Goal: Task Accomplishment & Management: Use online tool/utility

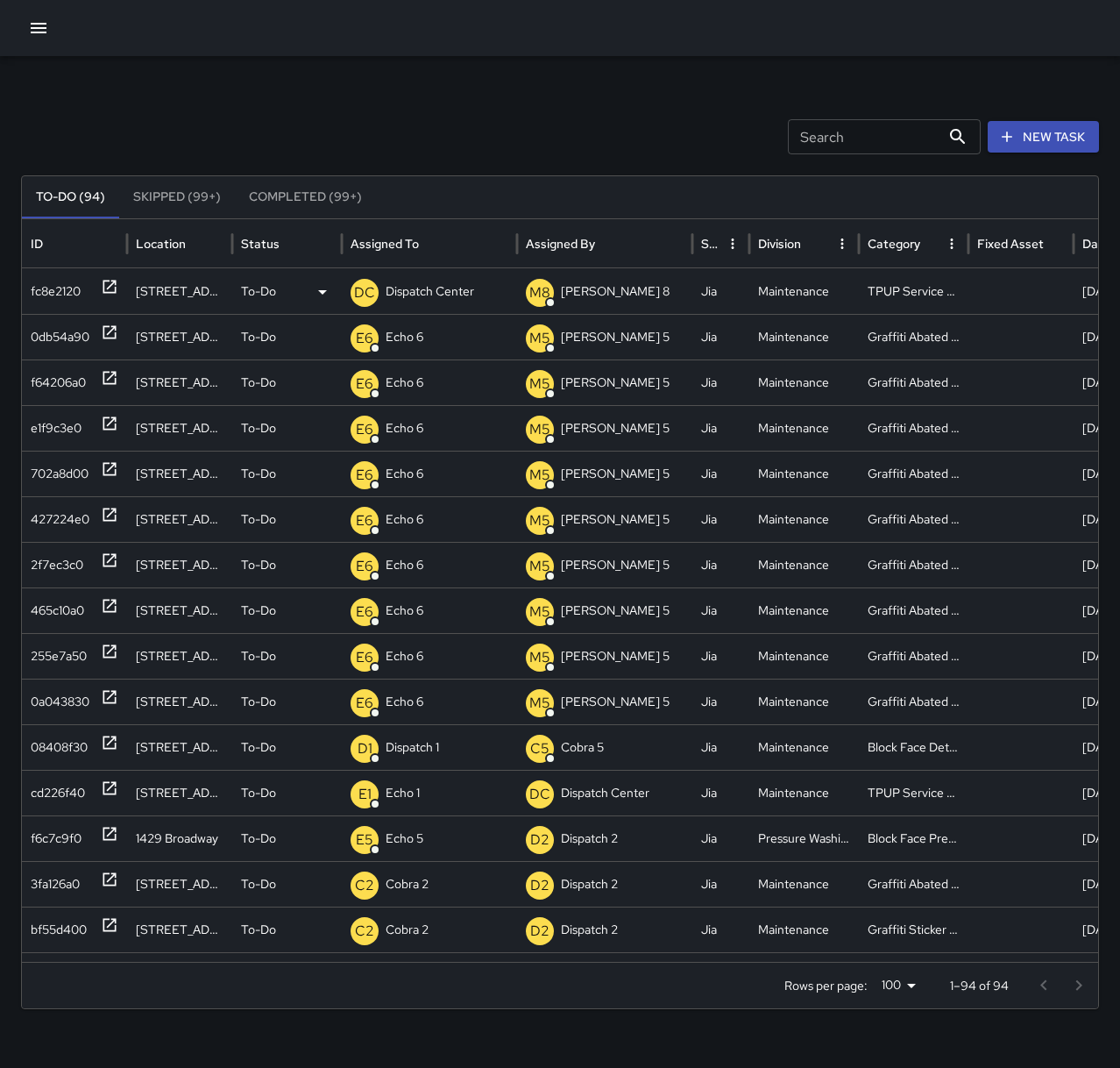
click at [439, 288] on p "Dispatch Center" at bounding box center [430, 291] width 89 height 44
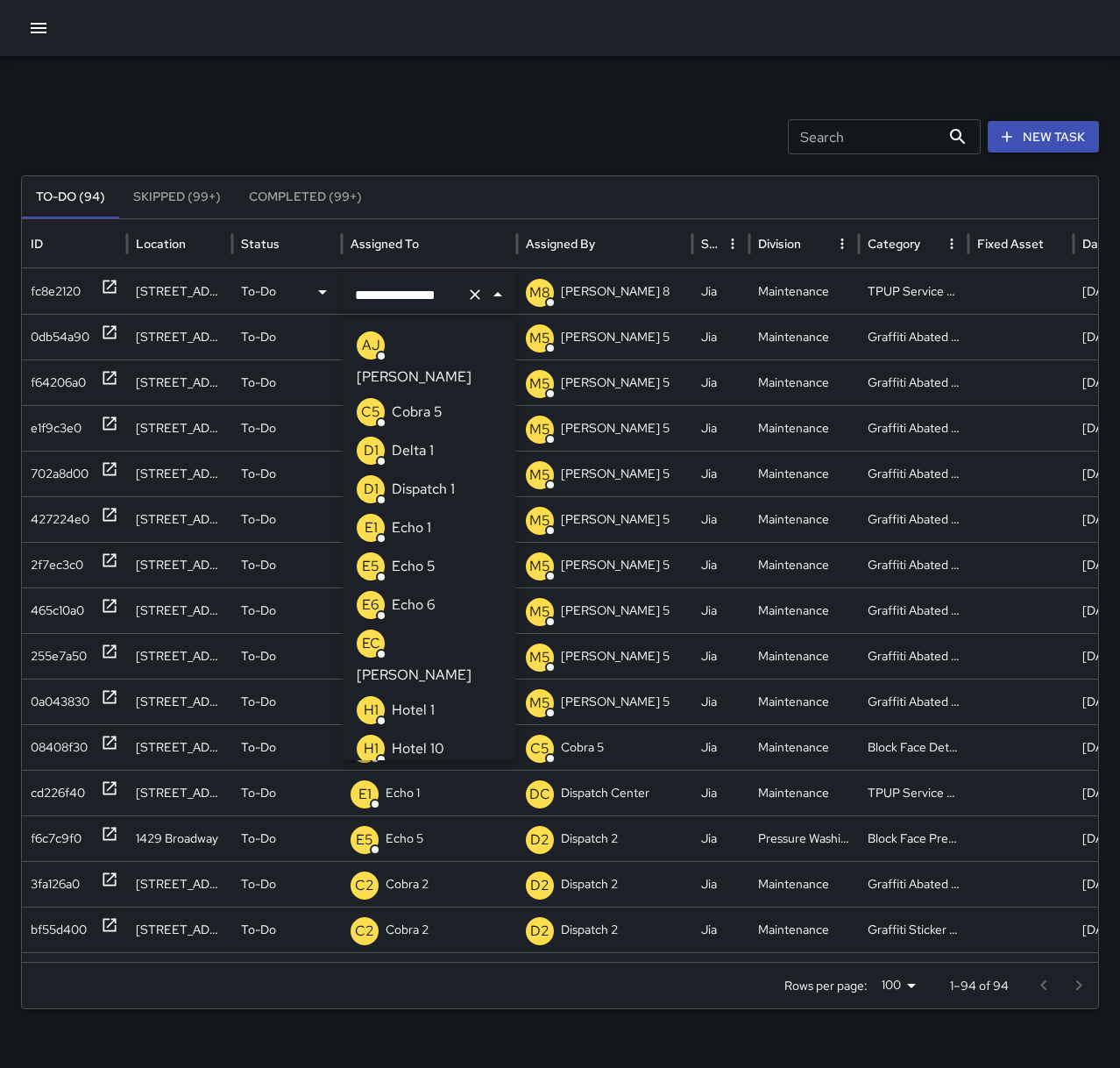
scroll to position [1281, 0]
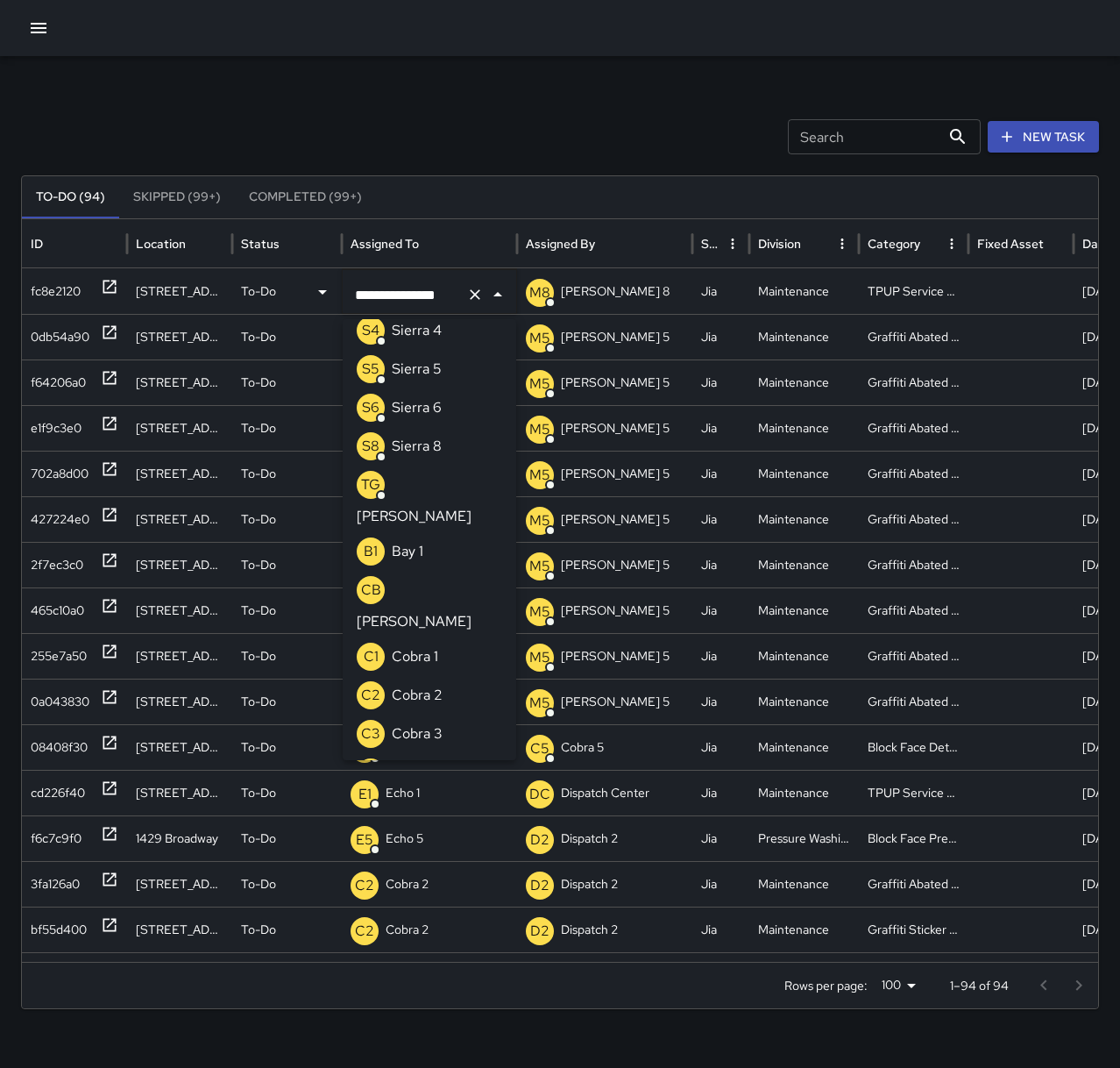
click at [475, 296] on icon "Clear" at bounding box center [475, 295] width 11 height 11
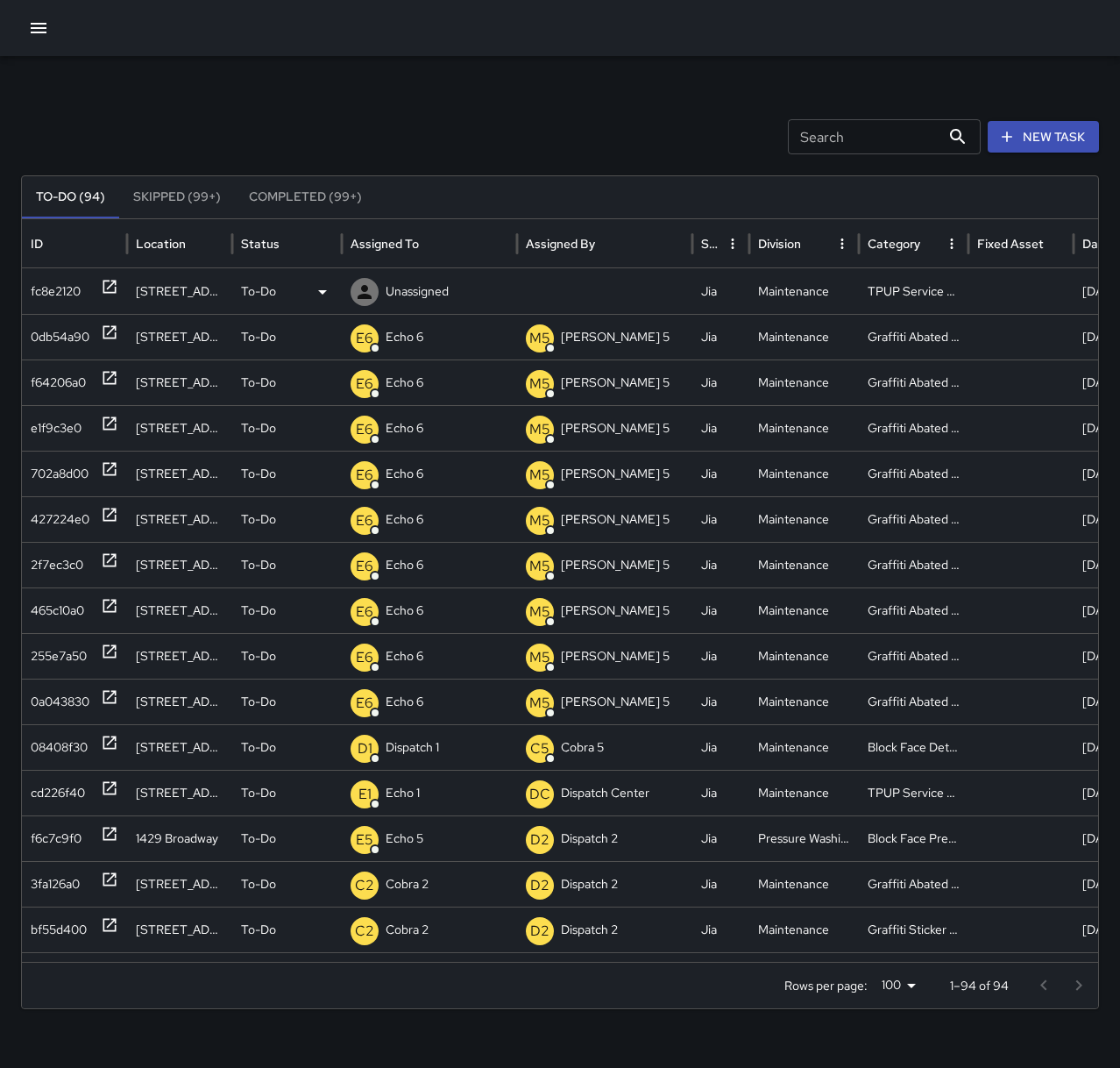
click at [443, 288] on p "Unassigned" at bounding box center [418, 291] width 63 height 44
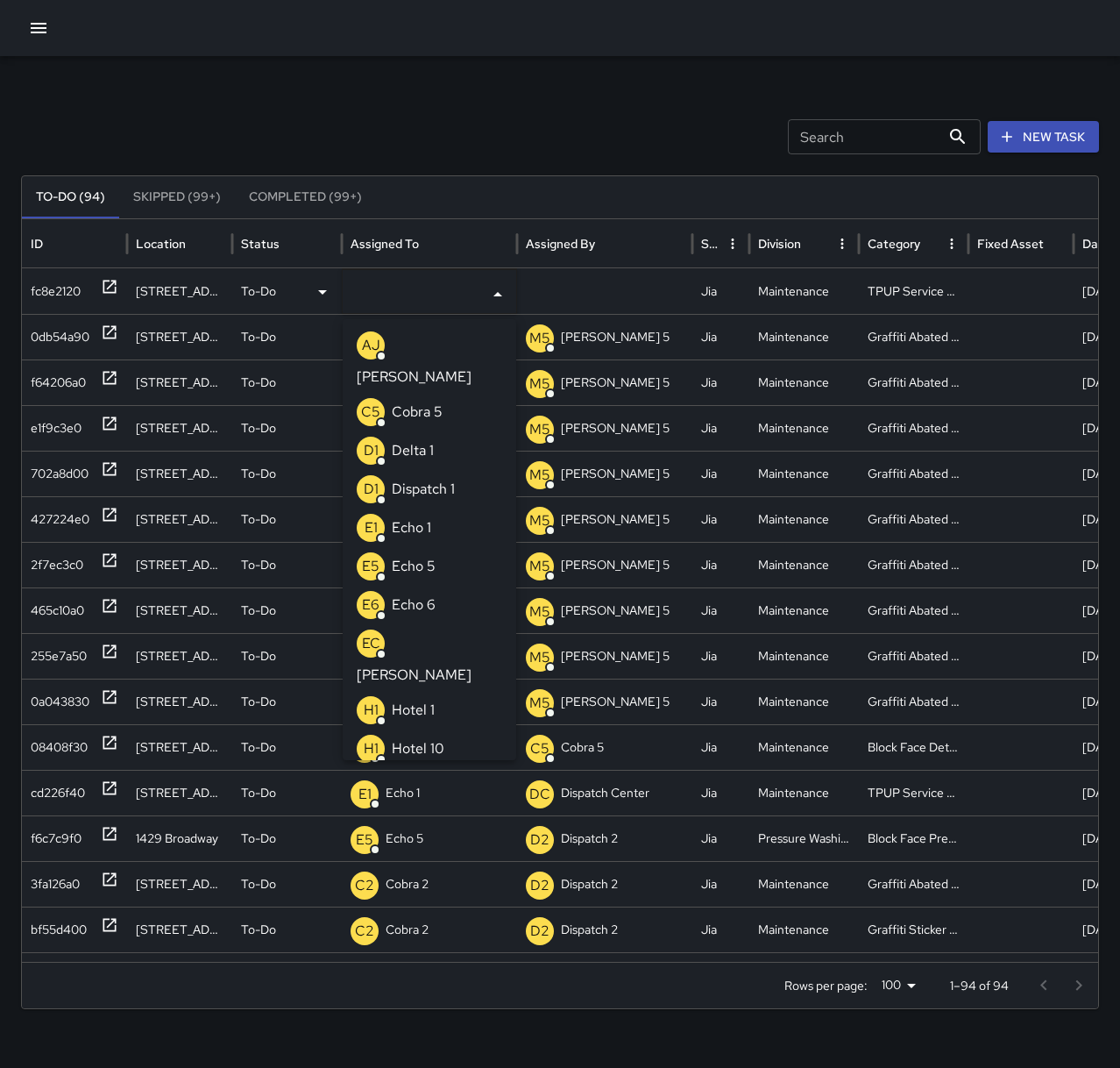
click at [438, 508] on li "E1 Echo 1" at bounding box center [429, 527] width 174 height 39
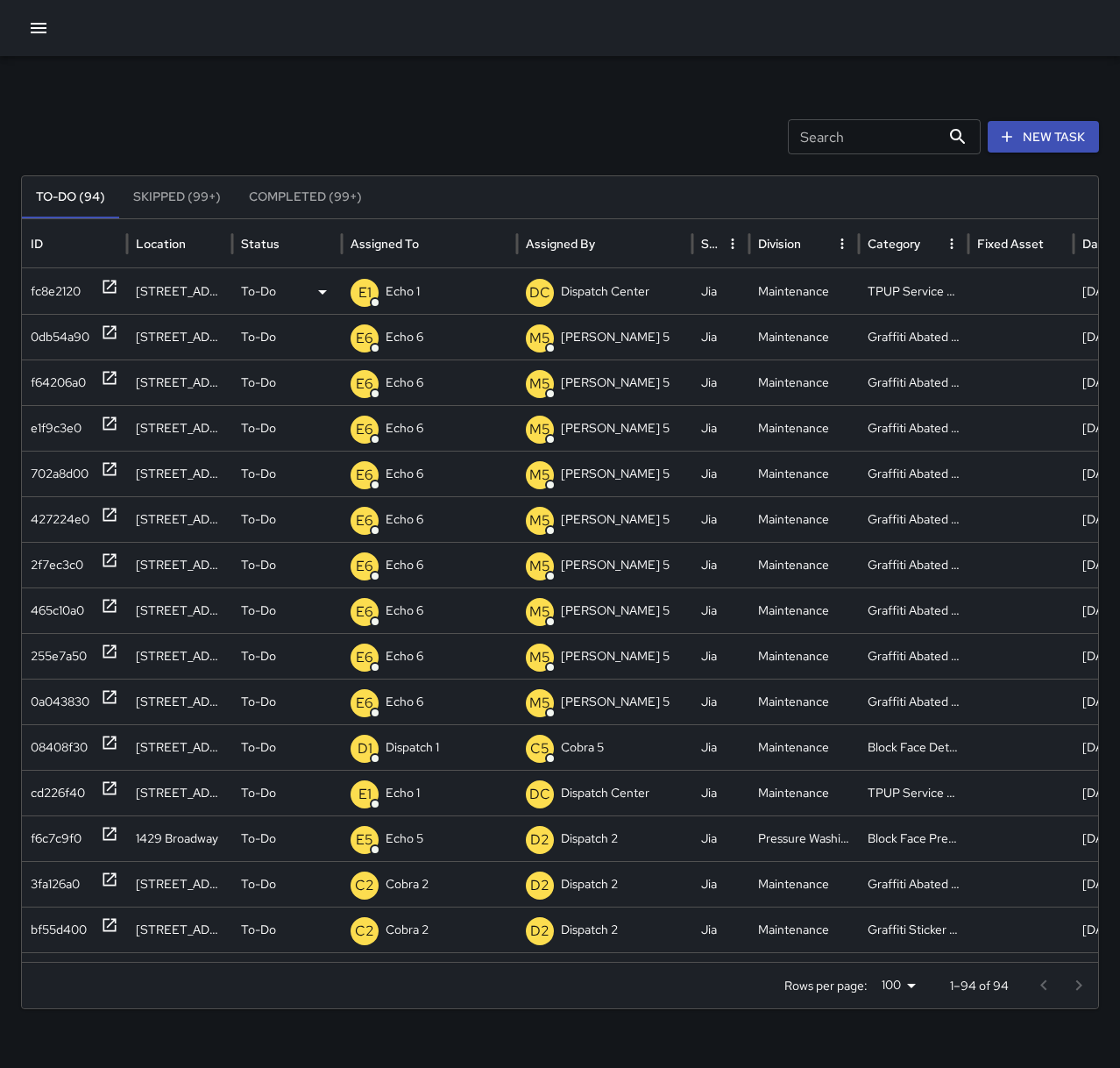
click at [459, 92] on div "Search Search New Task To-Do (94) Skipped (99+) Completed (99+) ID Location Sta…" at bounding box center [560, 553] width 1120 height 995
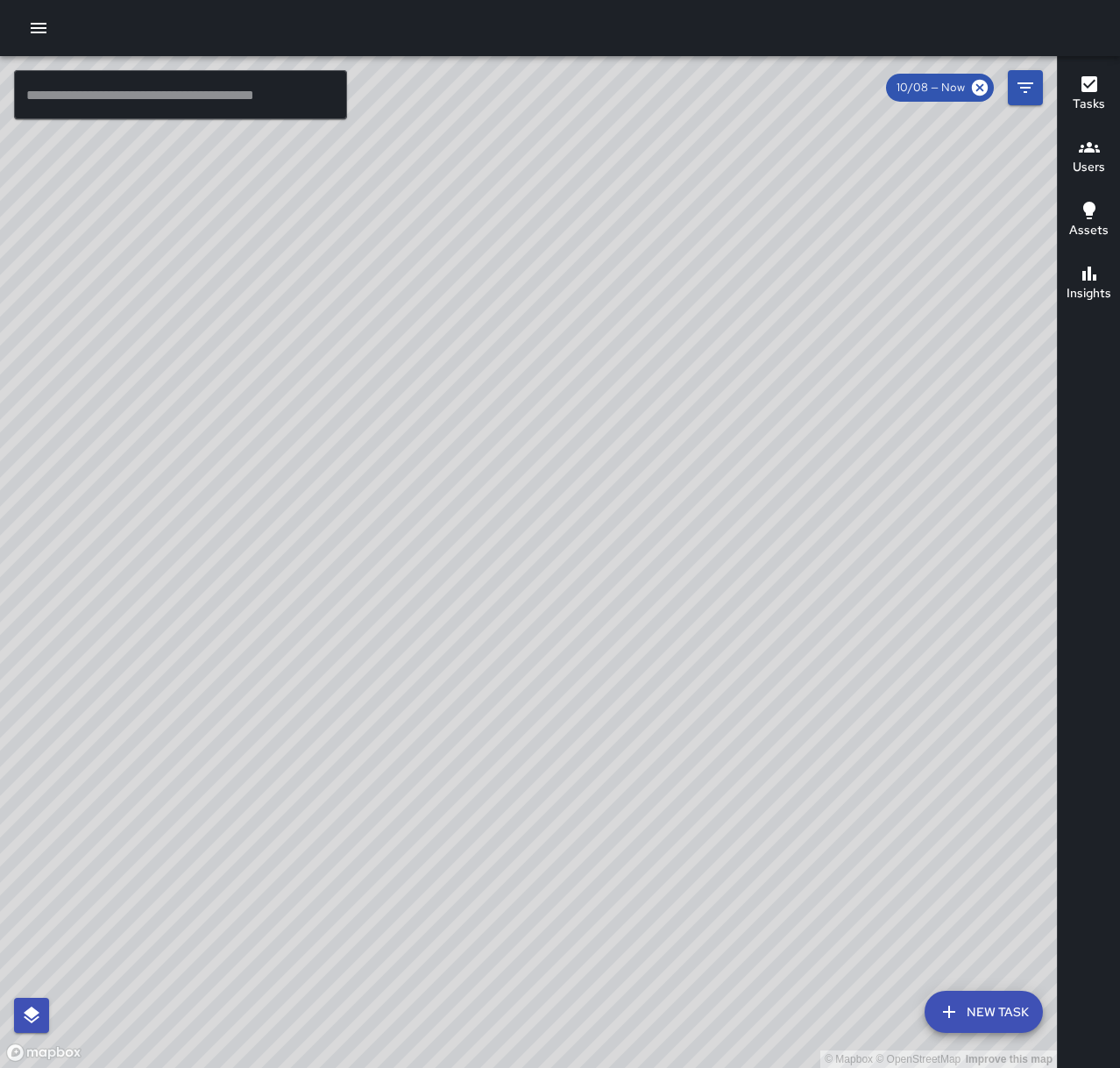
drag, startPoint x: 444, startPoint y: 880, endPoint x: 749, endPoint y: 752, distance: 330.8
click at [748, 753] on div "© Mapbox © OpenStreetMap Improve this map" at bounding box center [528, 562] width 1057 height 1012
drag, startPoint x: 891, startPoint y: 932, endPoint x: 899, endPoint y: 703, distance: 229.1
click at [899, 703] on div "© Mapbox © OpenStreetMap Improve this map" at bounding box center [528, 562] width 1057 height 1012
click at [38, 28] on icon "button" at bounding box center [38, 28] width 15 height 11
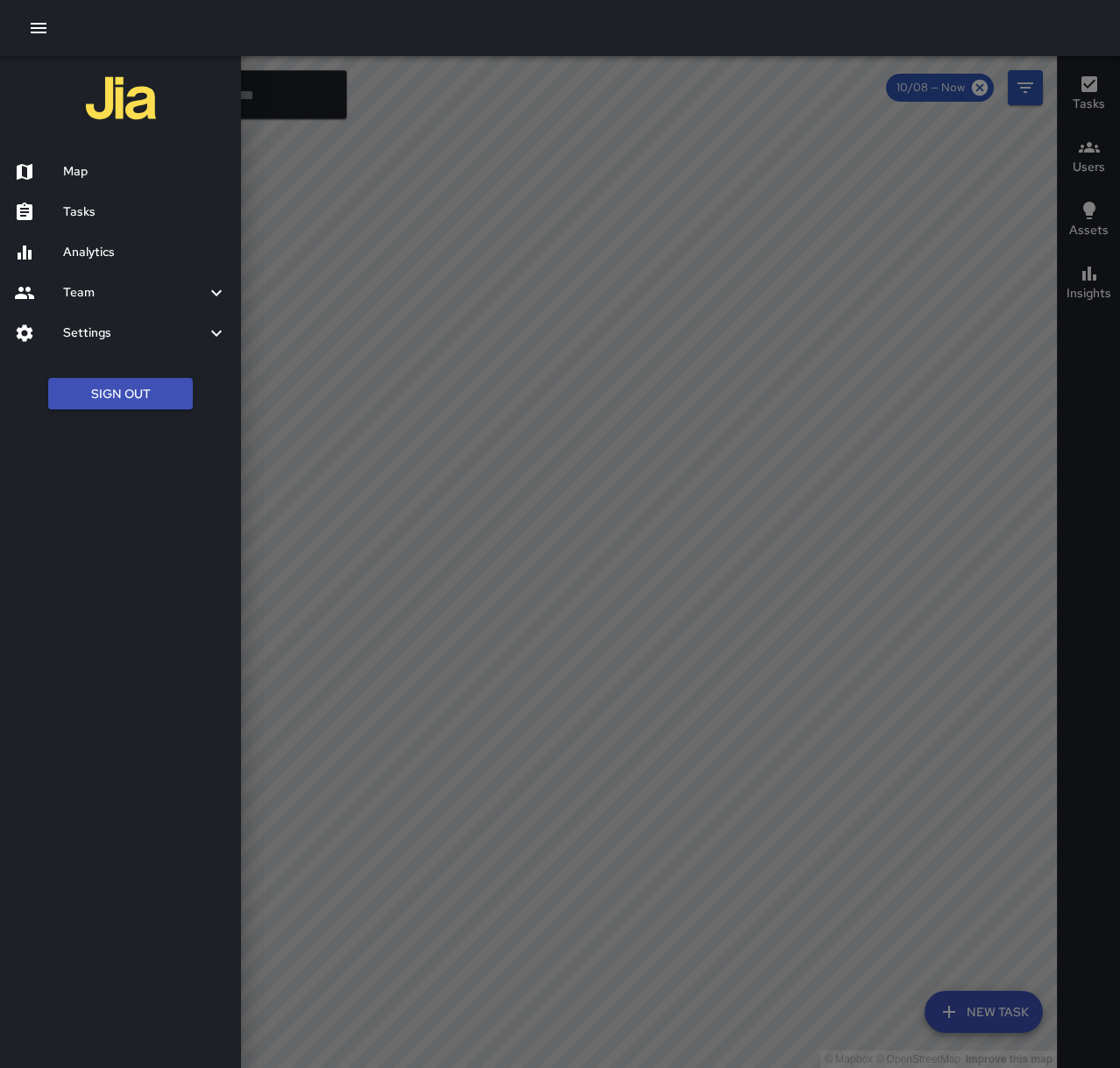
click at [98, 203] on h6 "Tasks" at bounding box center [145, 212] width 164 height 19
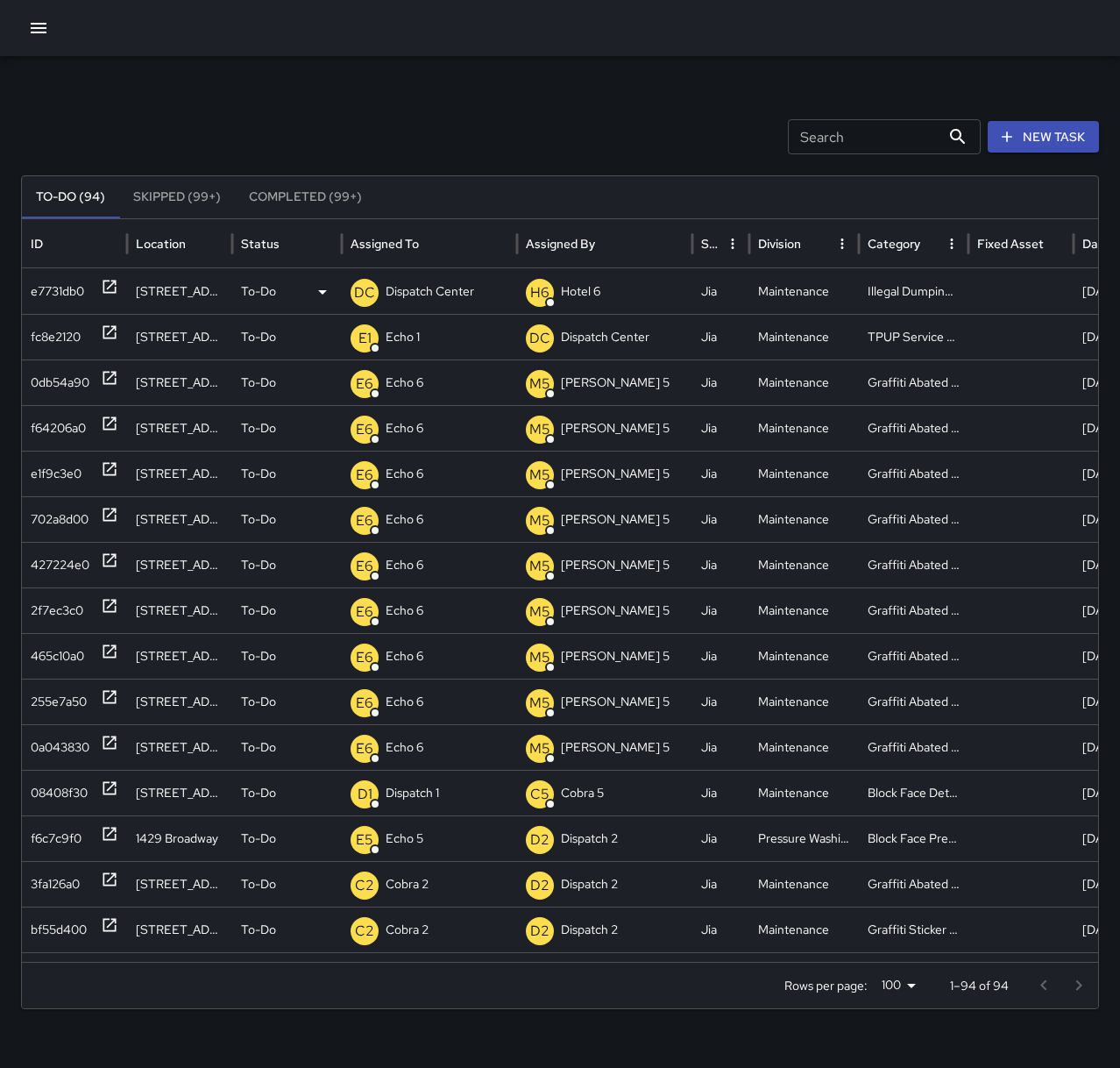
click at [105, 281] on icon at bounding box center [109, 287] width 14 height 14
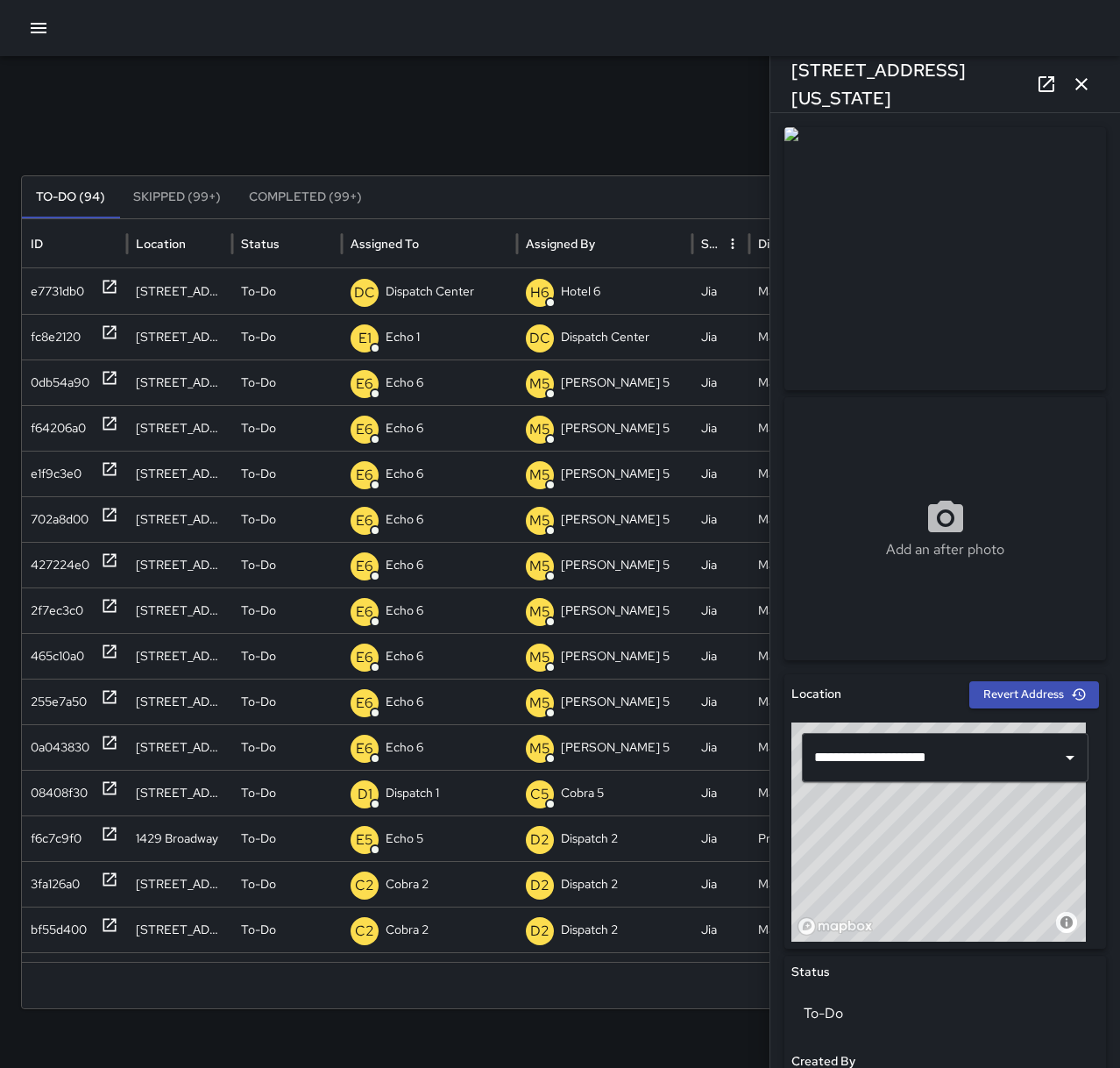
scroll to position [526, 0]
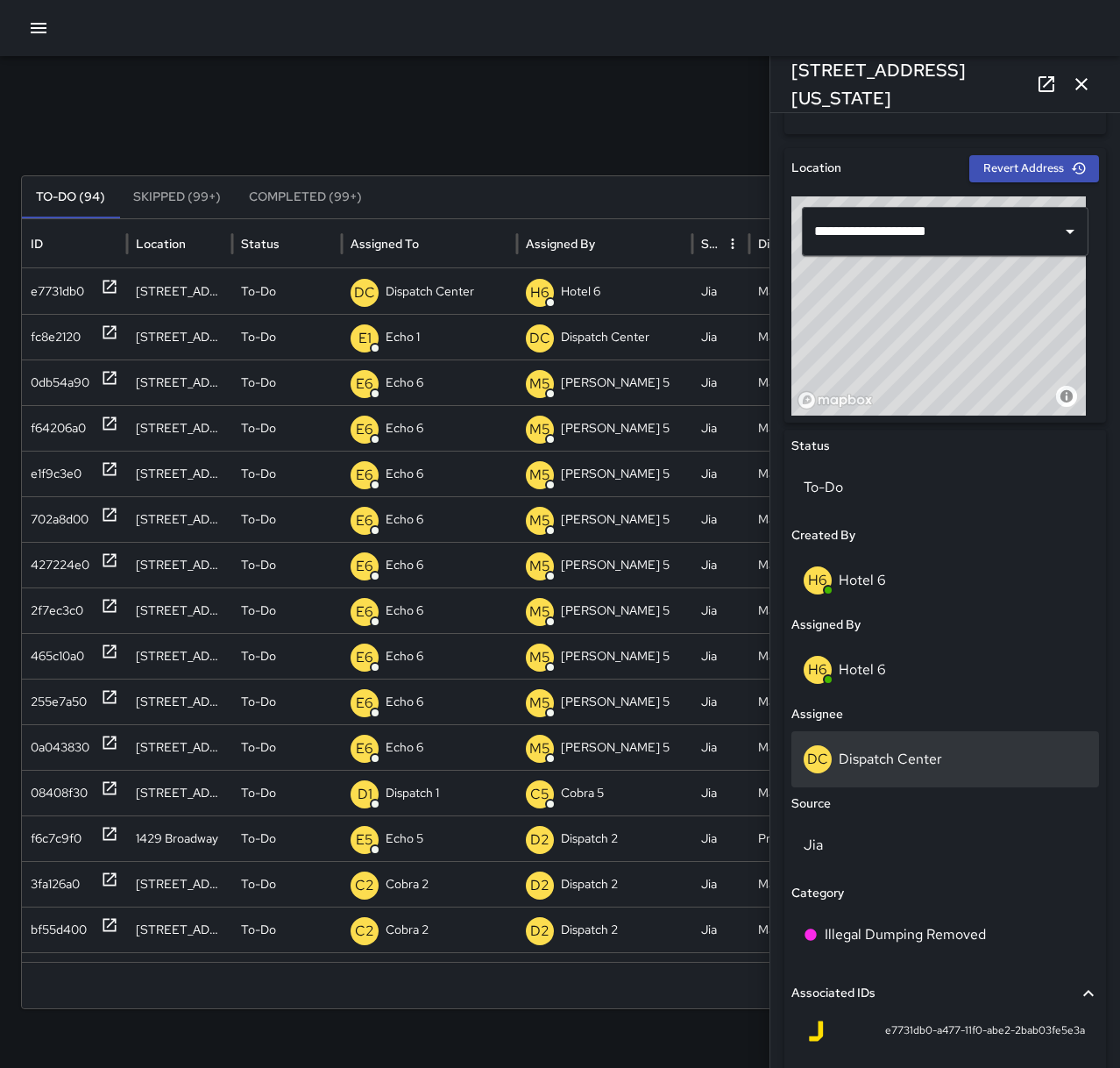
click at [854, 747] on div "DC Dispatch Center" at bounding box center [945, 759] width 283 height 28
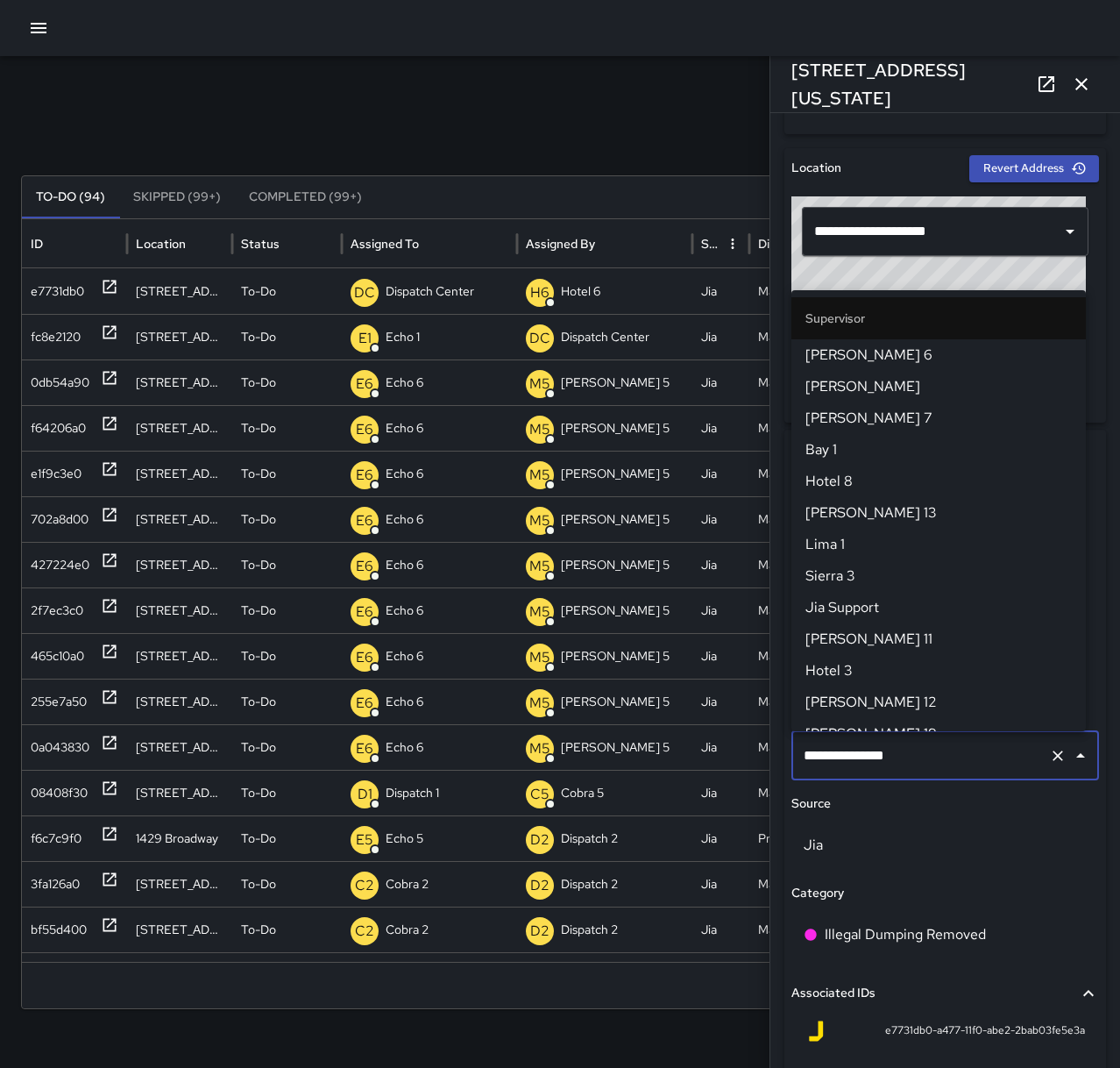
scroll to position [1691, 0]
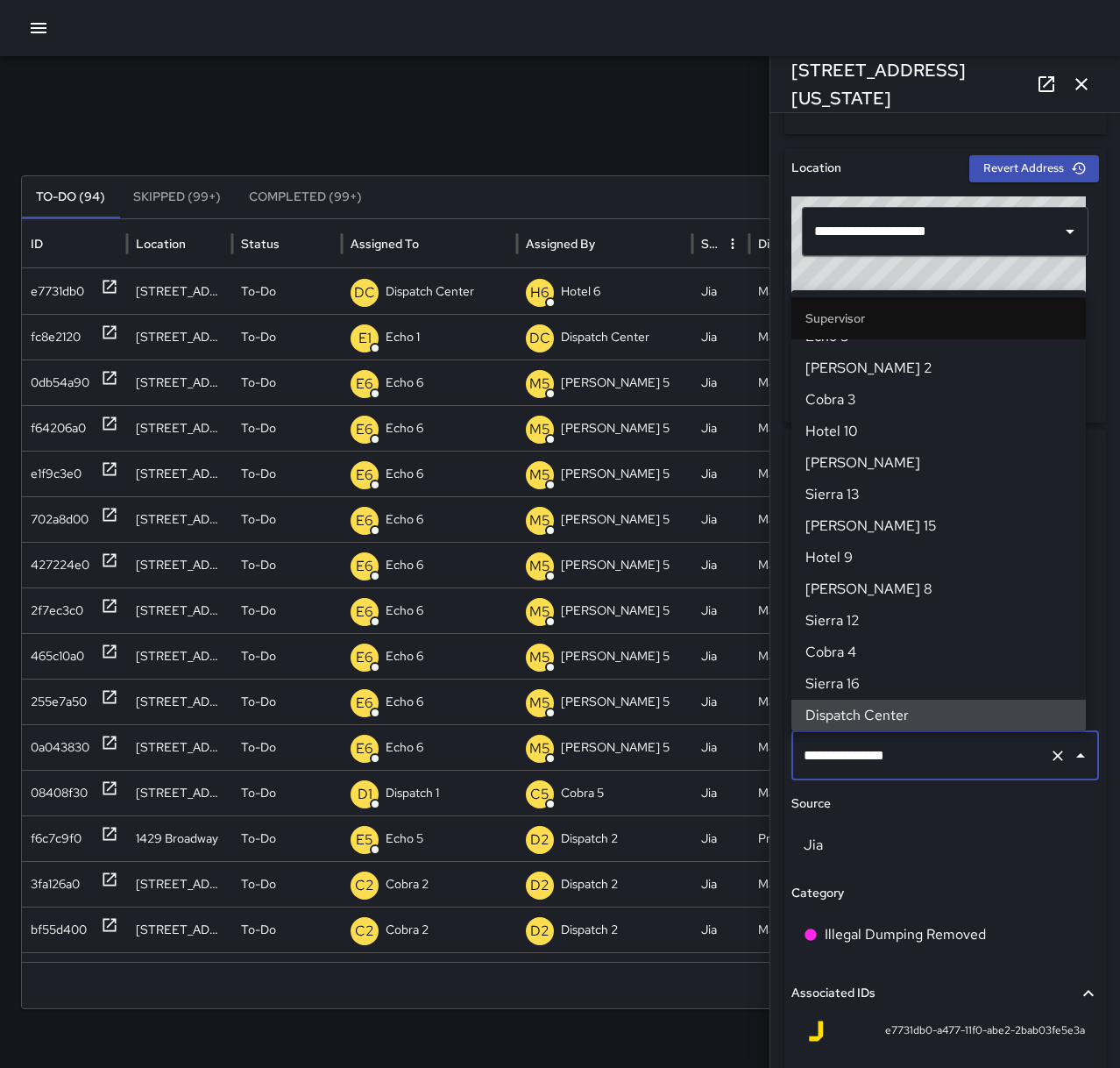
click at [1049, 752] on icon "Clear" at bounding box center [1058, 755] width 17 height 17
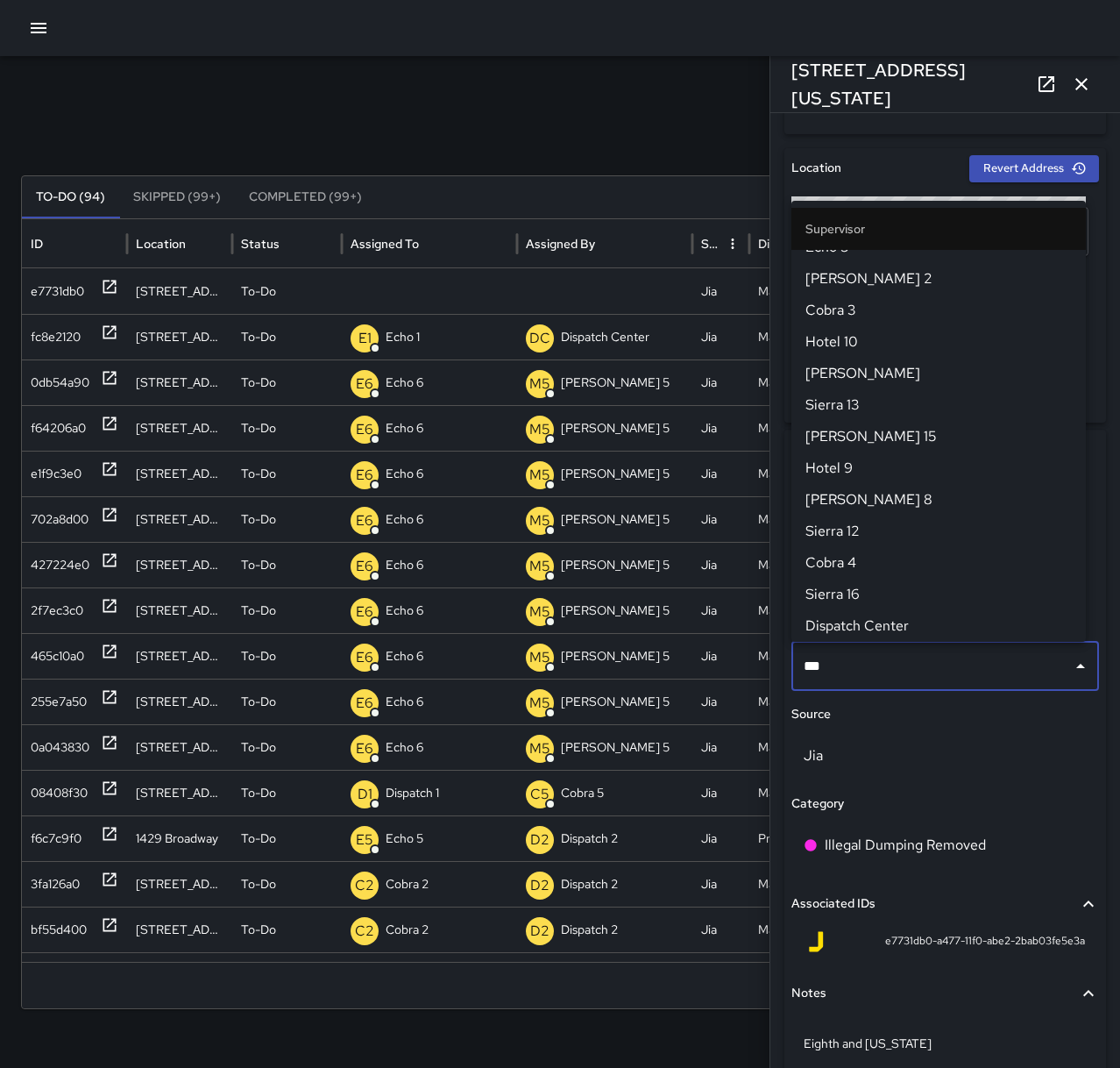
scroll to position [0, 0]
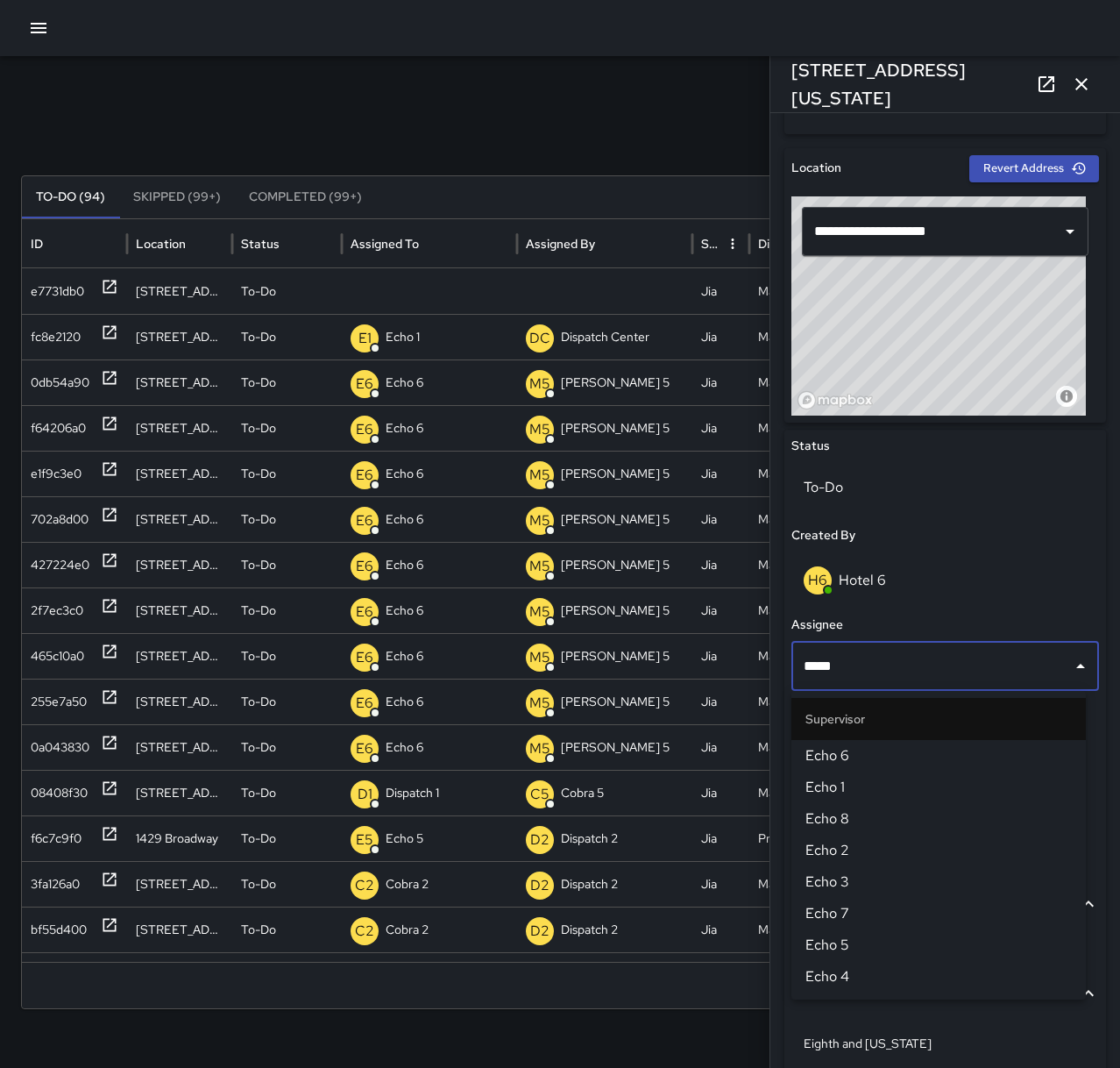
type input "******"
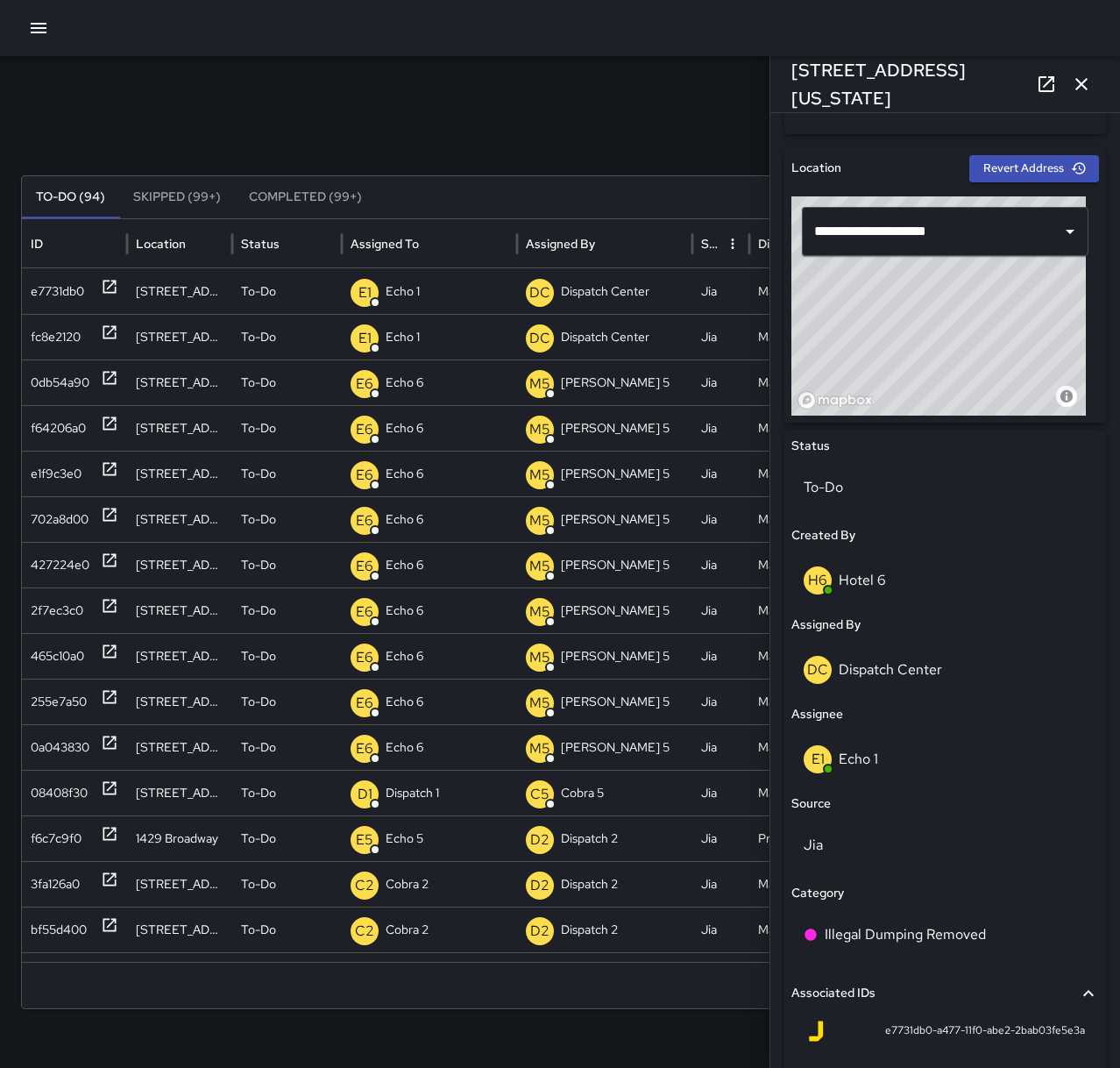
click at [1086, 83] on icon "button" at bounding box center [1081, 83] width 21 height 21
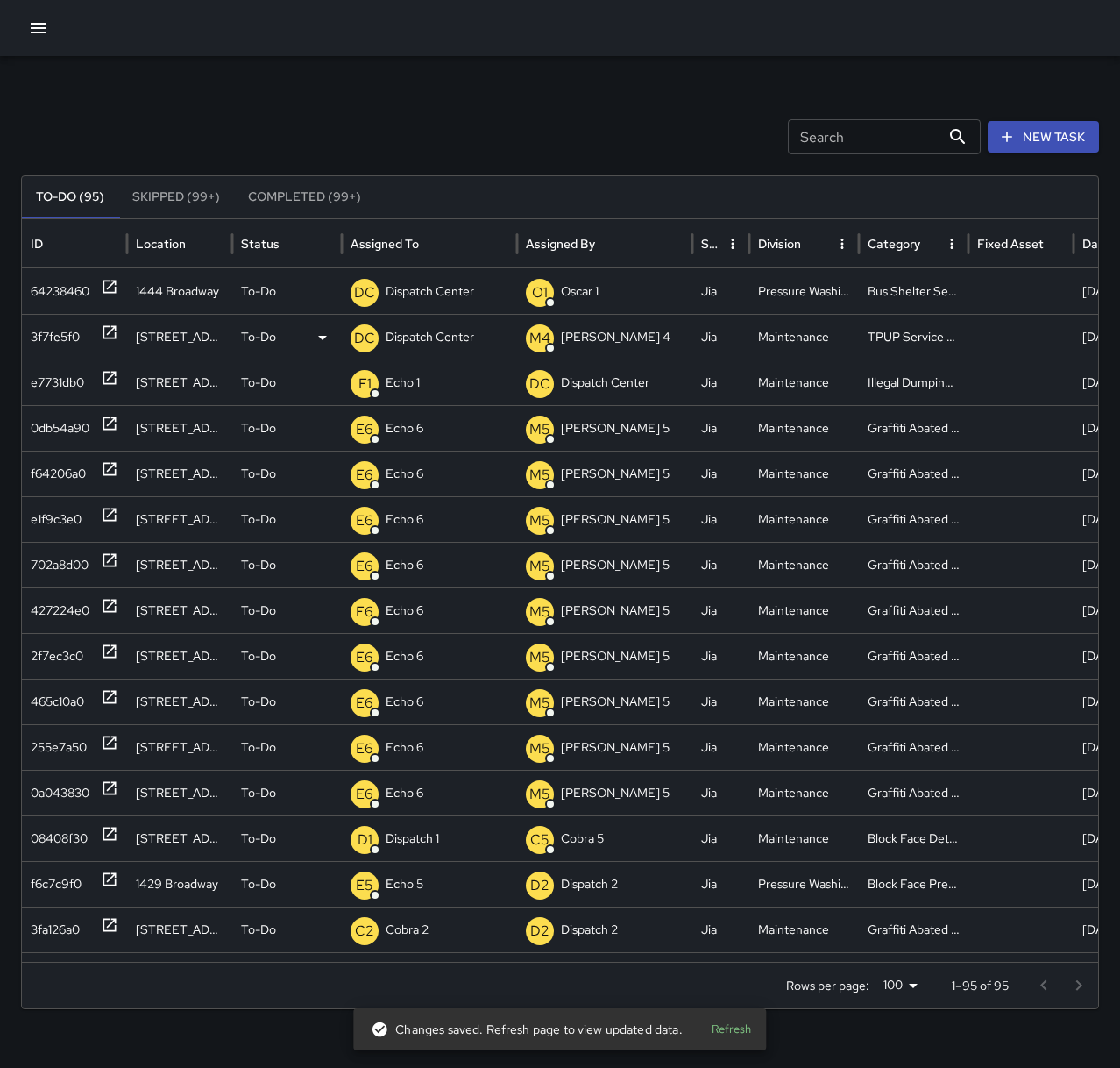
click at [445, 336] on p "Dispatch Center" at bounding box center [430, 336] width 89 height 44
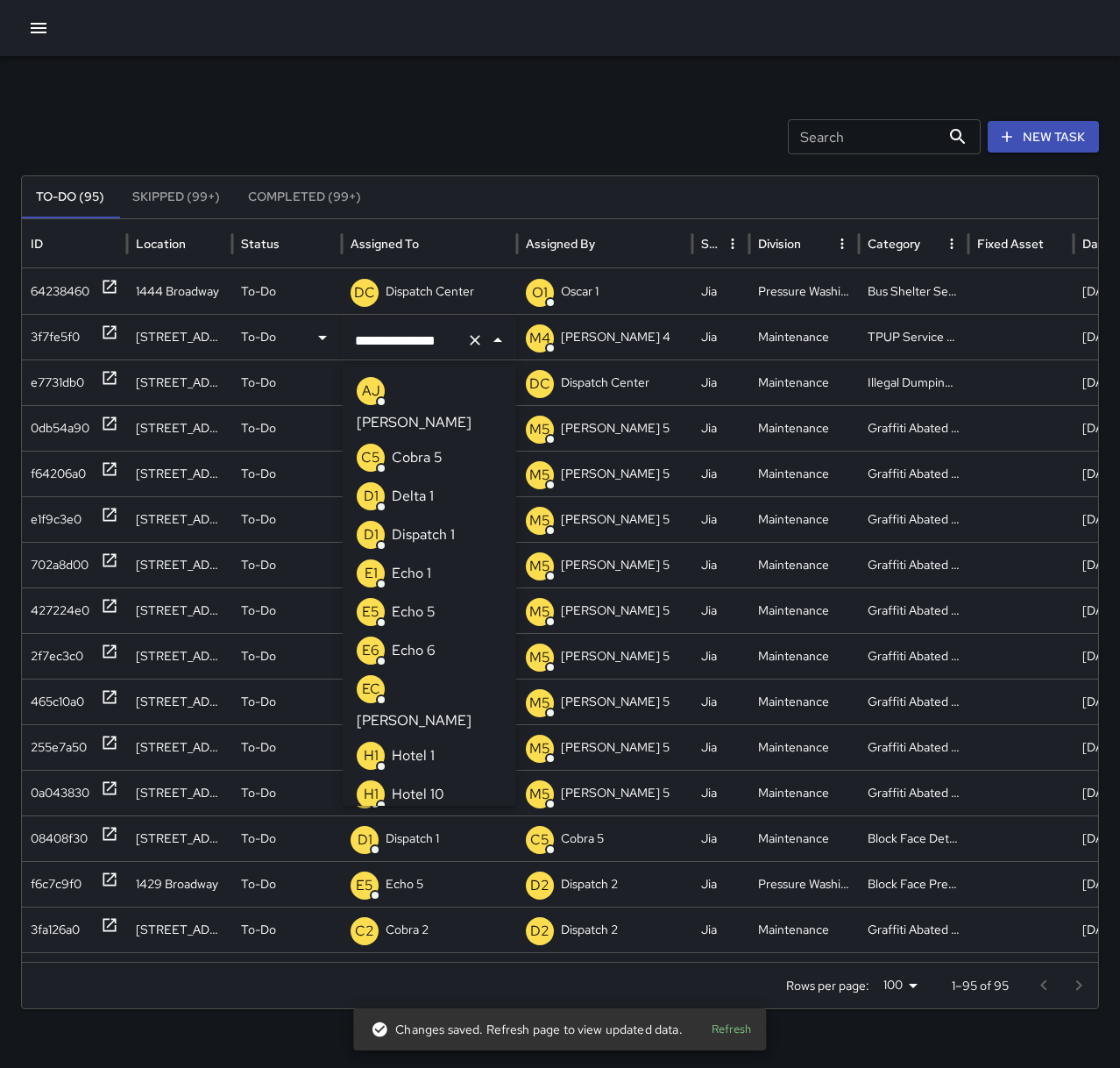
scroll to position [1319, 0]
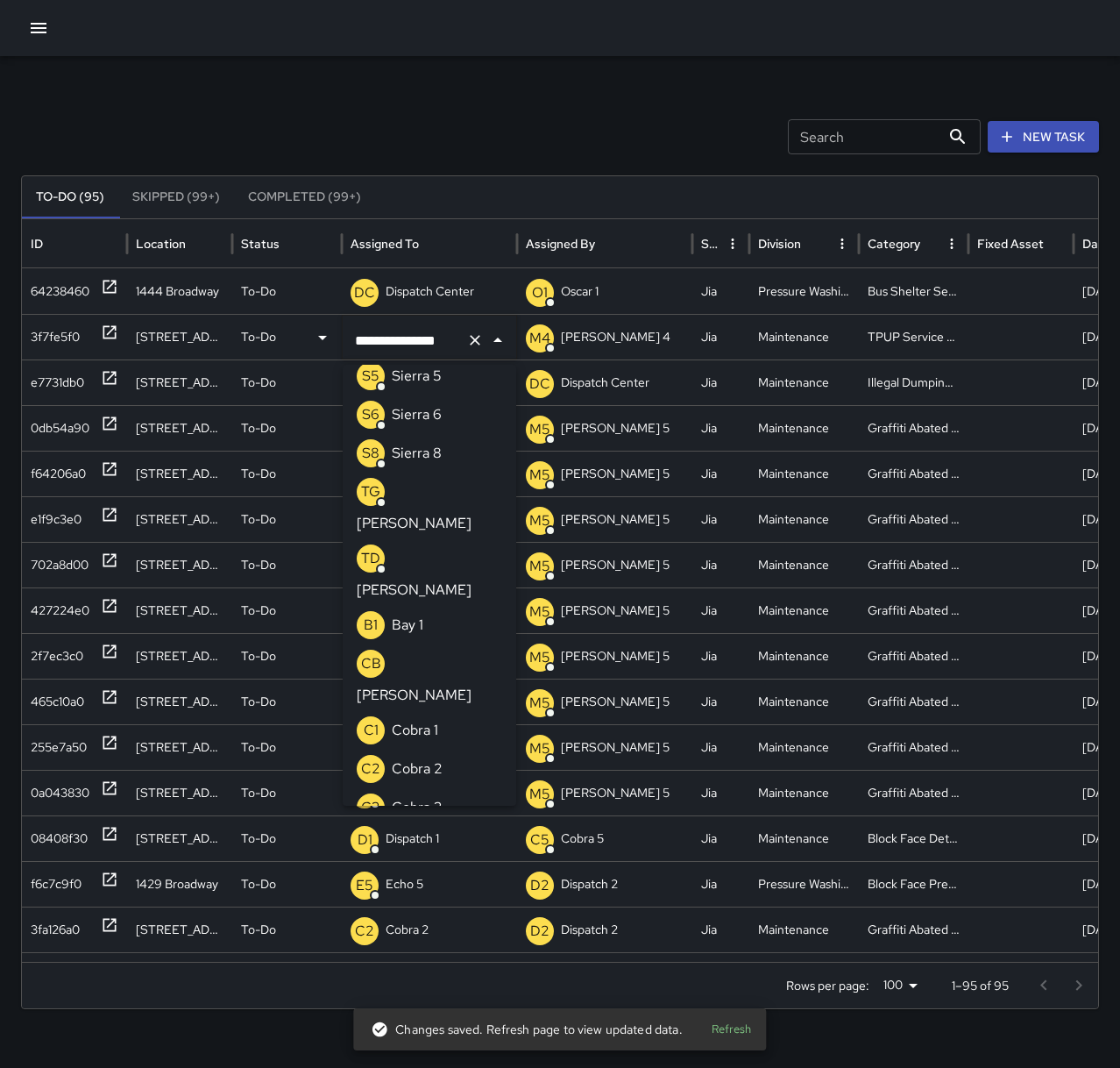
click at [471, 334] on icon "Clear" at bounding box center [475, 339] width 17 height 17
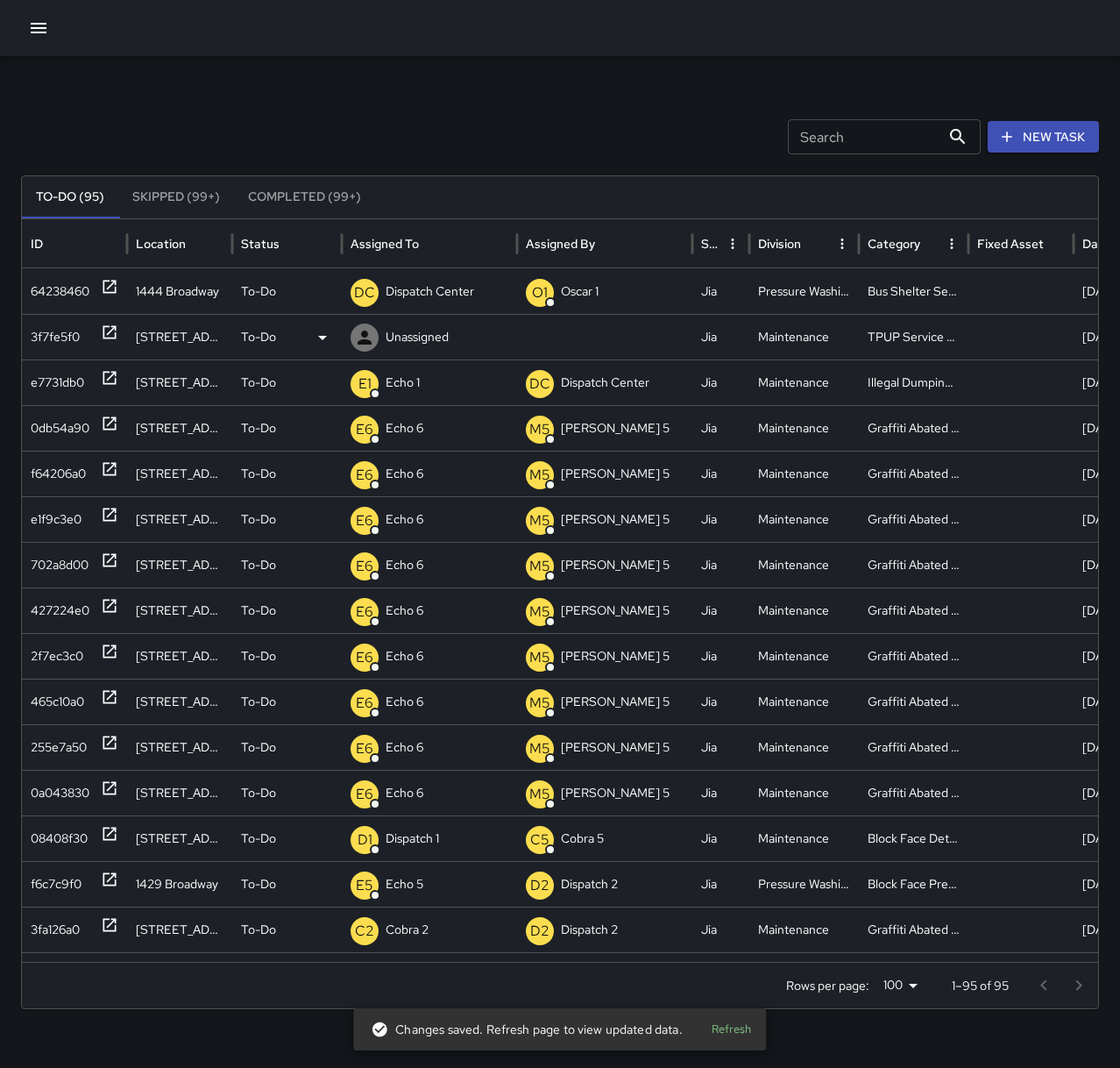
click at [413, 325] on p "Unassigned" at bounding box center [418, 336] width 63 height 44
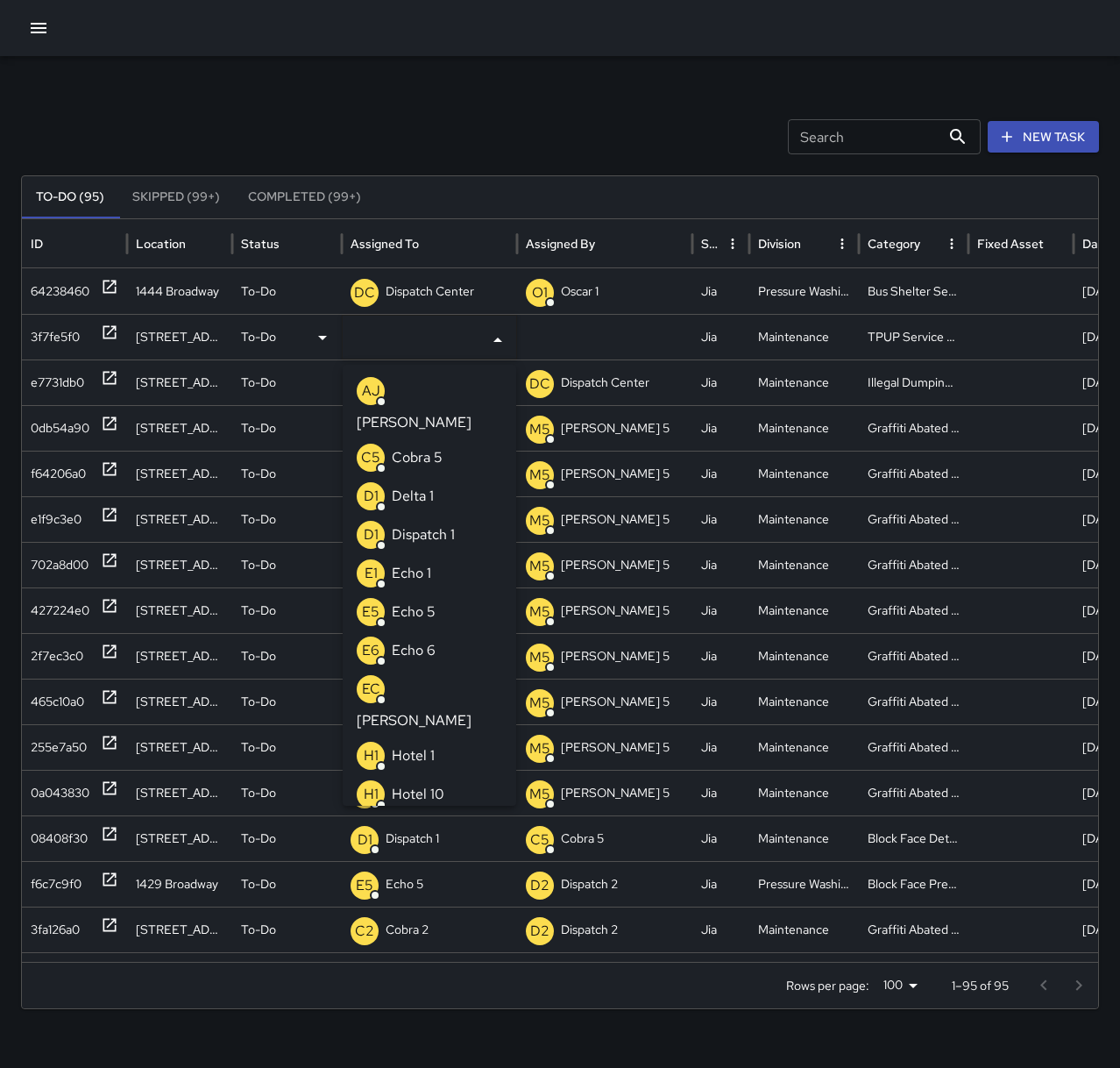
click at [425, 562] on p "Echo 1" at bounding box center [411, 572] width 40 height 21
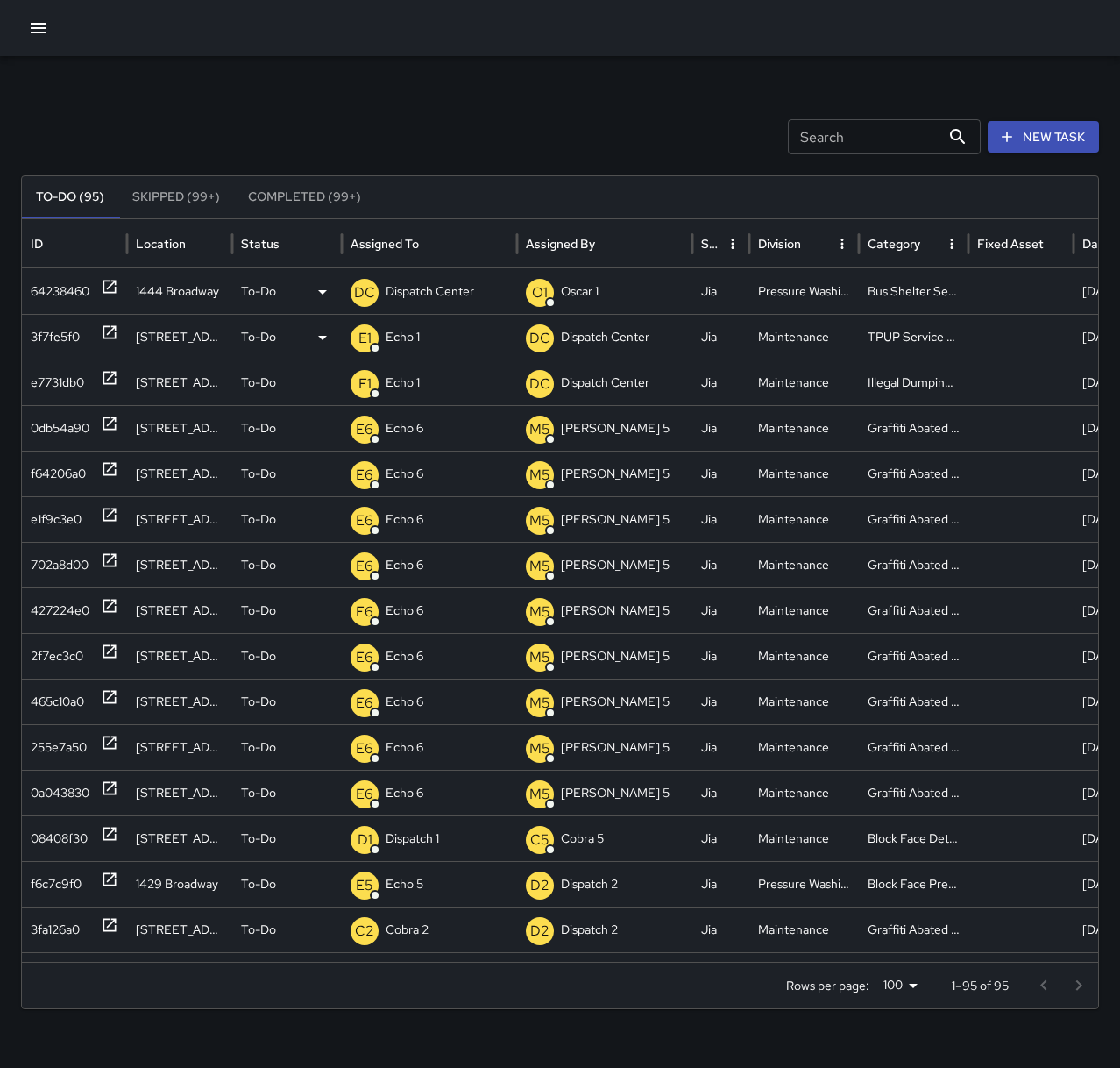
click at [113, 285] on icon at bounding box center [109, 286] width 17 height 17
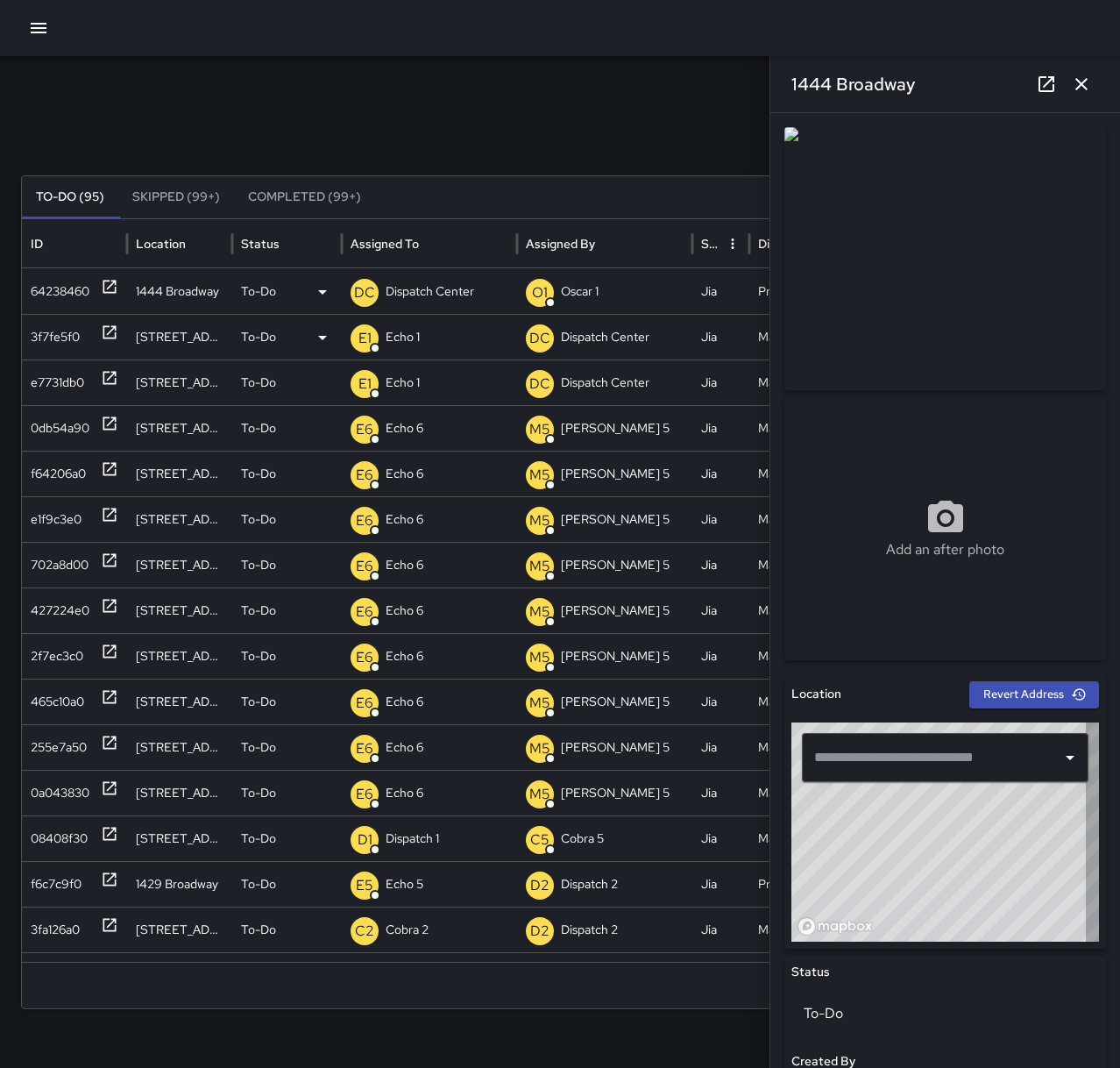
type input "**********"
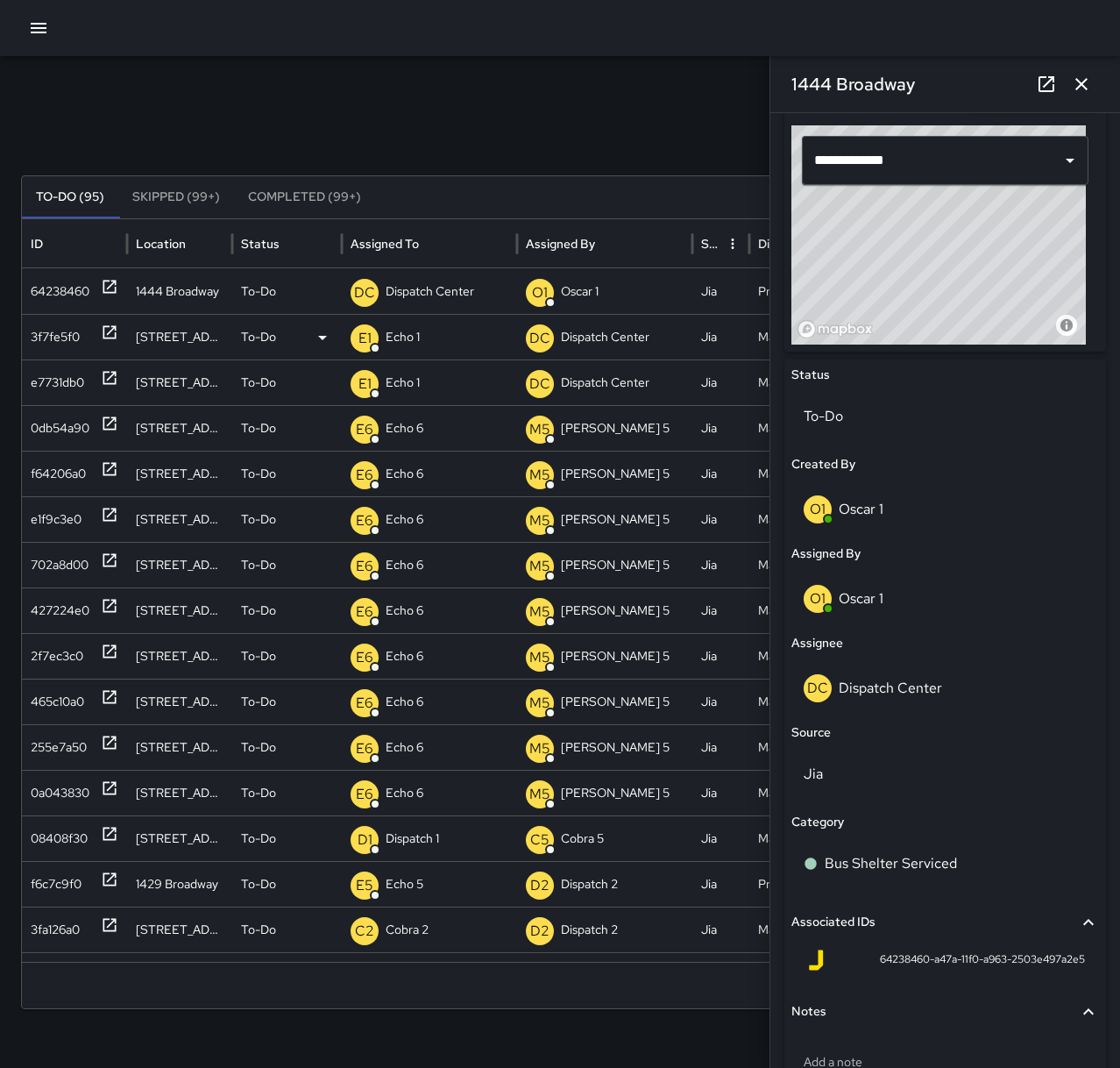
scroll to position [687, 0]
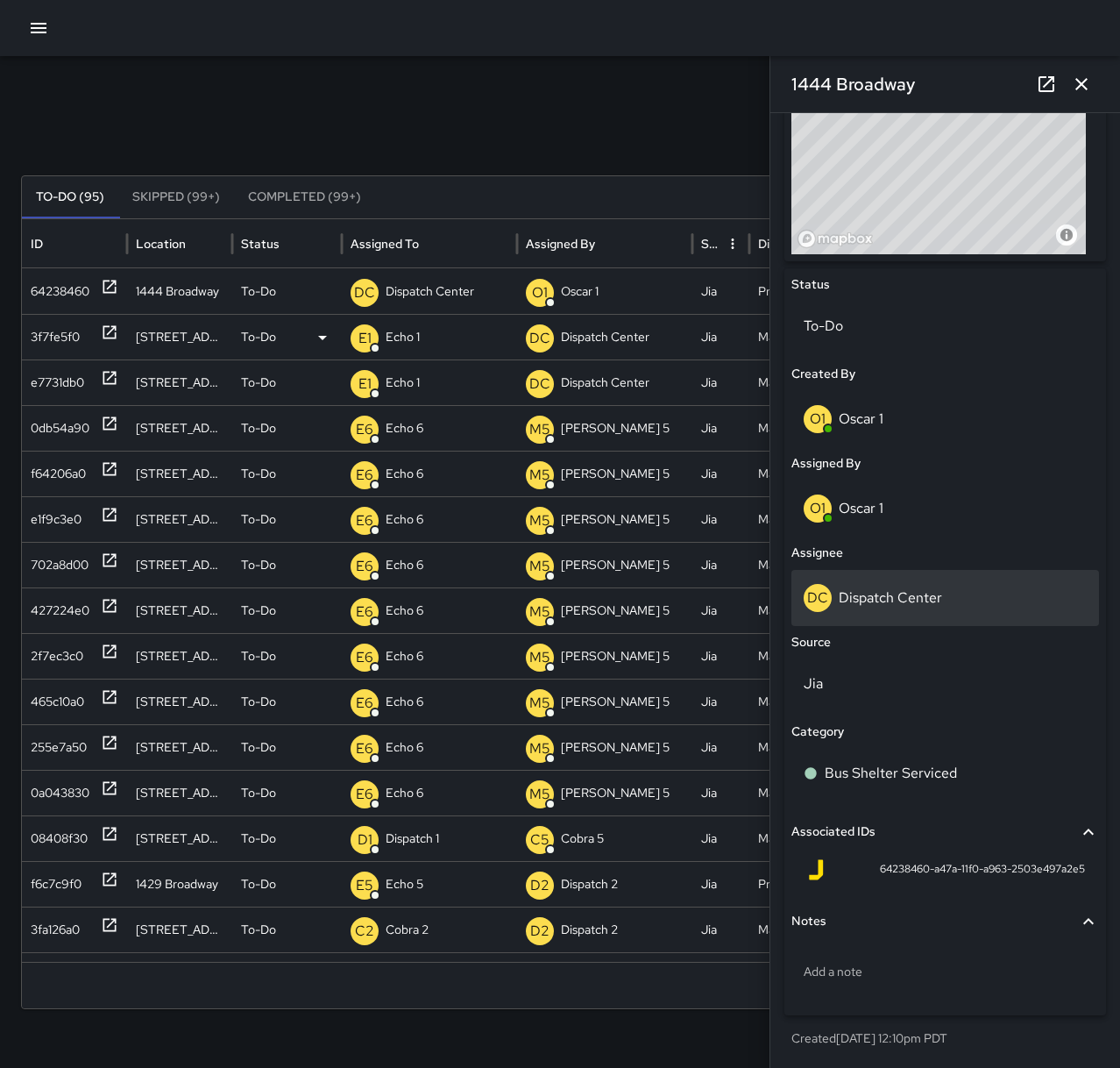
click at [916, 608] on div "DC Dispatch Center" at bounding box center [945, 598] width 283 height 28
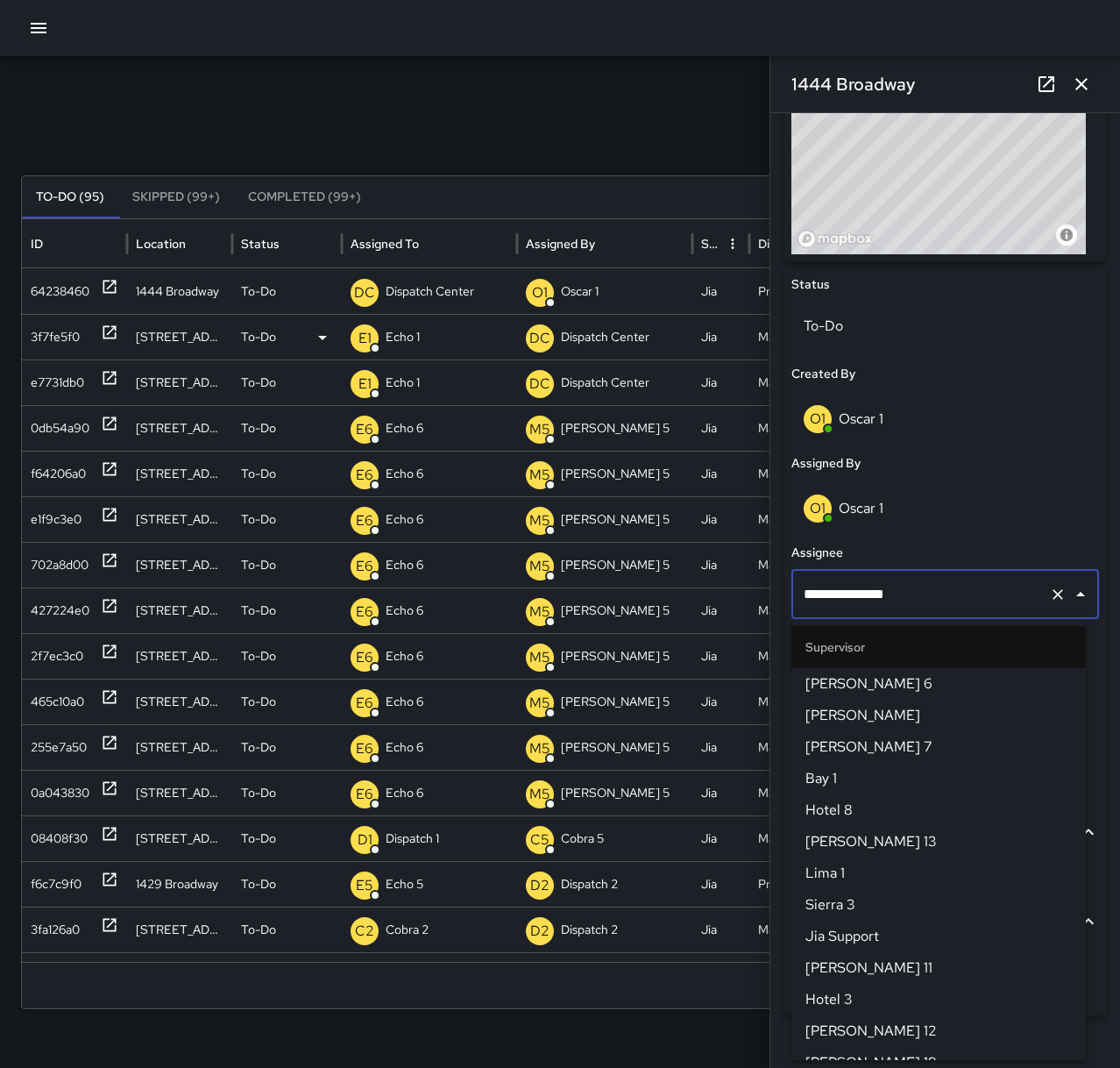
scroll to position [1691, 0]
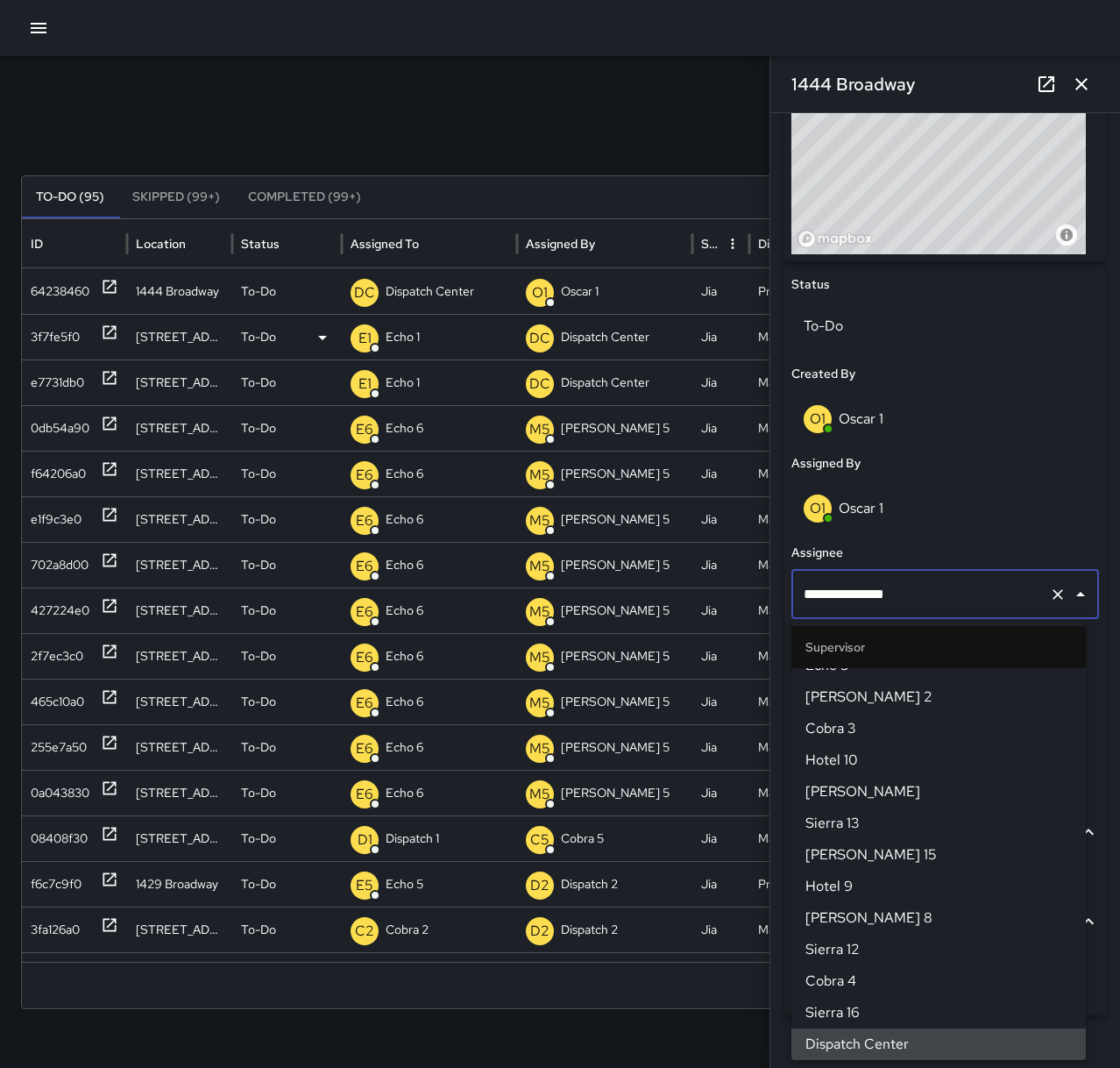
click at [1049, 591] on icon "Clear" at bounding box center [1058, 594] width 17 height 17
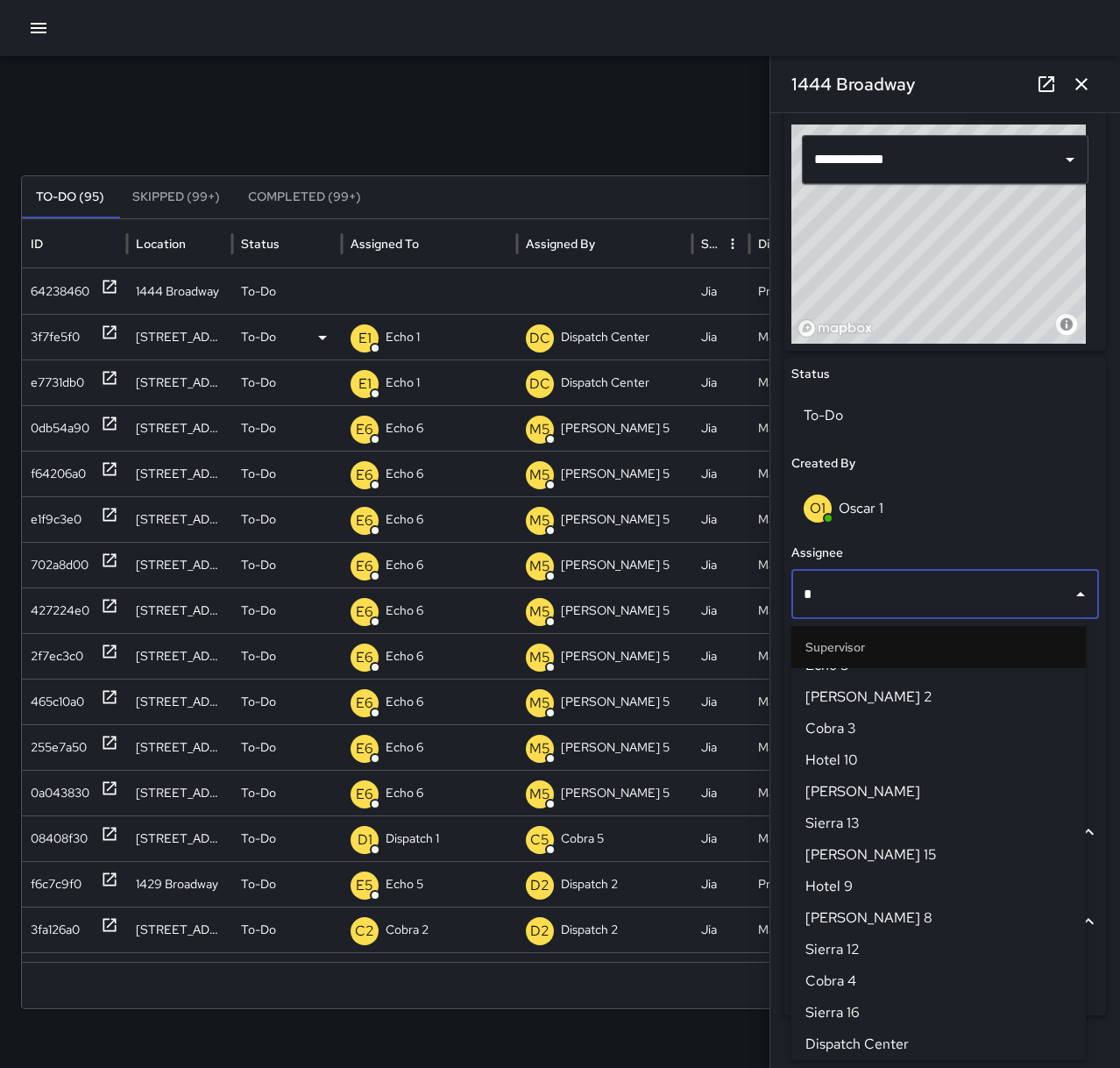
scroll to position [0, 0]
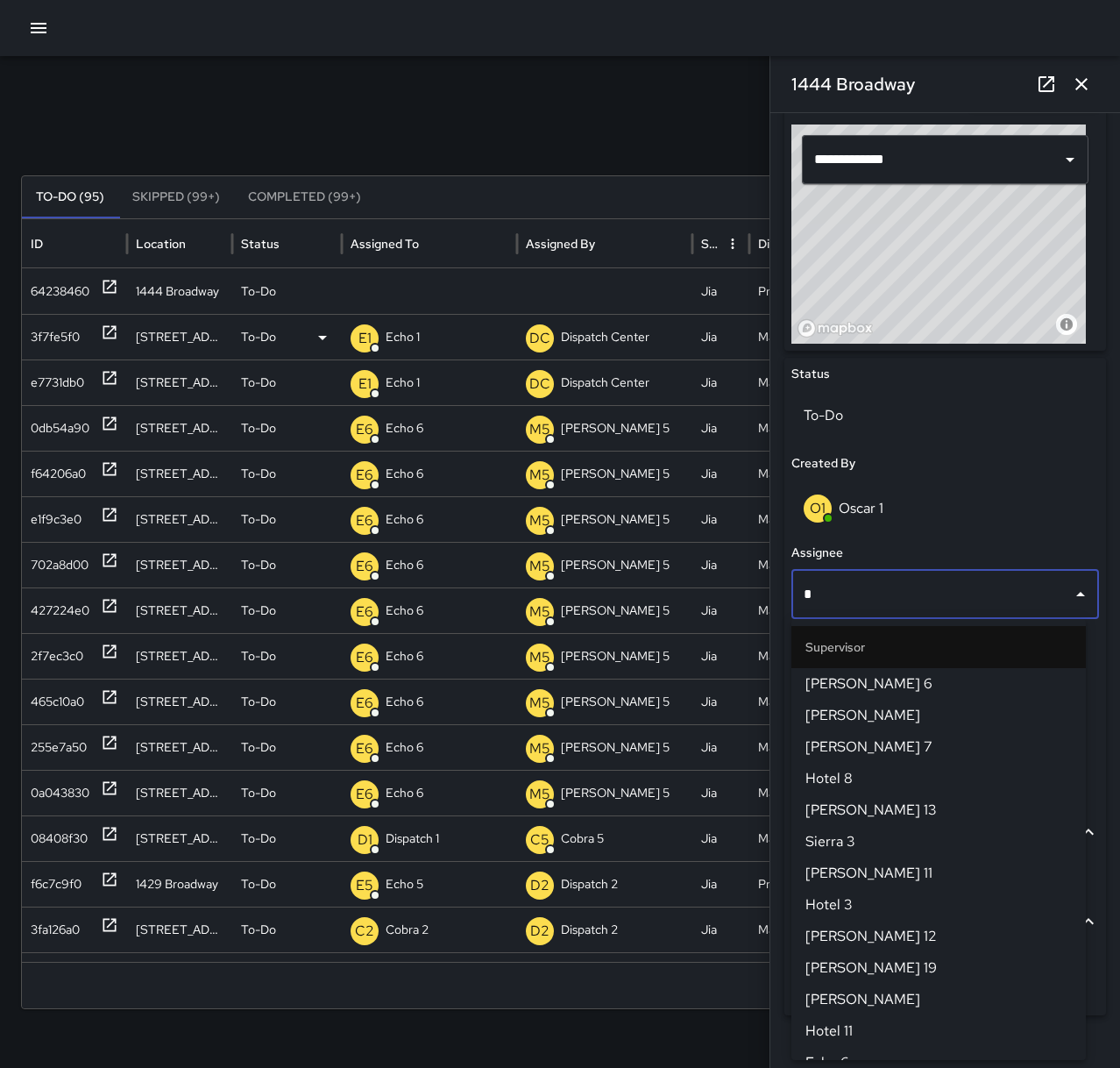
type input "**"
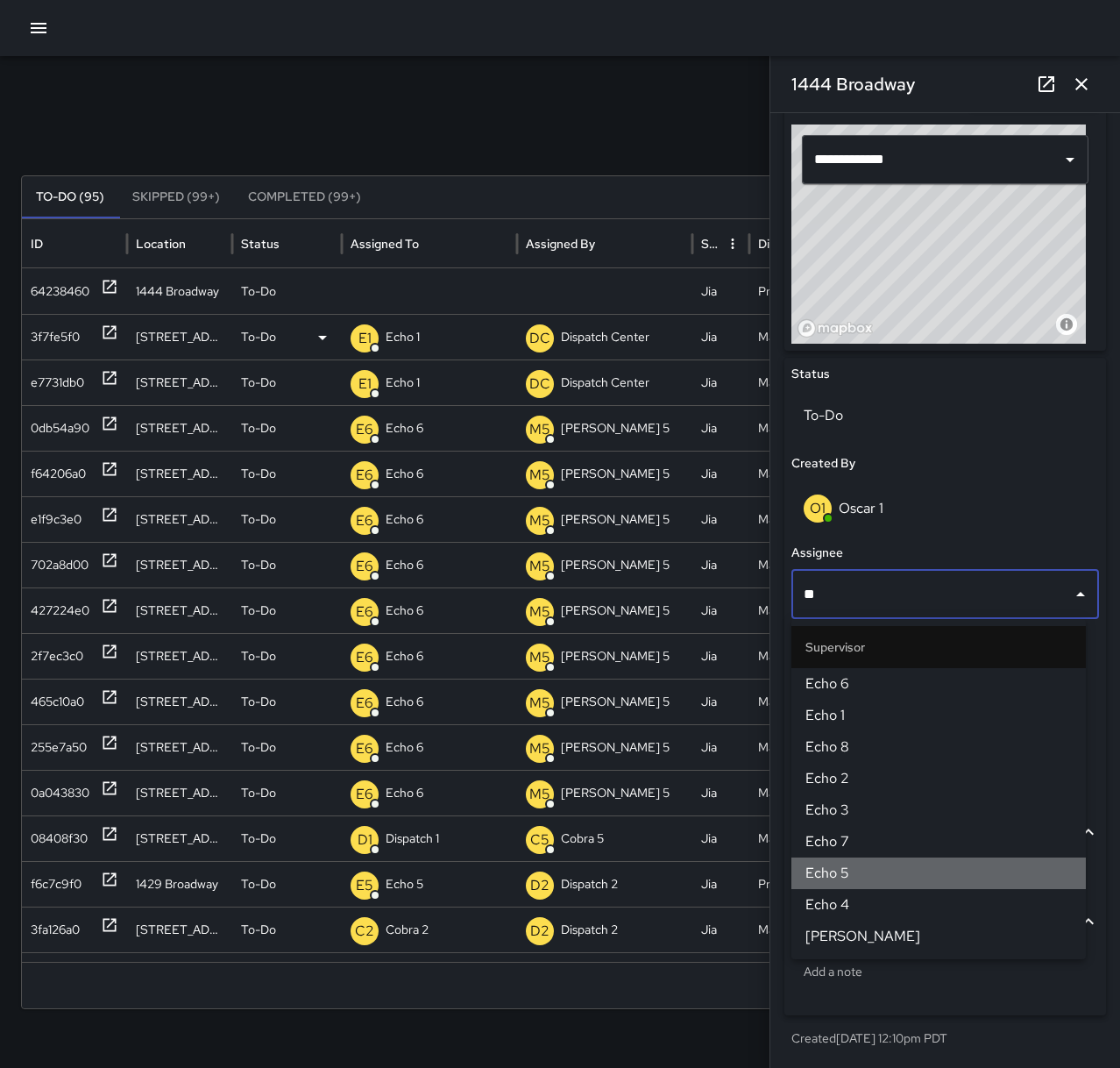
click at [1004, 871] on span "Echo 5" at bounding box center [938, 873] width 267 height 21
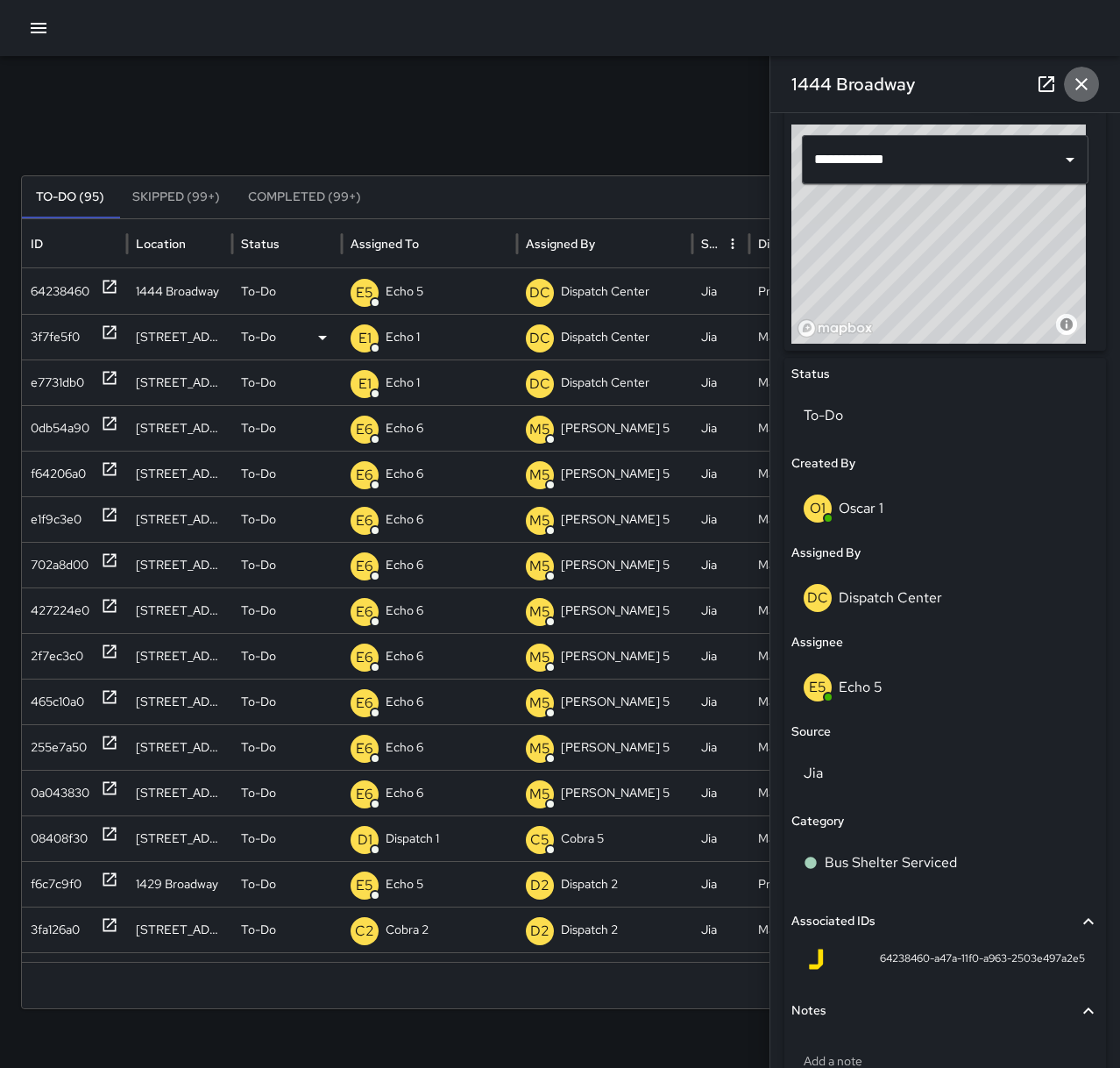
click at [1082, 88] on icon "button" at bounding box center [1081, 83] width 21 height 21
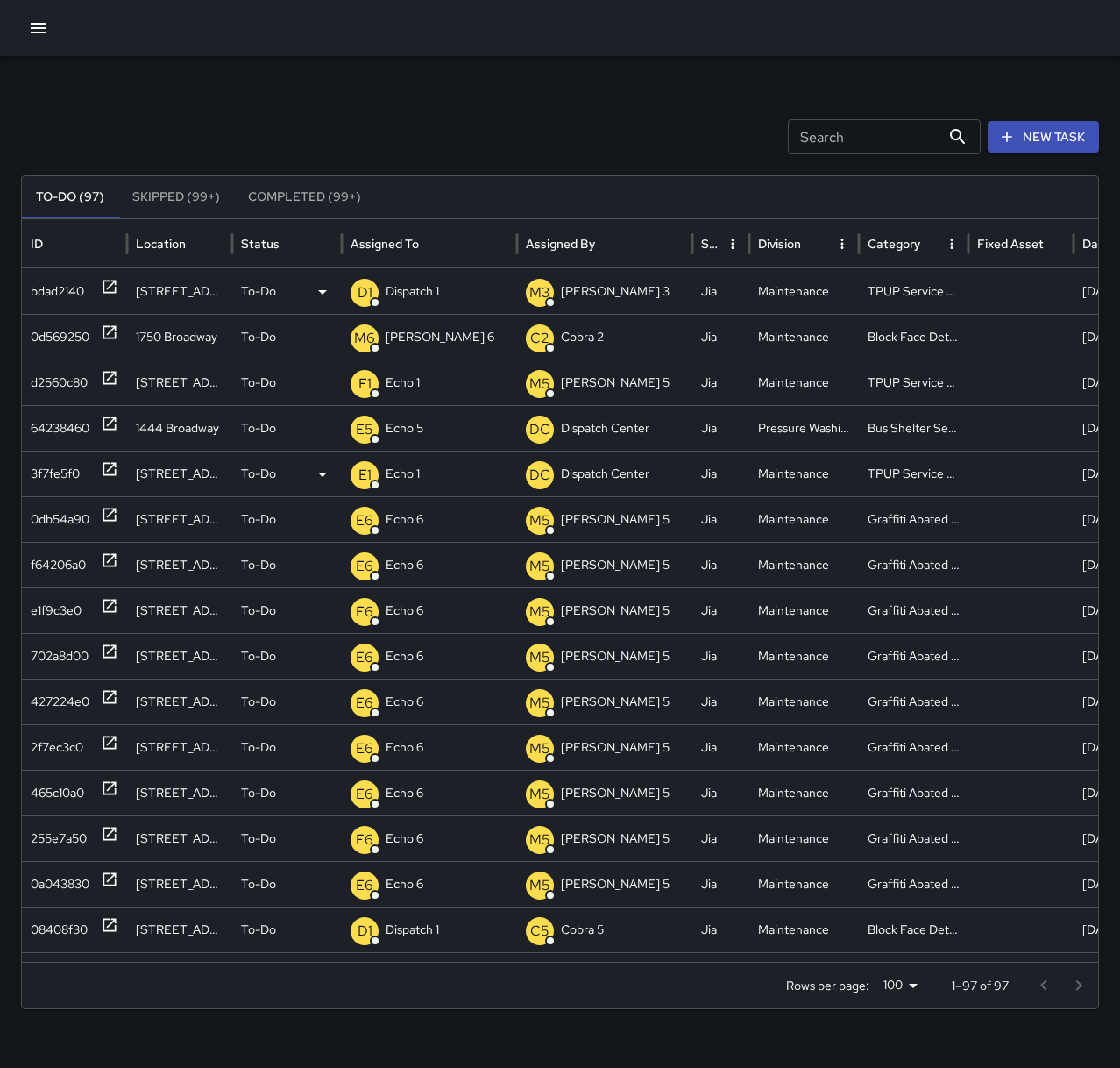
click at [416, 289] on p "Dispatch 1" at bounding box center [412, 291] width 53 height 44
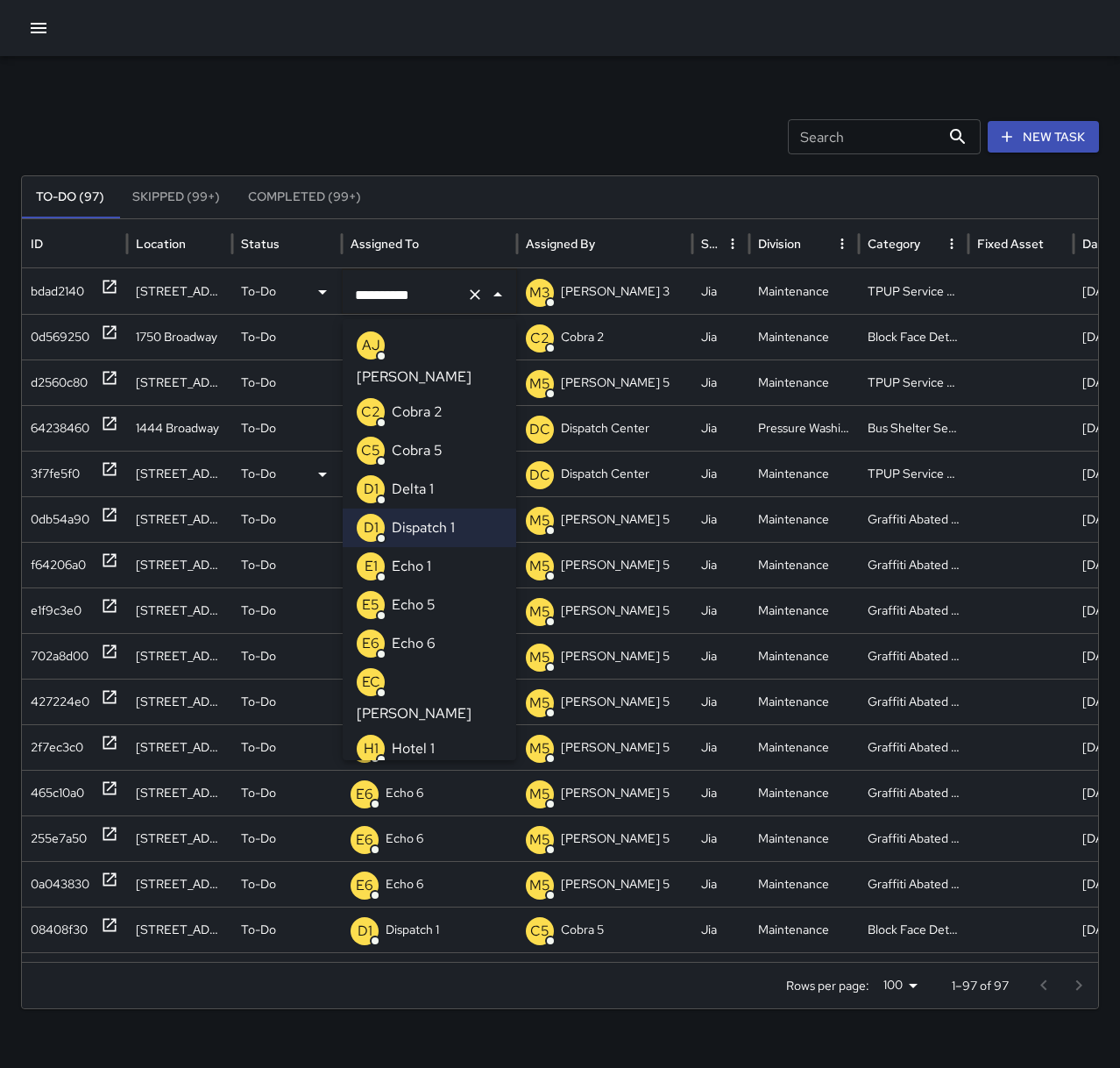
click at [453, 547] on li "E1 Echo 1" at bounding box center [429, 566] width 174 height 39
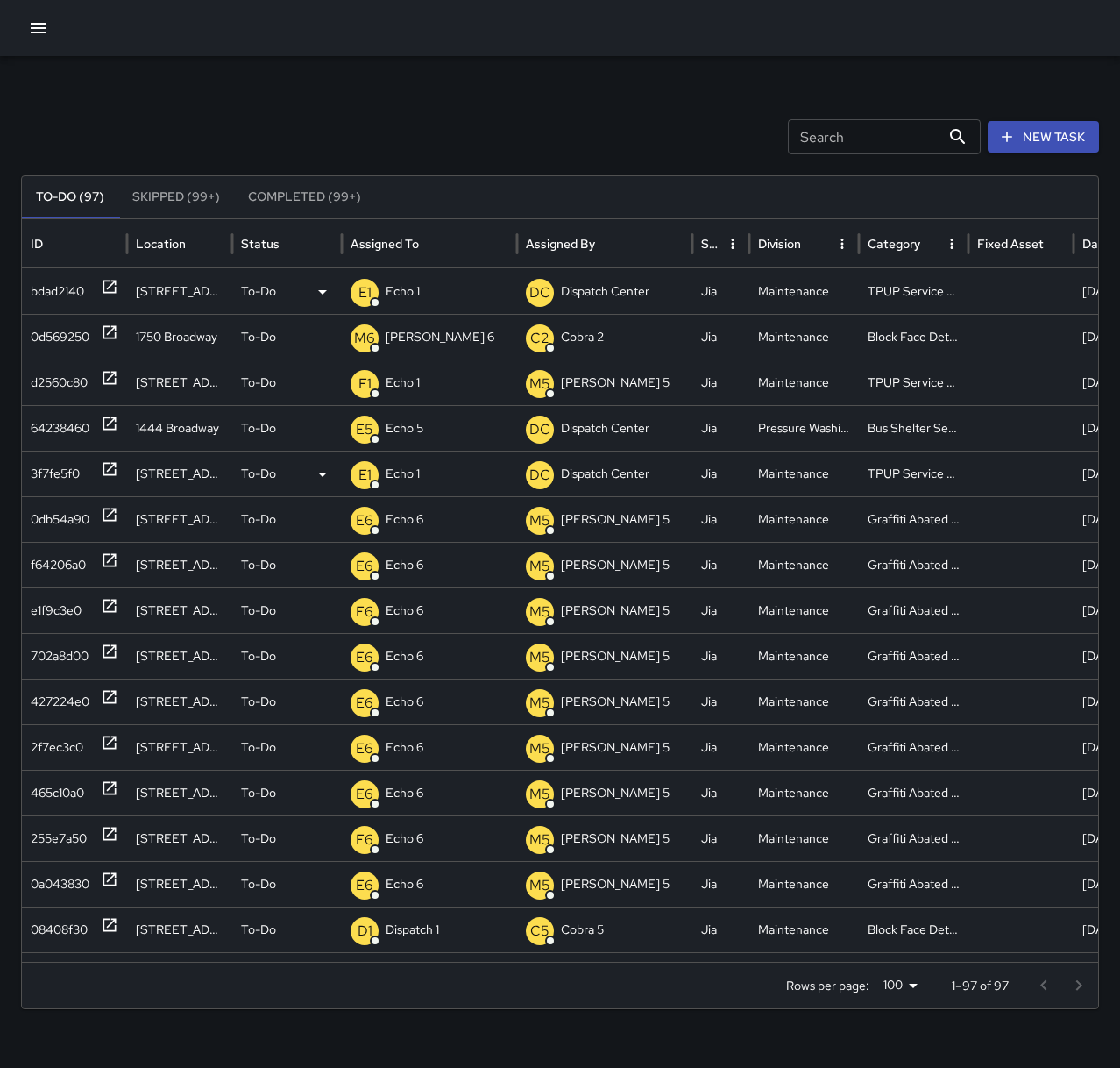
click at [500, 58] on div "Search Search New Task To-Do (97) Skipped (99+) Completed (99+) ID Location Sta…" at bounding box center [560, 553] width 1120 height 995
click at [46, 25] on icon "button" at bounding box center [38, 27] width 21 height 21
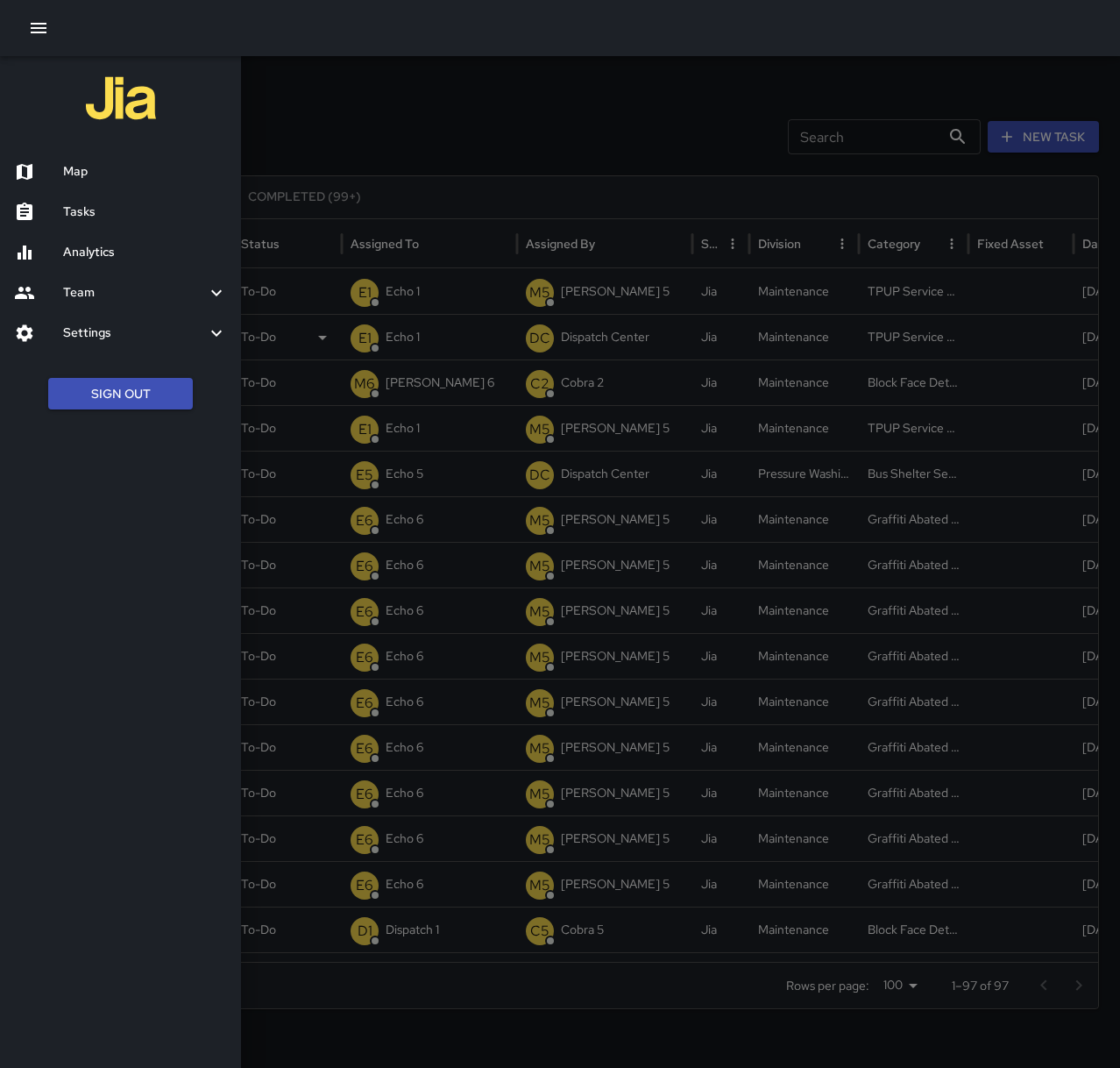
click at [112, 173] on h6 "Map" at bounding box center [145, 171] width 164 height 19
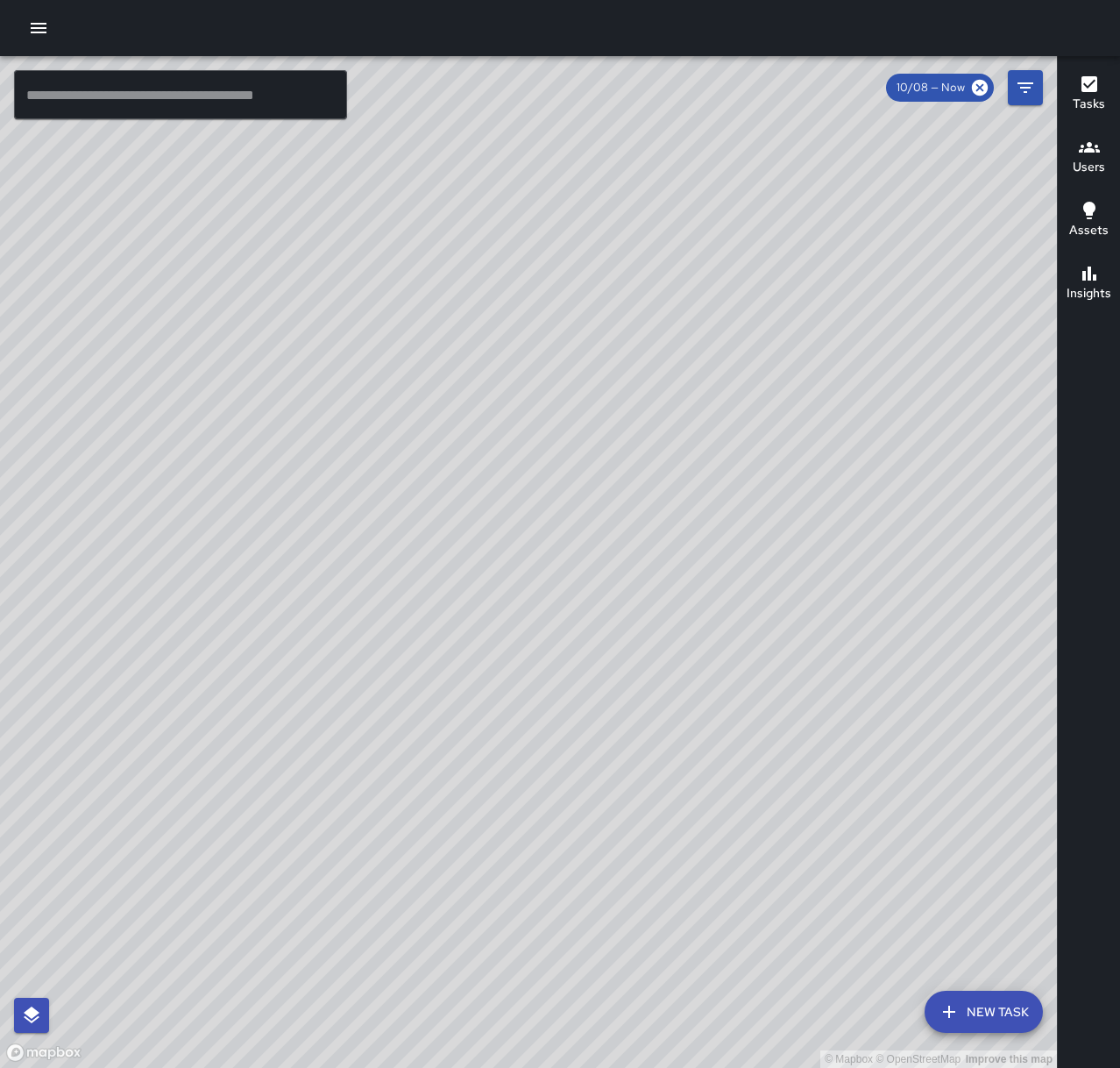
drag, startPoint x: 372, startPoint y: 695, endPoint x: 411, endPoint y: 864, distance: 173.4
click at [411, 864] on div "© Mapbox © OpenStreetMap Improve this map" at bounding box center [528, 562] width 1057 height 1012
drag, startPoint x: 445, startPoint y: 703, endPoint x: 326, endPoint y: 454, distance: 276.0
click at [326, 454] on div "© Mapbox © OpenStreetMap Improve this map" at bounding box center [528, 562] width 1057 height 1012
drag, startPoint x: 756, startPoint y: 503, endPoint x: 551, endPoint y: 421, distance: 220.8
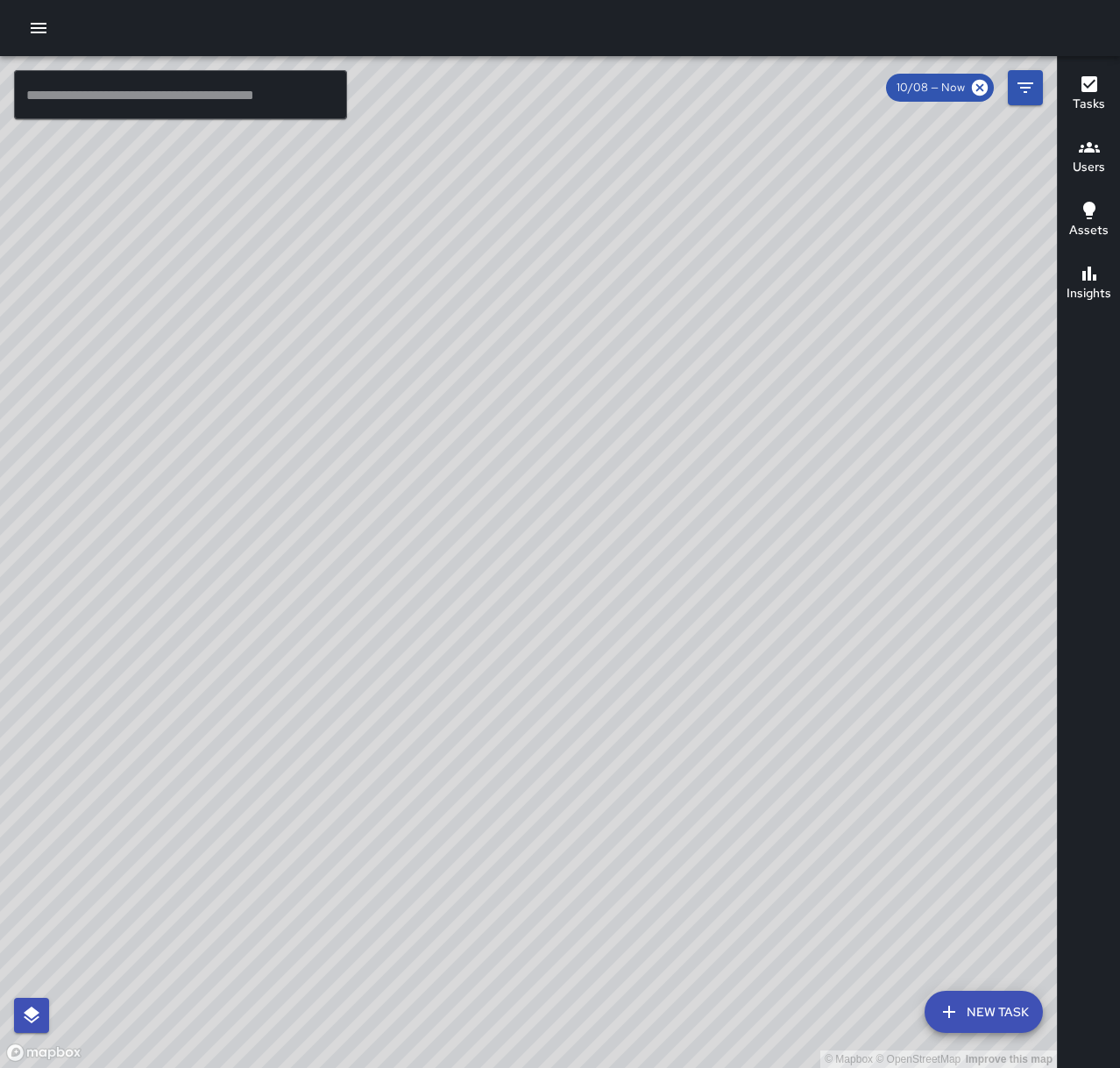
click at [551, 421] on div "© Mapbox © OpenStreetMap Improve this map" at bounding box center [528, 562] width 1057 height 1012
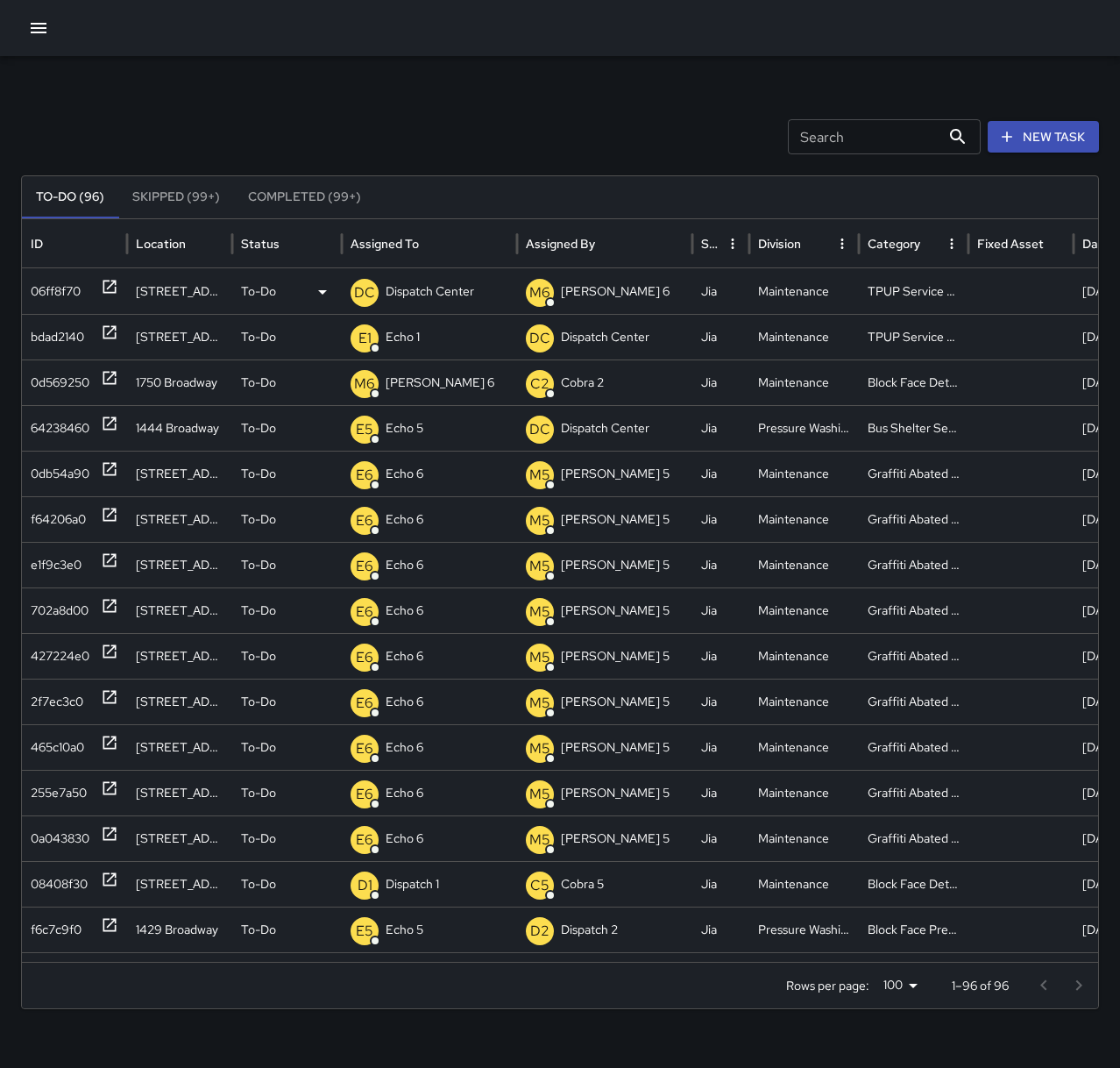
click at [414, 279] on p "Dispatch Center" at bounding box center [430, 291] width 89 height 44
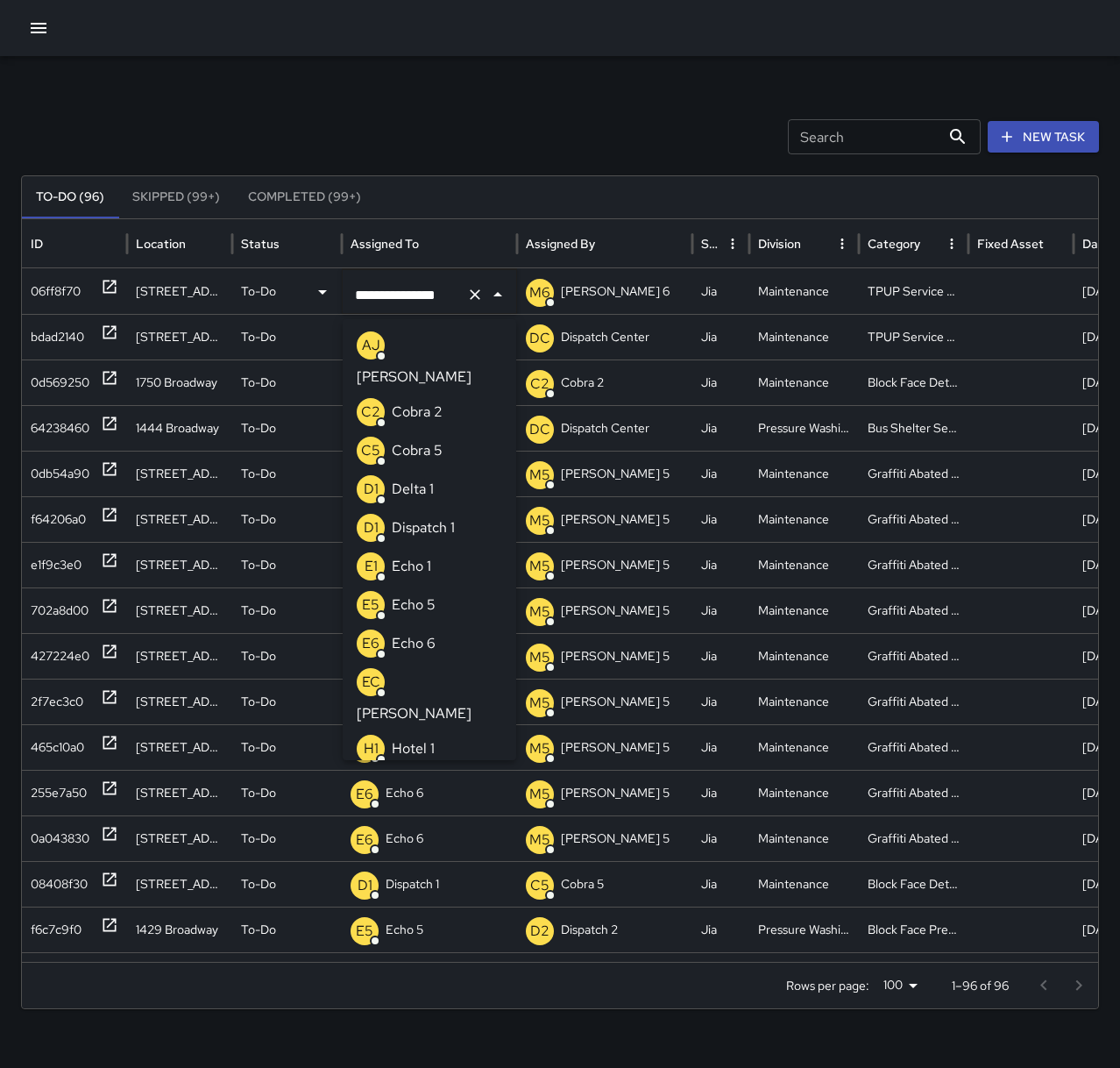
scroll to position [1319, 0]
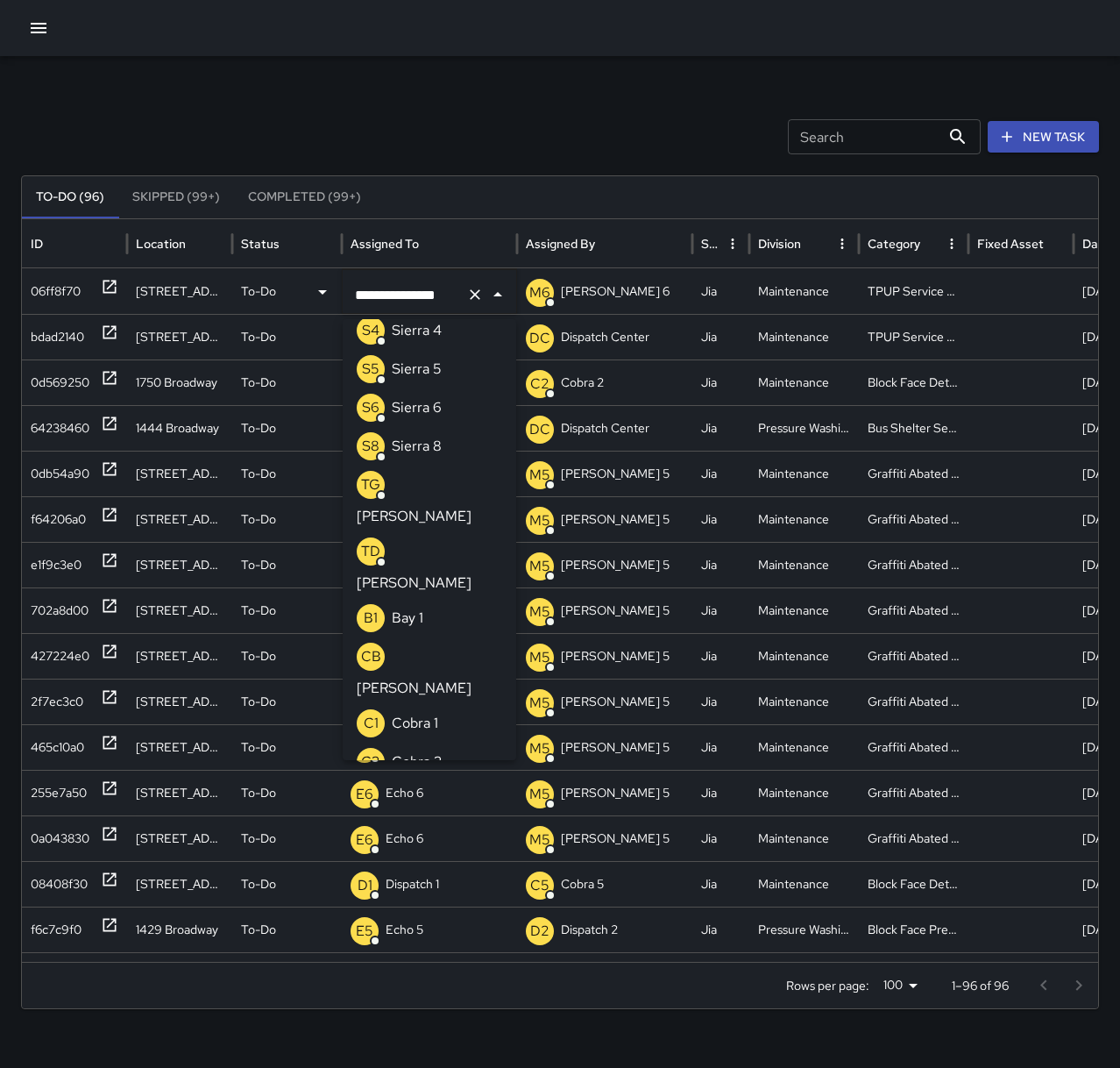
click at [472, 297] on icon "Clear" at bounding box center [475, 294] width 17 height 17
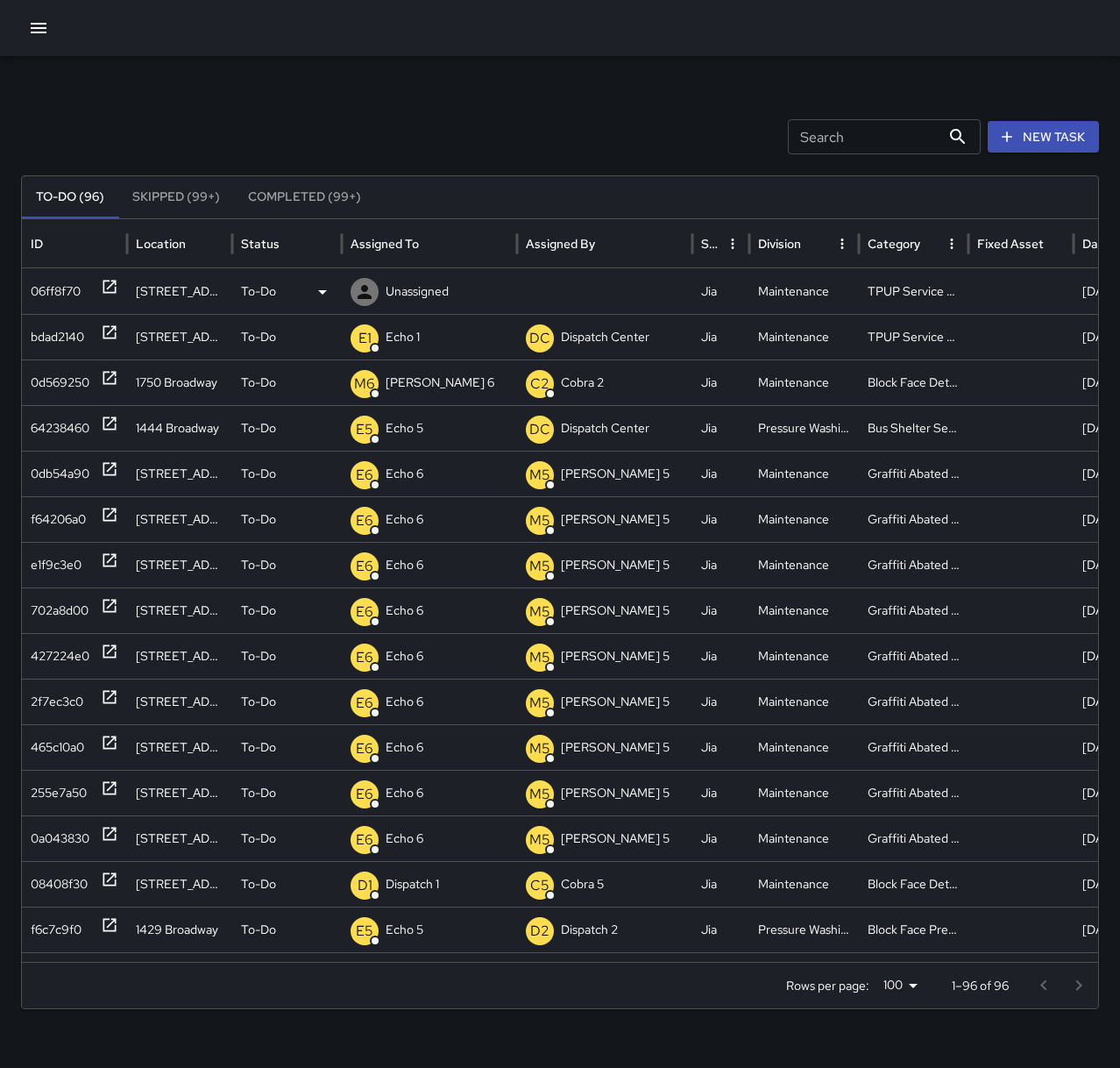
click at [400, 299] on p "Unassigned" at bounding box center [418, 291] width 63 height 44
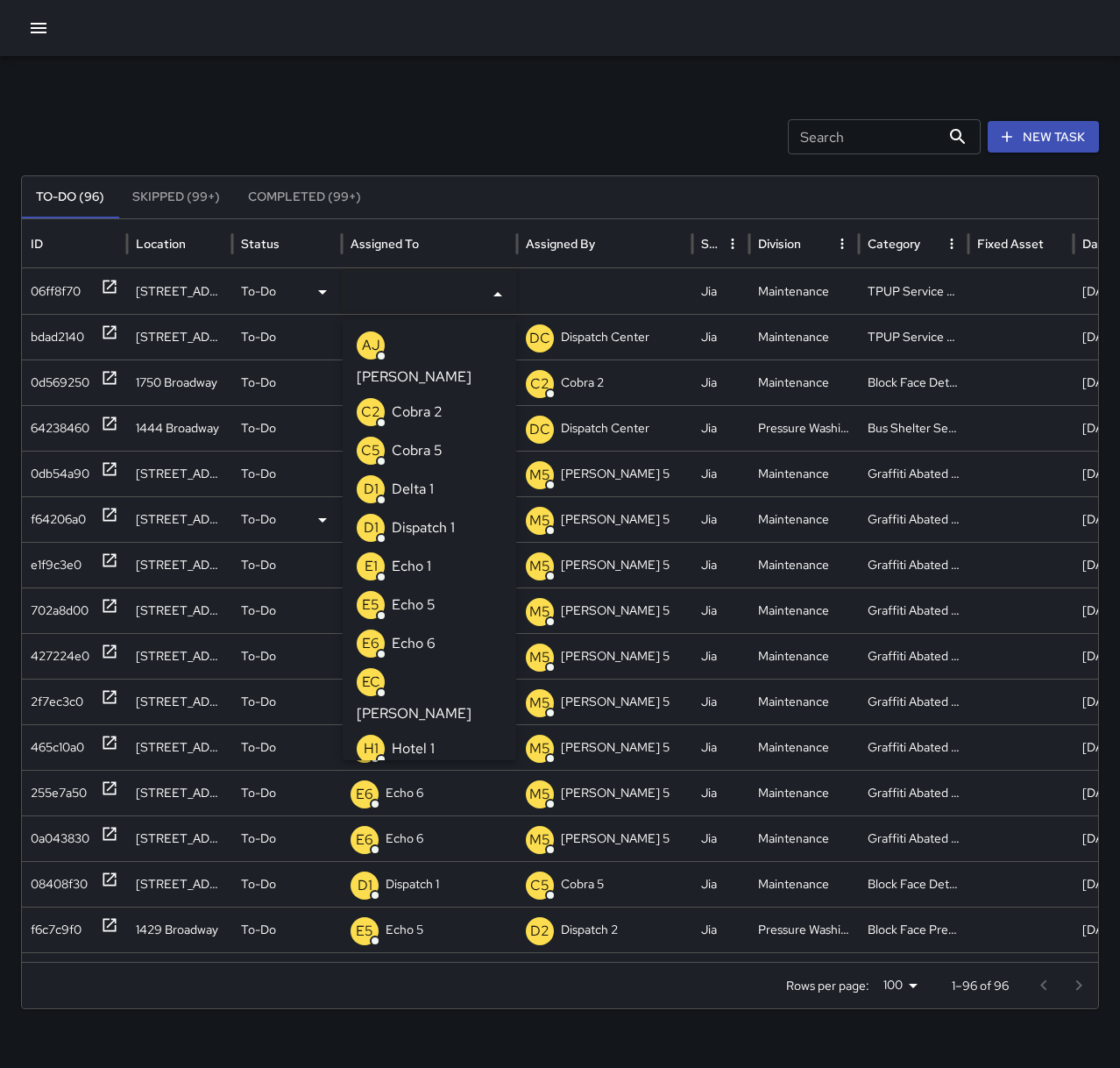
click at [445, 547] on li "E1 Echo 1" at bounding box center [429, 566] width 174 height 39
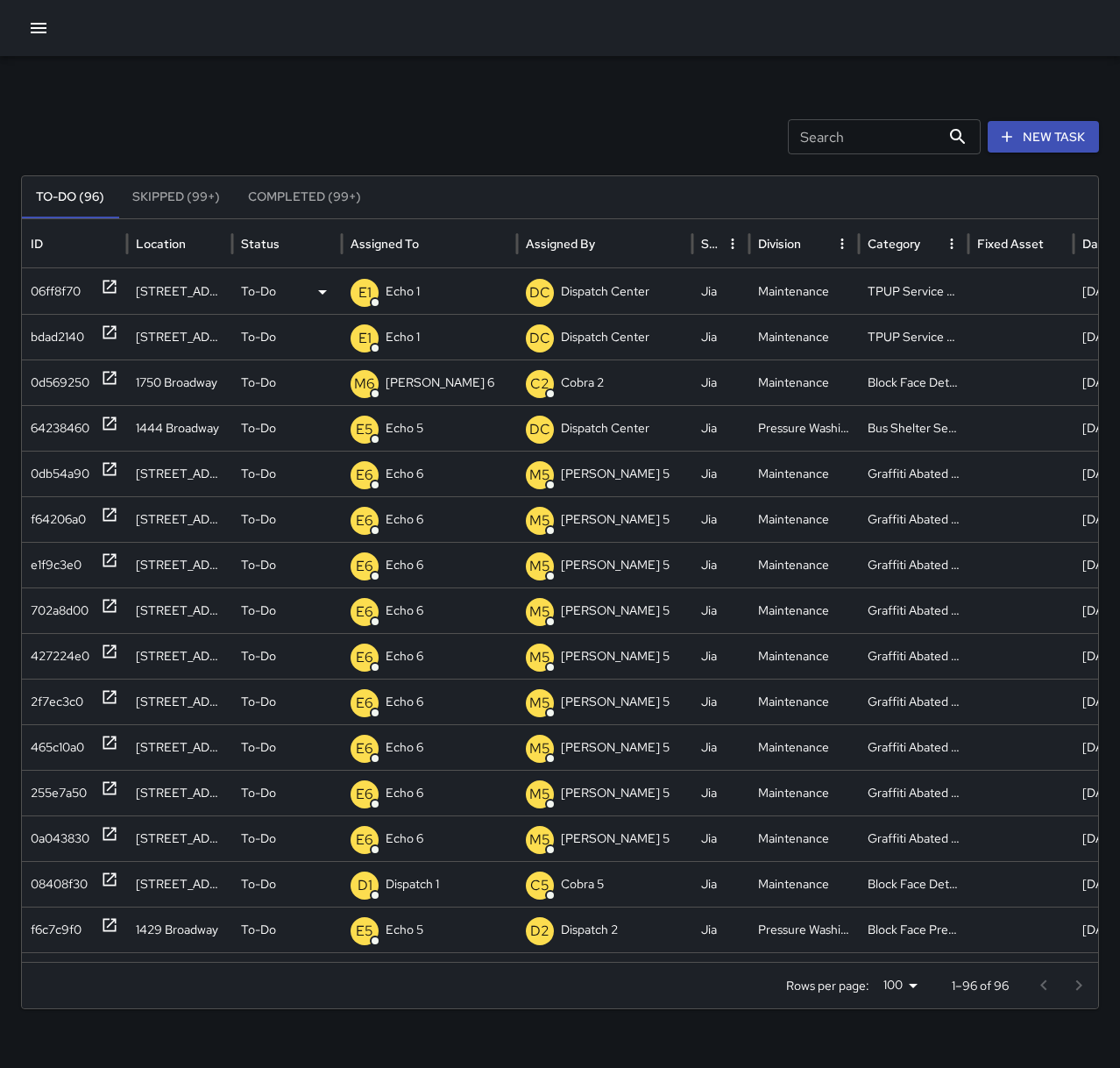
click at [407, 95] on div "Search Search New Task To-Do (96) Skipped (99+) Completed (99+) ID Location Sta…" at bounding box center [560, 553] width 1120 height 995
click at [413, 339] on p "[PERSON_NAME] 6" at bounding box center [440, 336] width 108 height 44
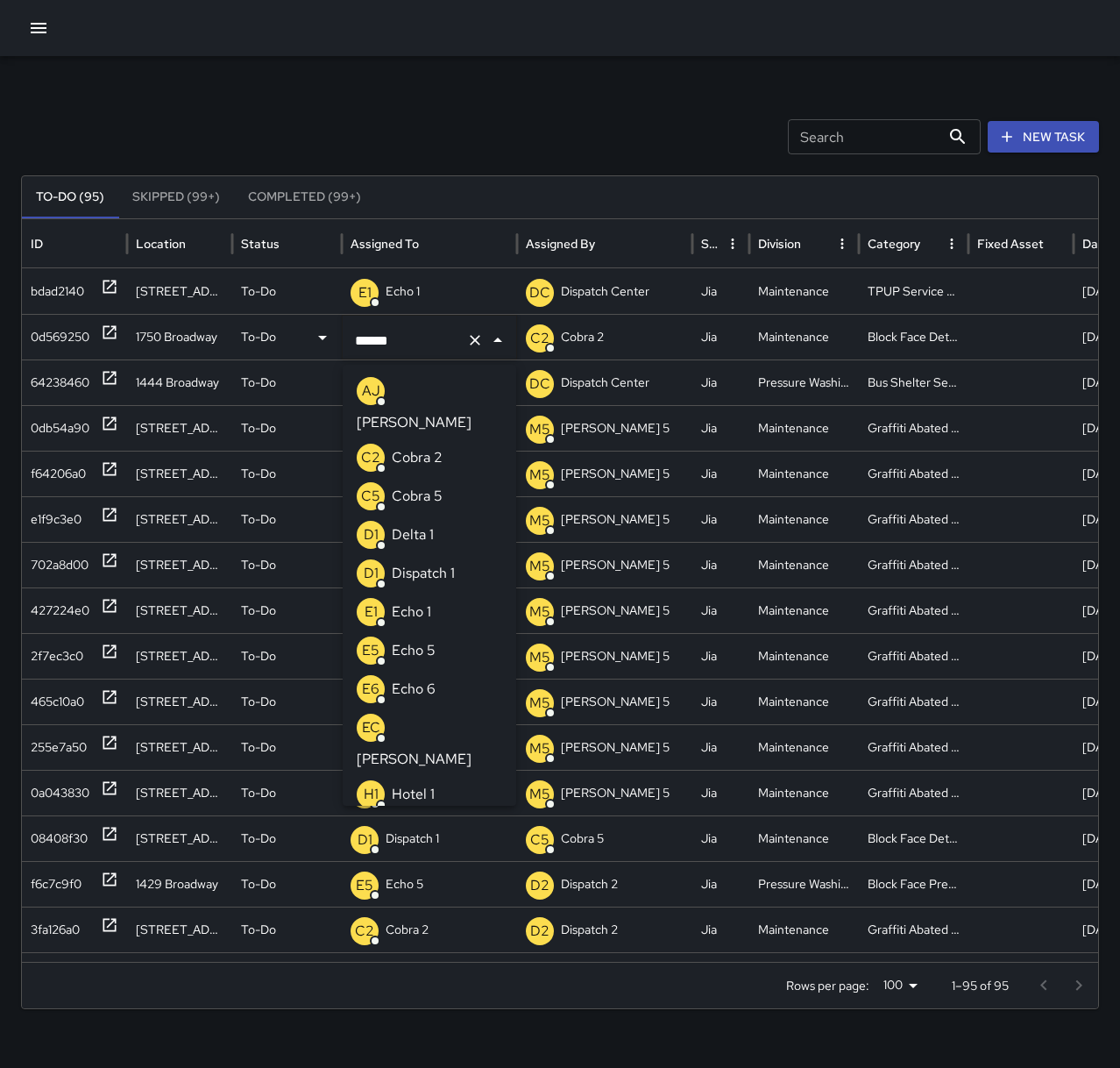
scroll to position [443, 0]
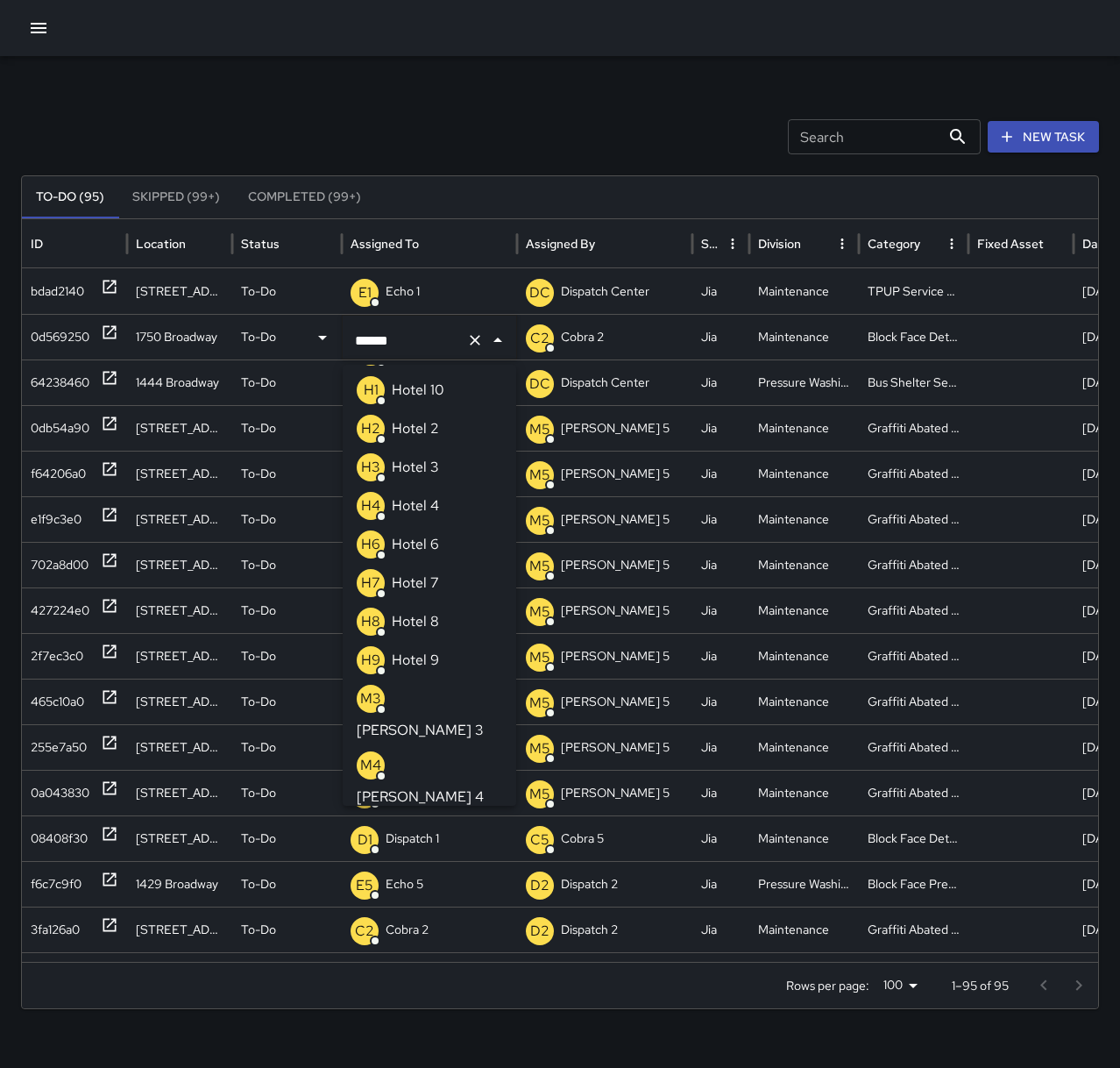
click at [369, 71] on div "Search Search New Task To-Do (95) Skipped (99+) Completed (99+) ID Location Sta…" at bounding box center [560, 553] width 1120 height 995
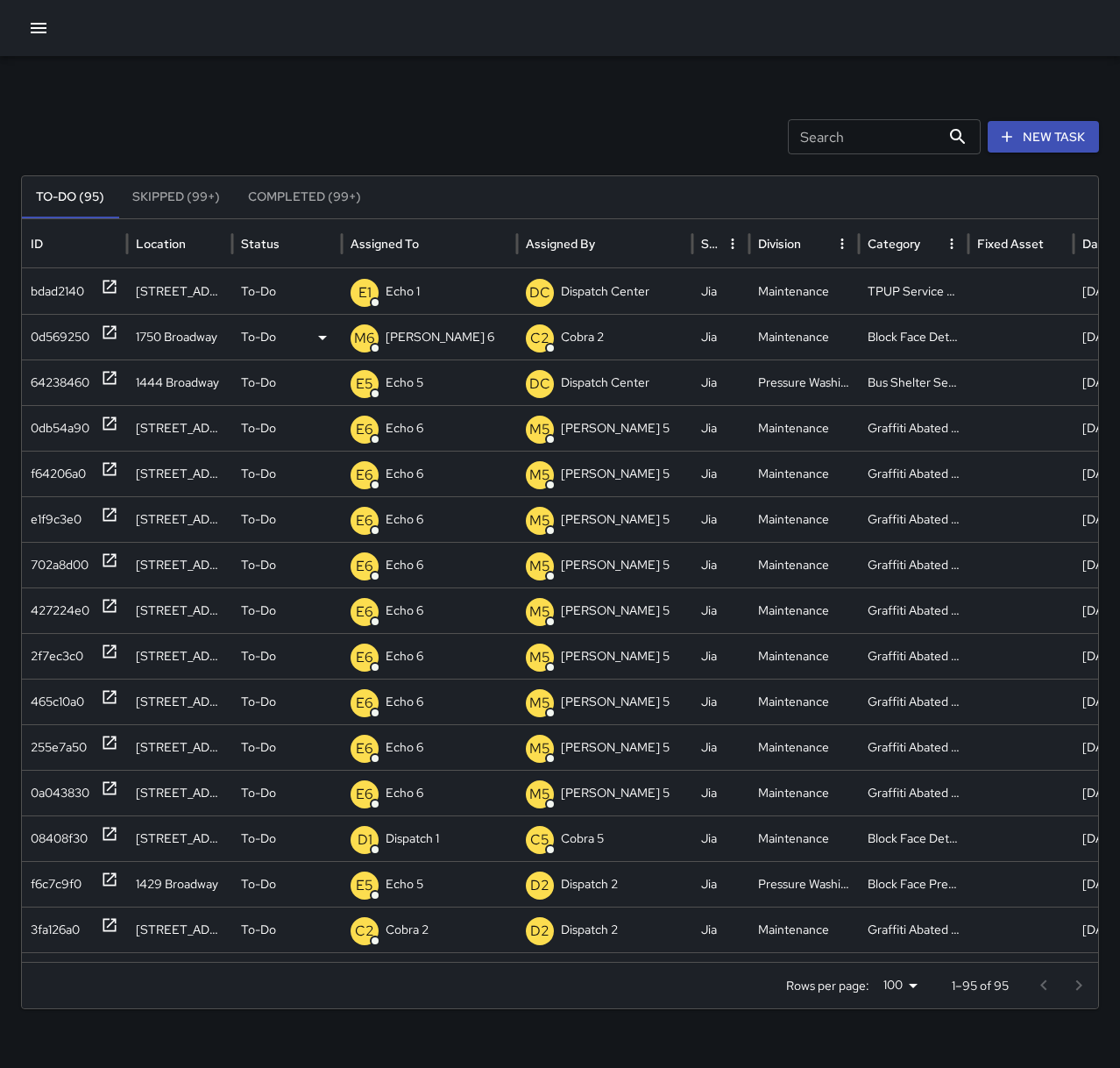
click at [108, 329] on icon at bounding box center [109, 332] width 17 height 17
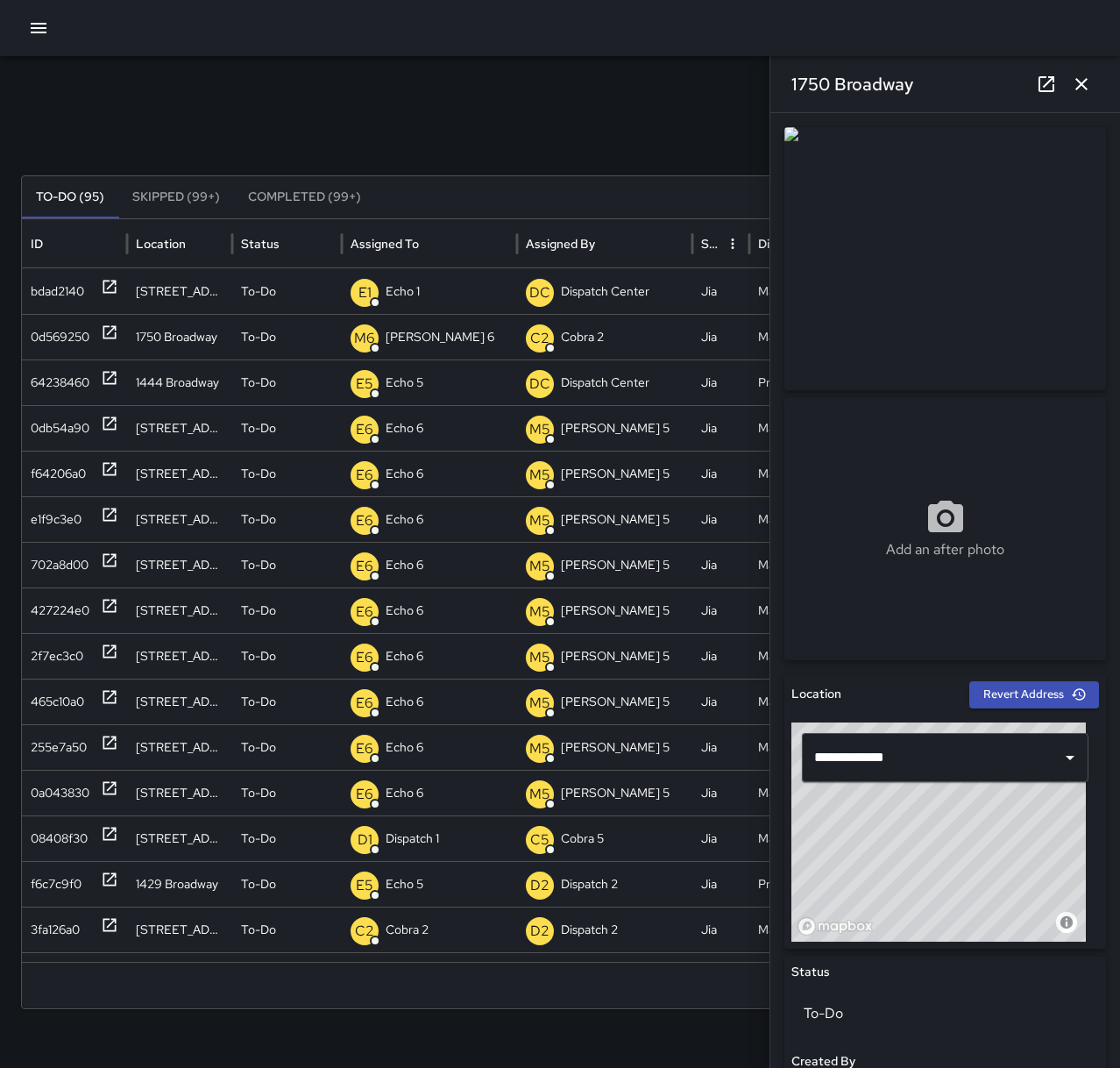
click at [1081, 93] on icon "button" at bounding box center [1081, 83] width 21 height 21
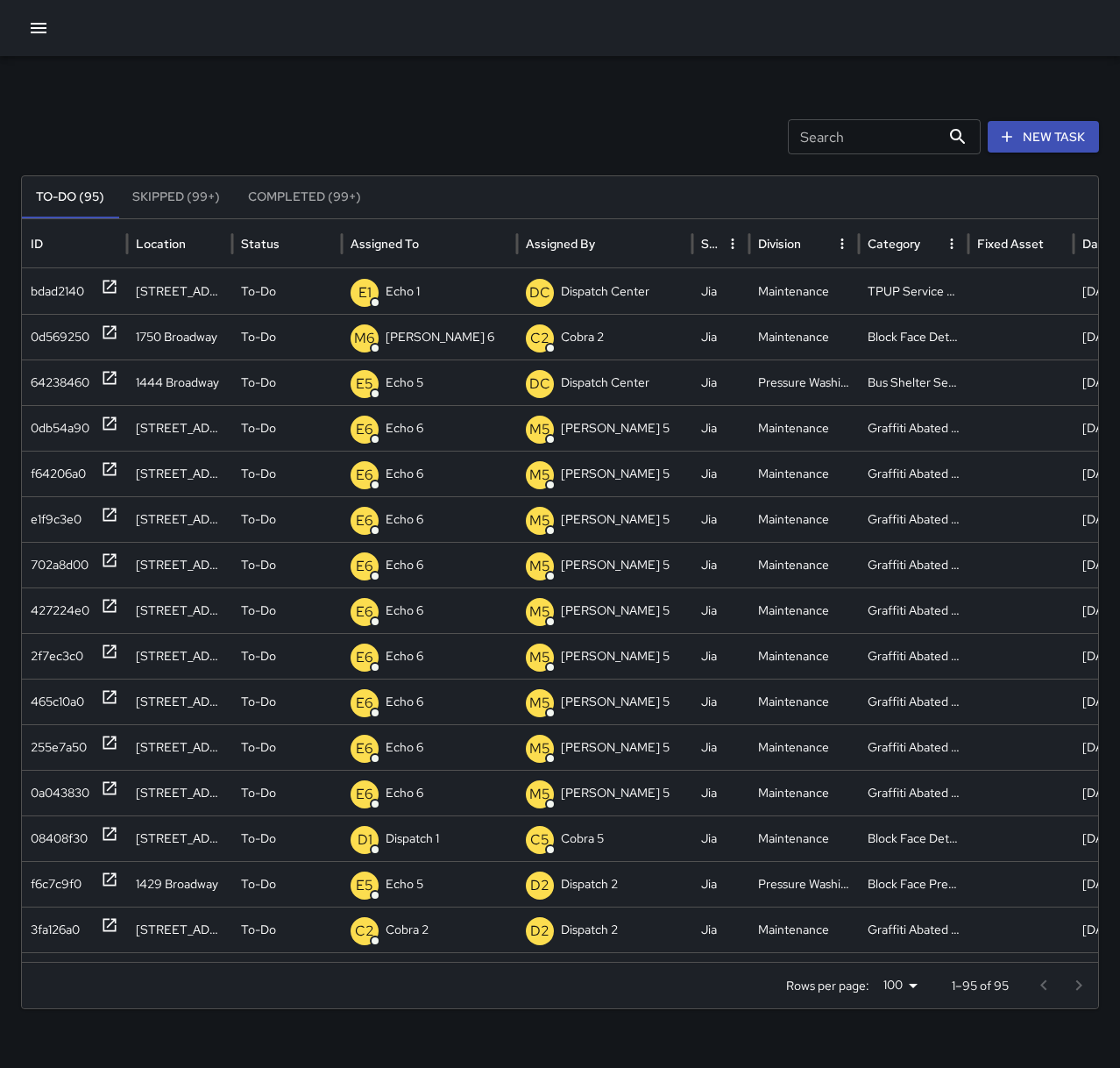
click at [427, 335] on div "M6 [PERSON_NAME] 6" at bounding box center [429, 336] width 158 height 44
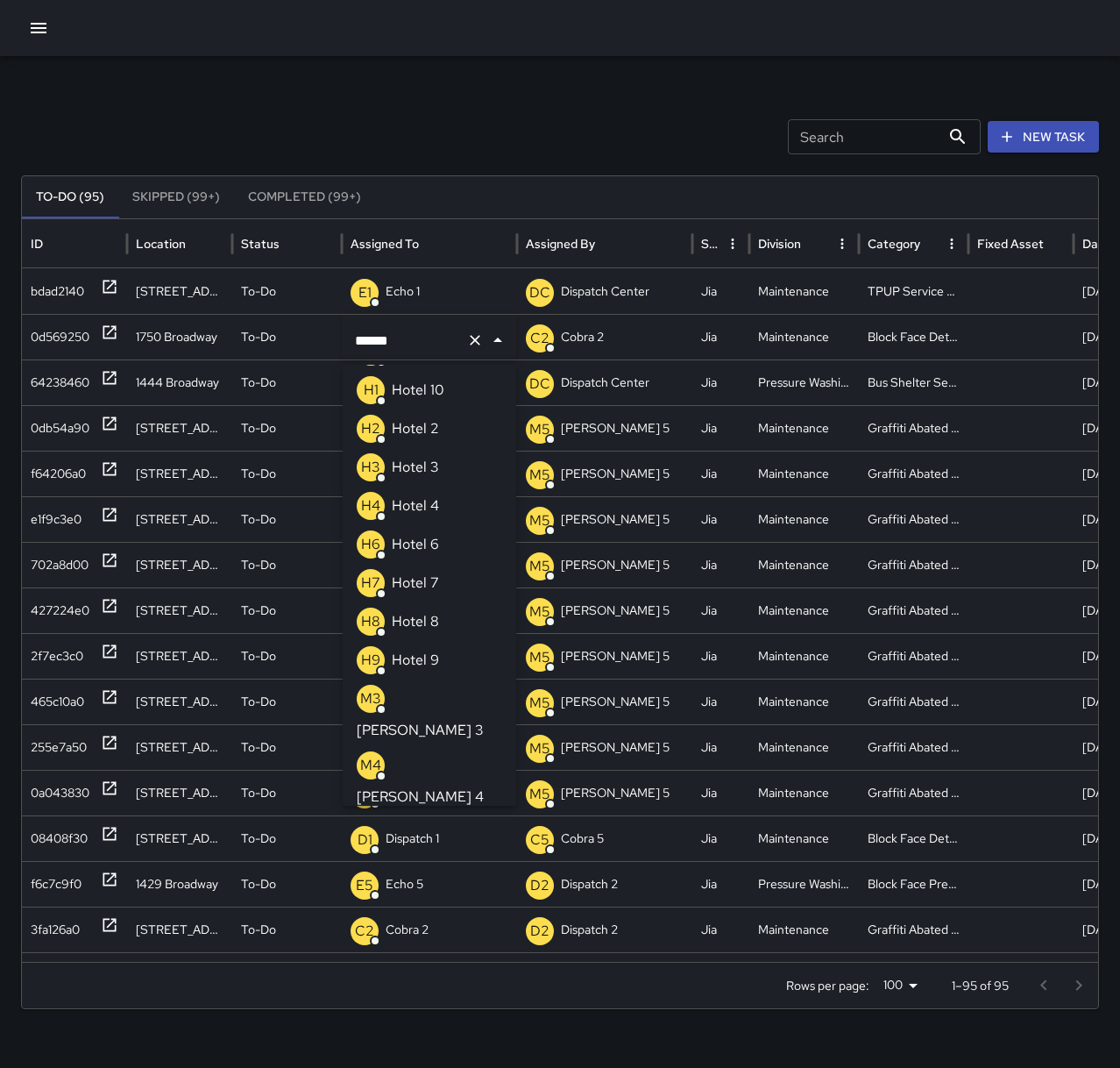
click at [473, 340] on icon "Clear" at bounding box center [475, 339] width 17 height 17
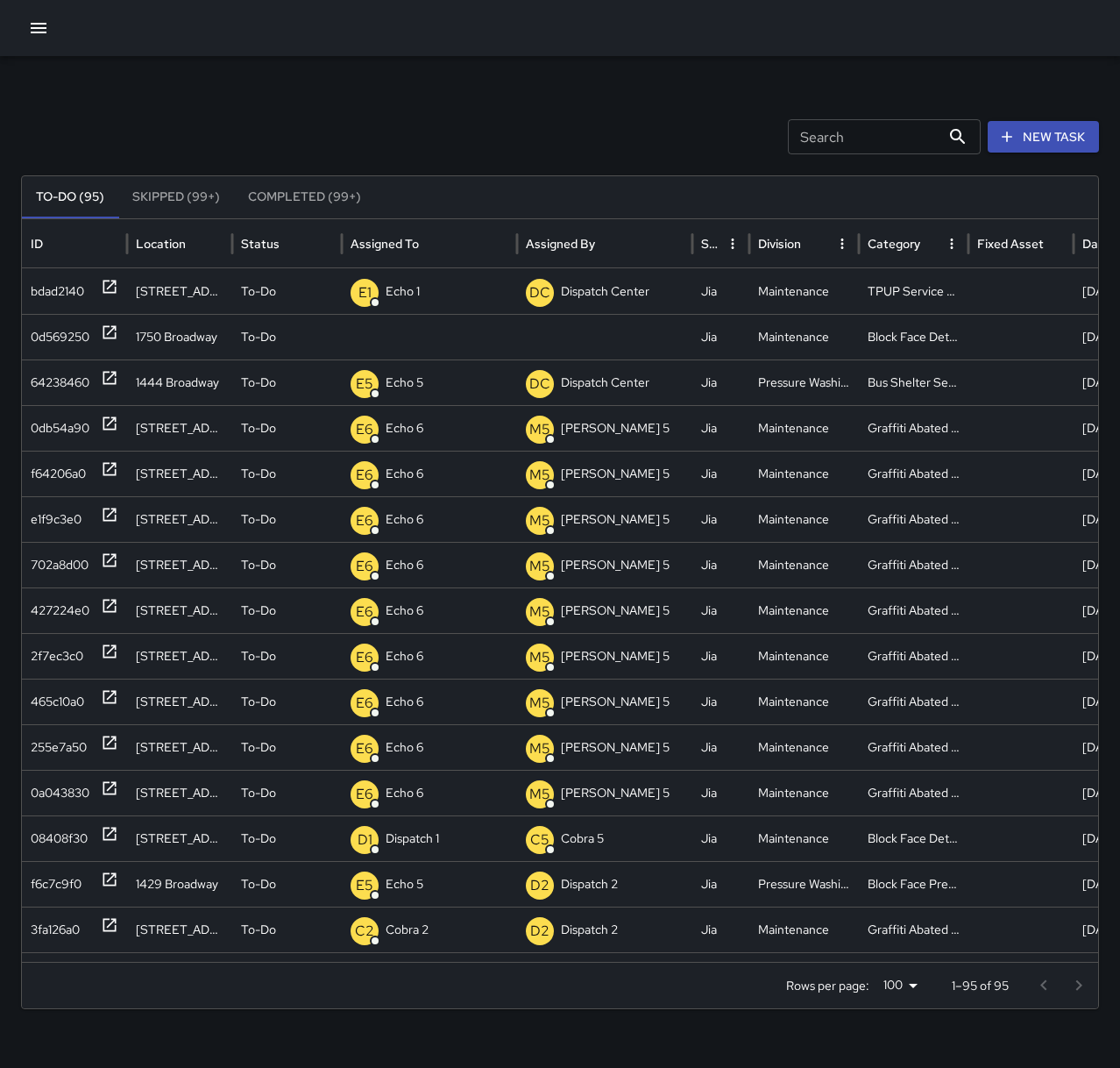
click at [0, 0] on p "Unassigned" at bounding box center [0, 0] width 0 height 0
type input "********"
click at [105, 837] on icon at bounding box center [109, 833] width 17 height 17
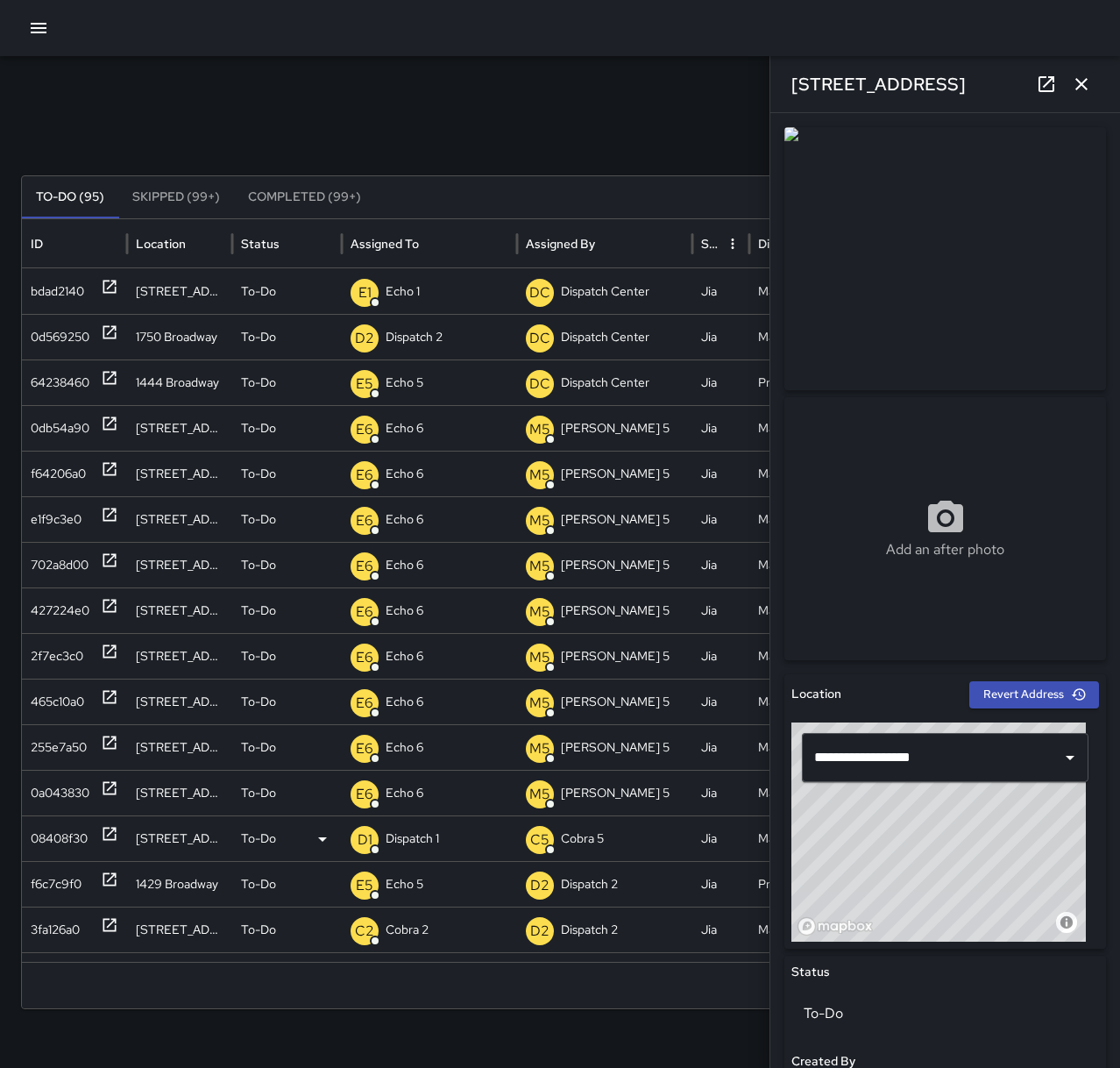
click at [419, 835] on p "Dispatch 1" at bounding box center [412, 838] width 53 height 44
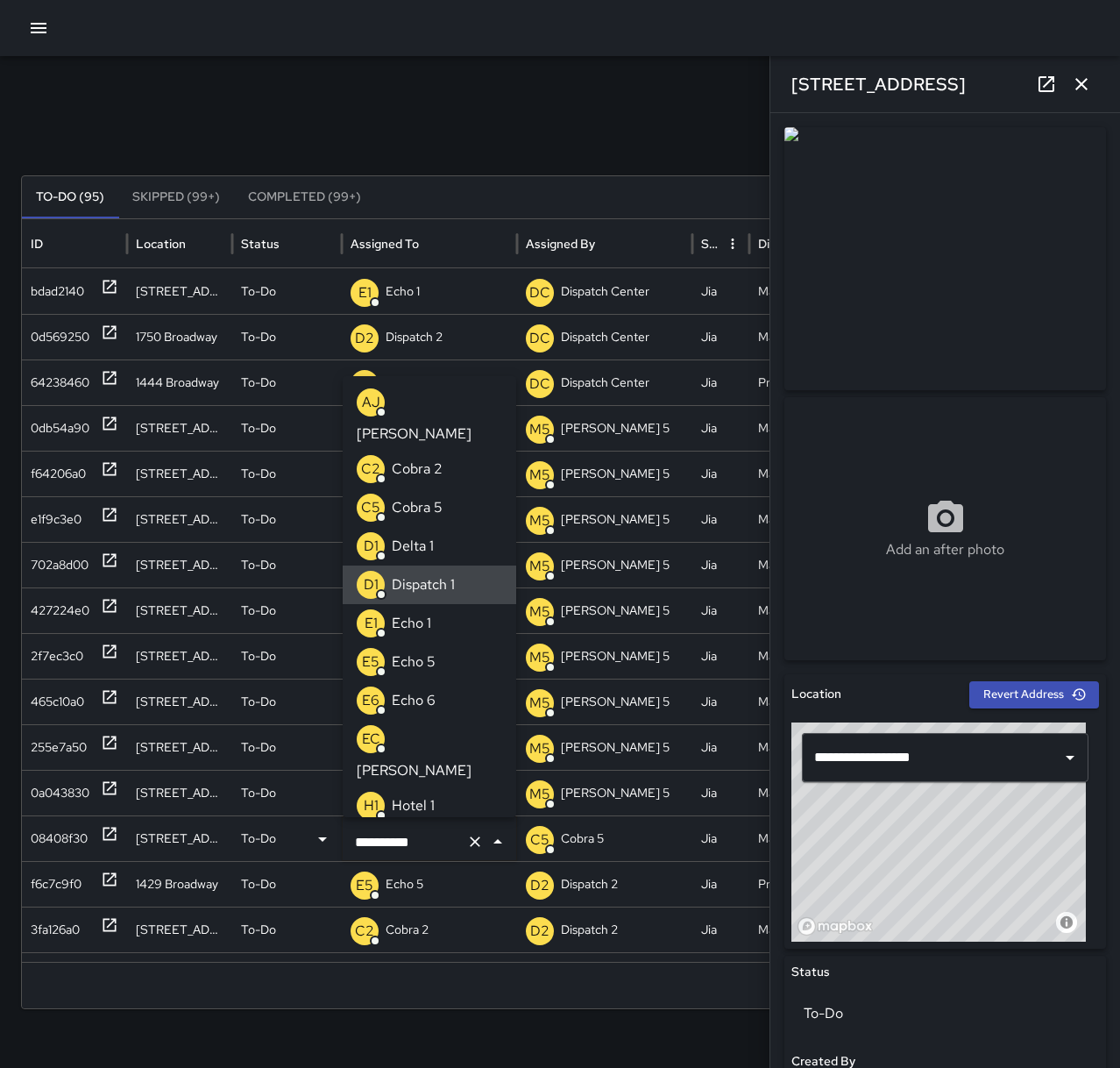
click at [449, 838] on input "**********" at bounding box center [405, 841] width 108 height 33
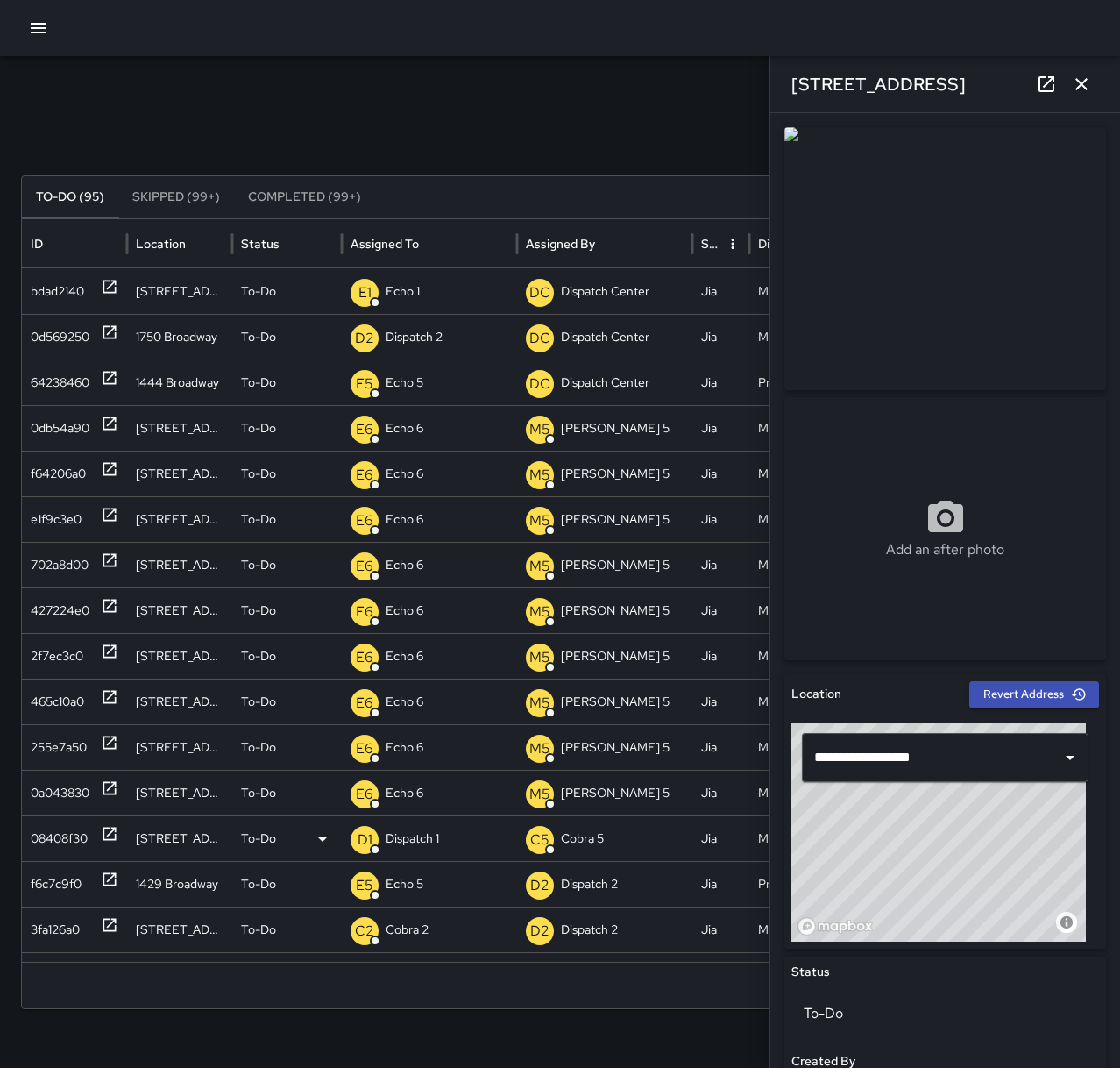
click at [449, 838] on div "D1 Dispatch 1" at bounding box center [429, 838] width 158 height 44
type input "**********"
click at [455, 880] on div "D2 Dispatch 2" at bounding box center [408, 893] width 102 height 28
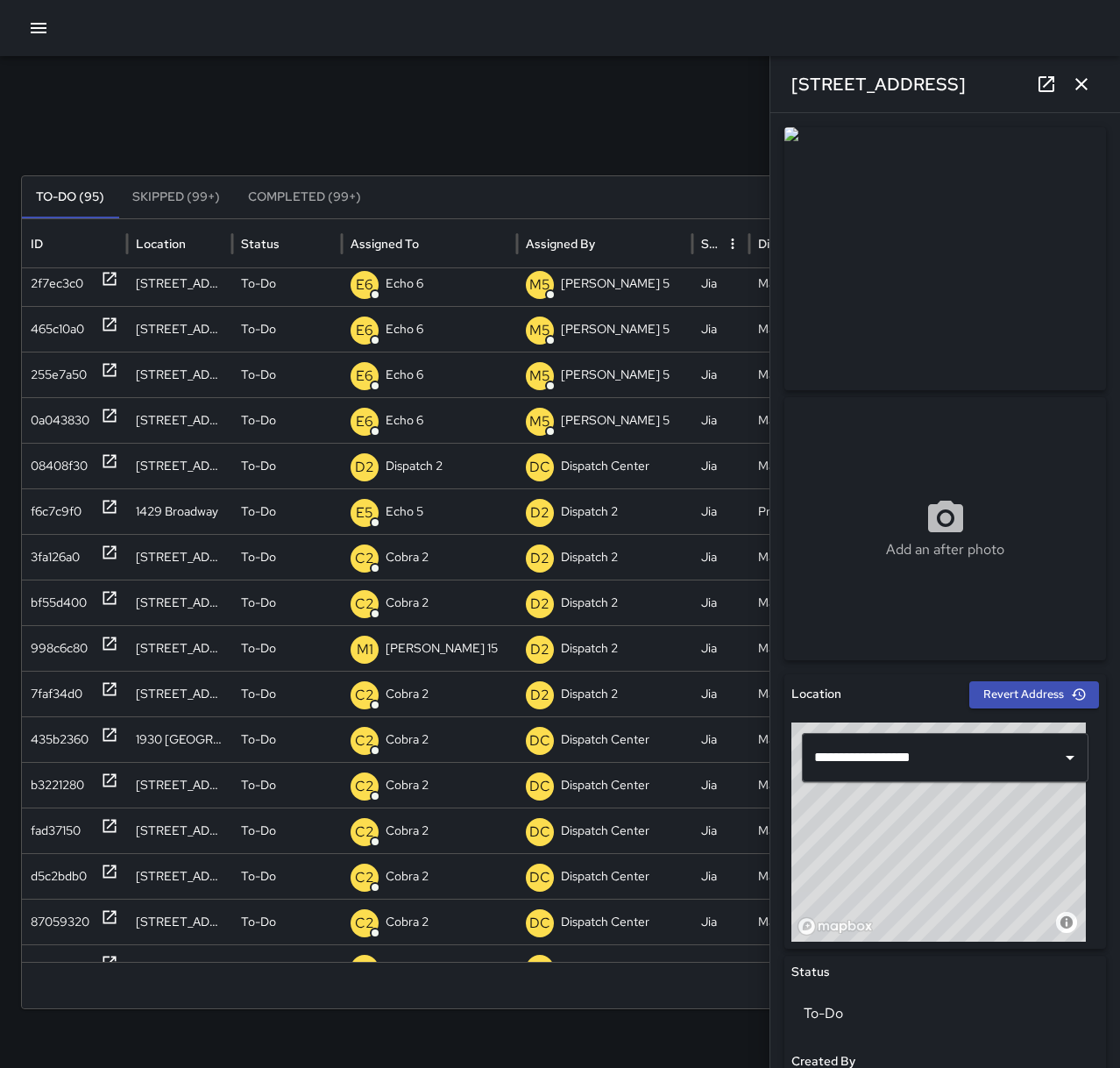
scroll to position [482, 0]
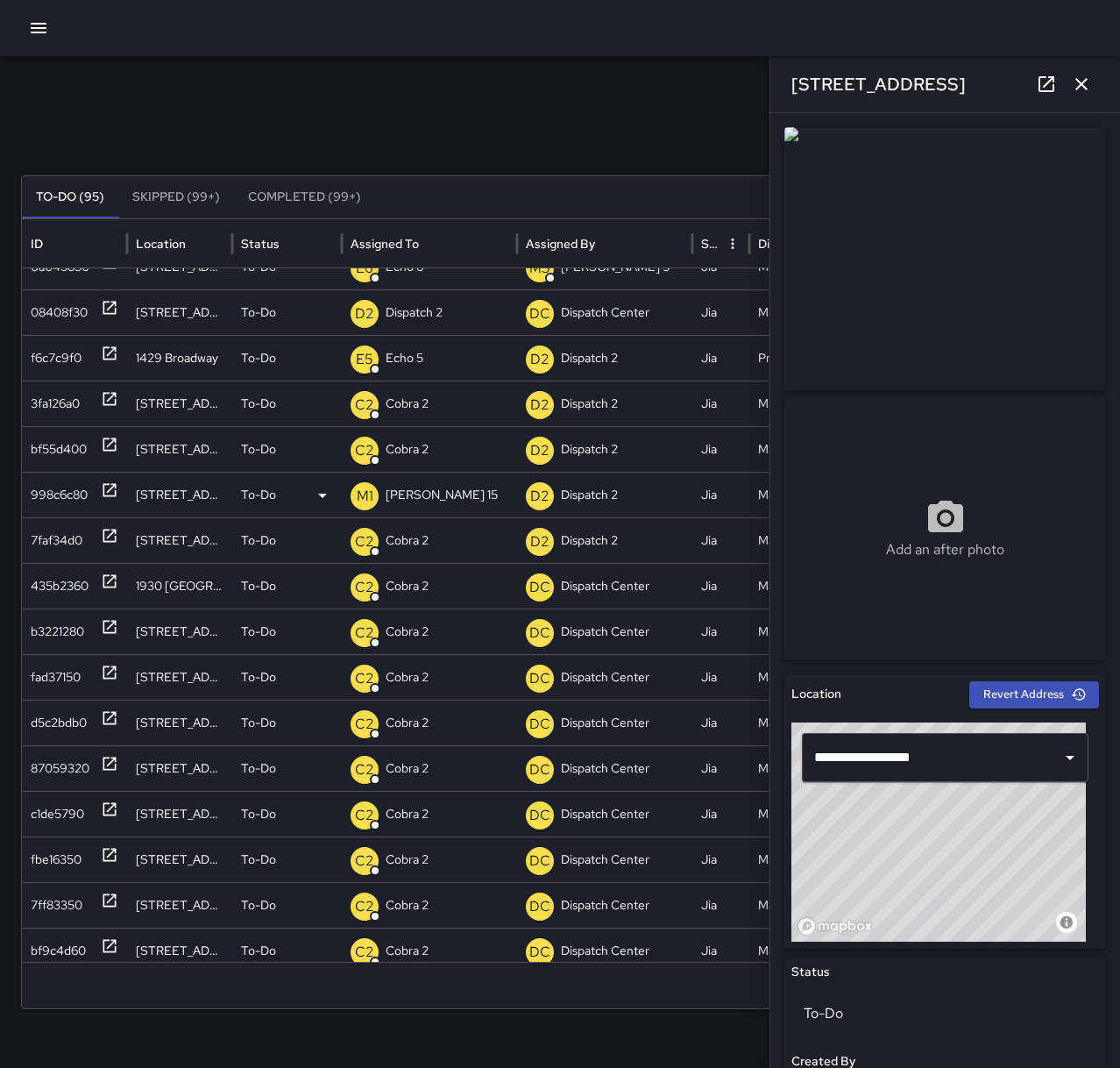
click at [428, 491] on div "M1 [PERSON_NAME] 15" at bounding box center [429, 495] width 158 height 44
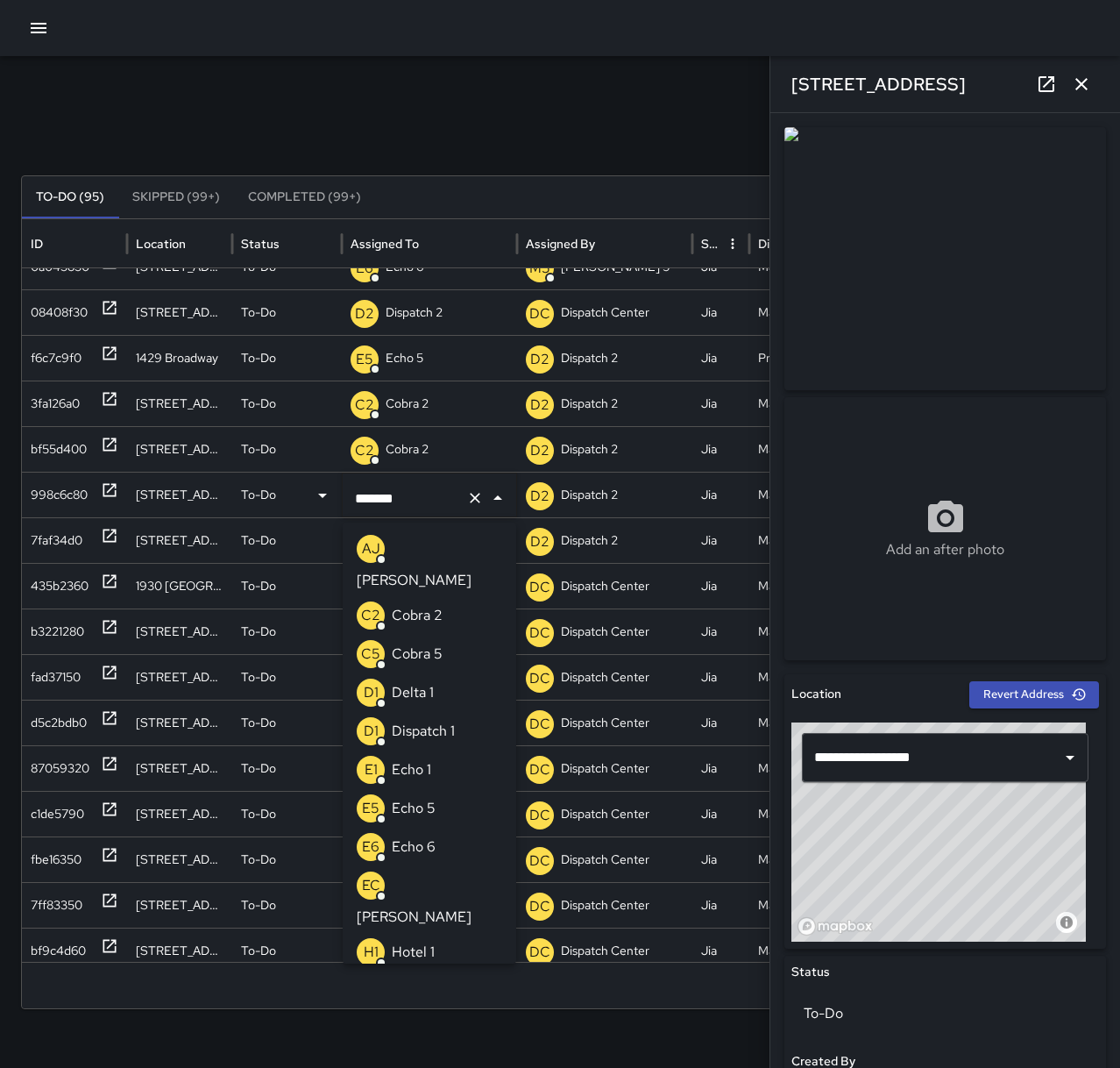
scroll to position [2014, 0]
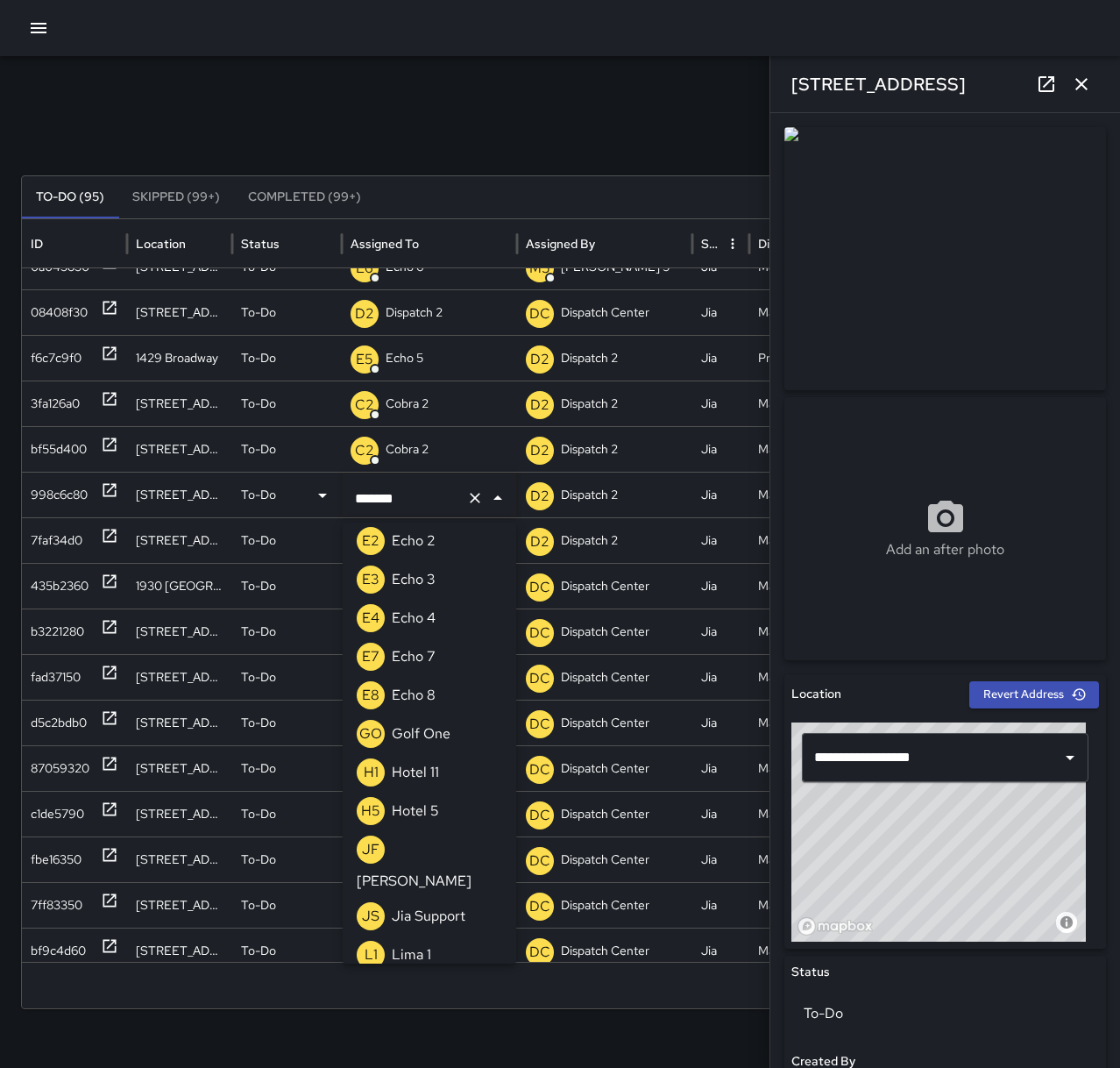
click at [471, 495] on icon "Clear" at bounding box center [475, 498] width 11 height 11
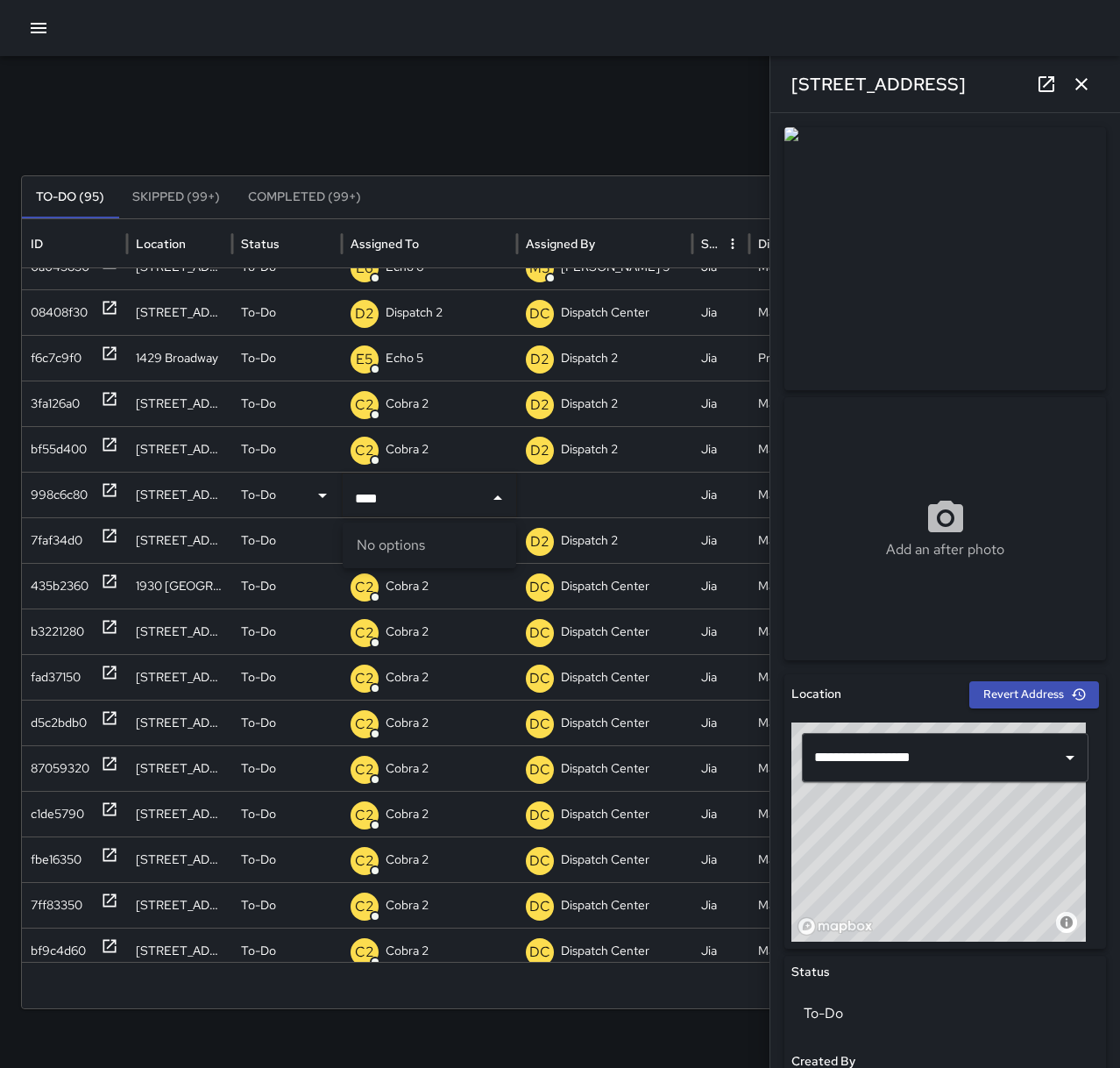
type input "***"
click at [444, 119] on div "Search Search New Task To-Do (95) Skipped (99+) Completed (99+) ID Location Sta…" at bounding box center [560, 553] width 1120 height 995
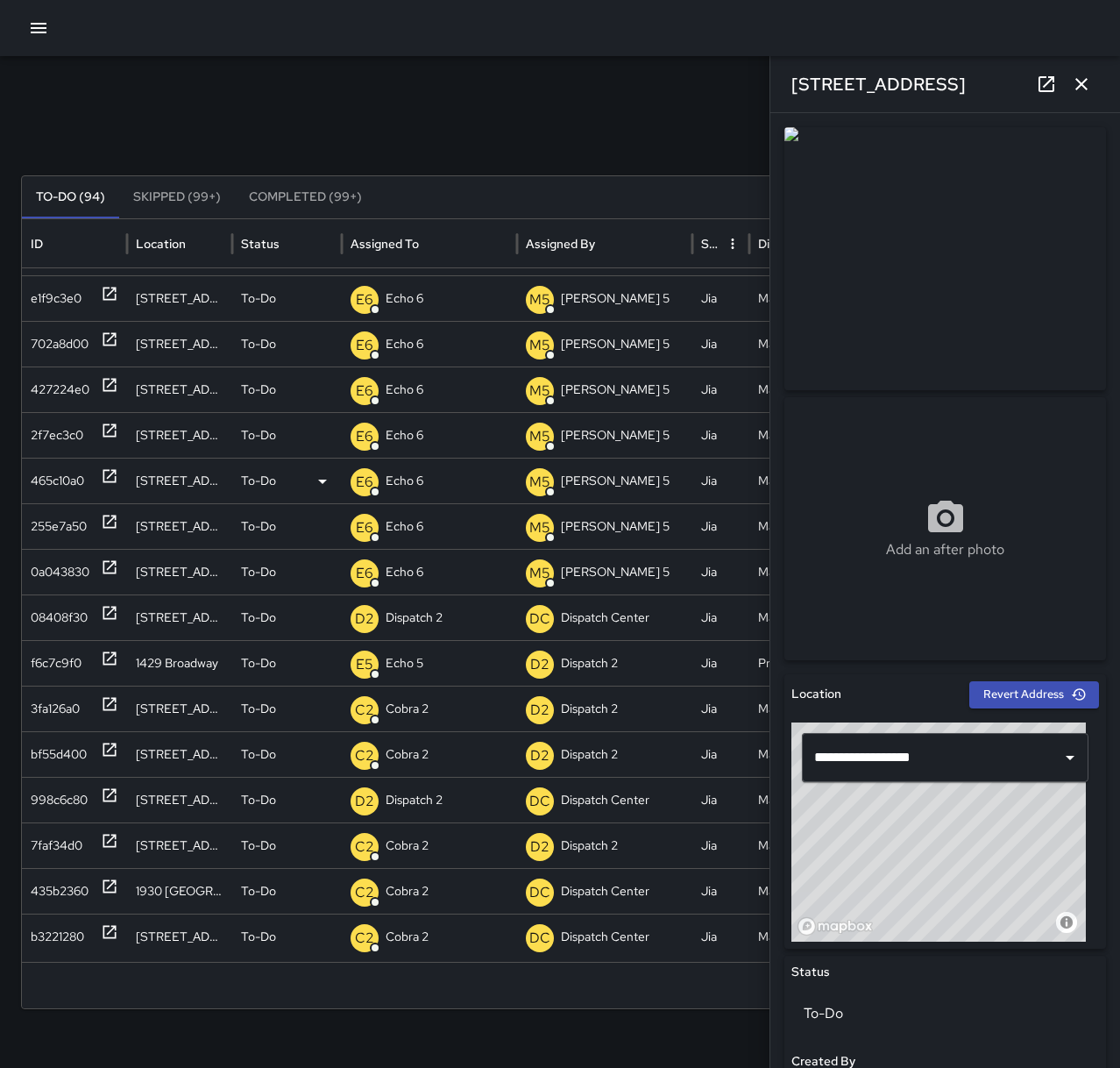
scroll to position [55, 0]
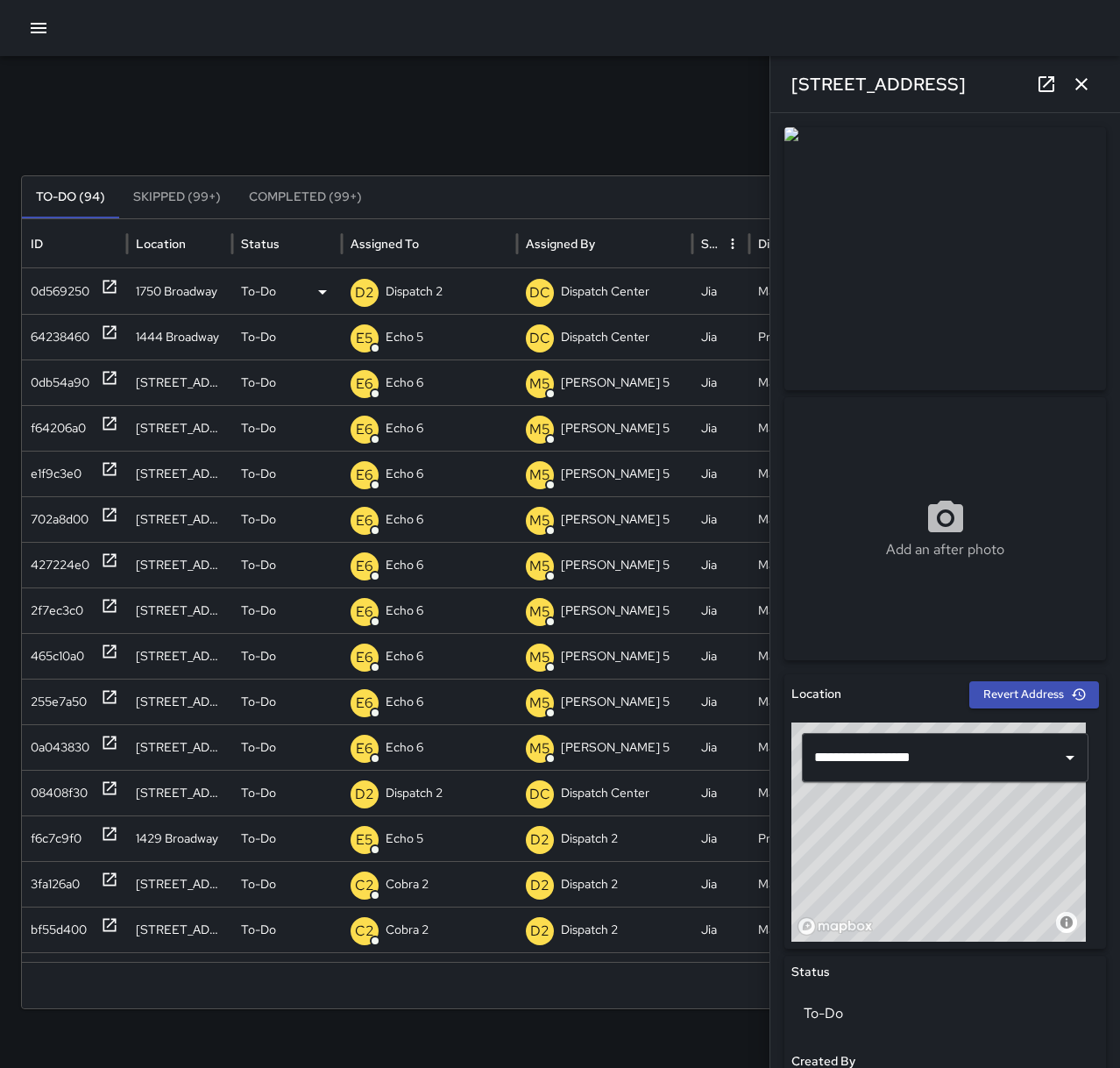
click at [436, 292] on p "Dispatch 2" at bounding box center [414, 291] width 57 height 44
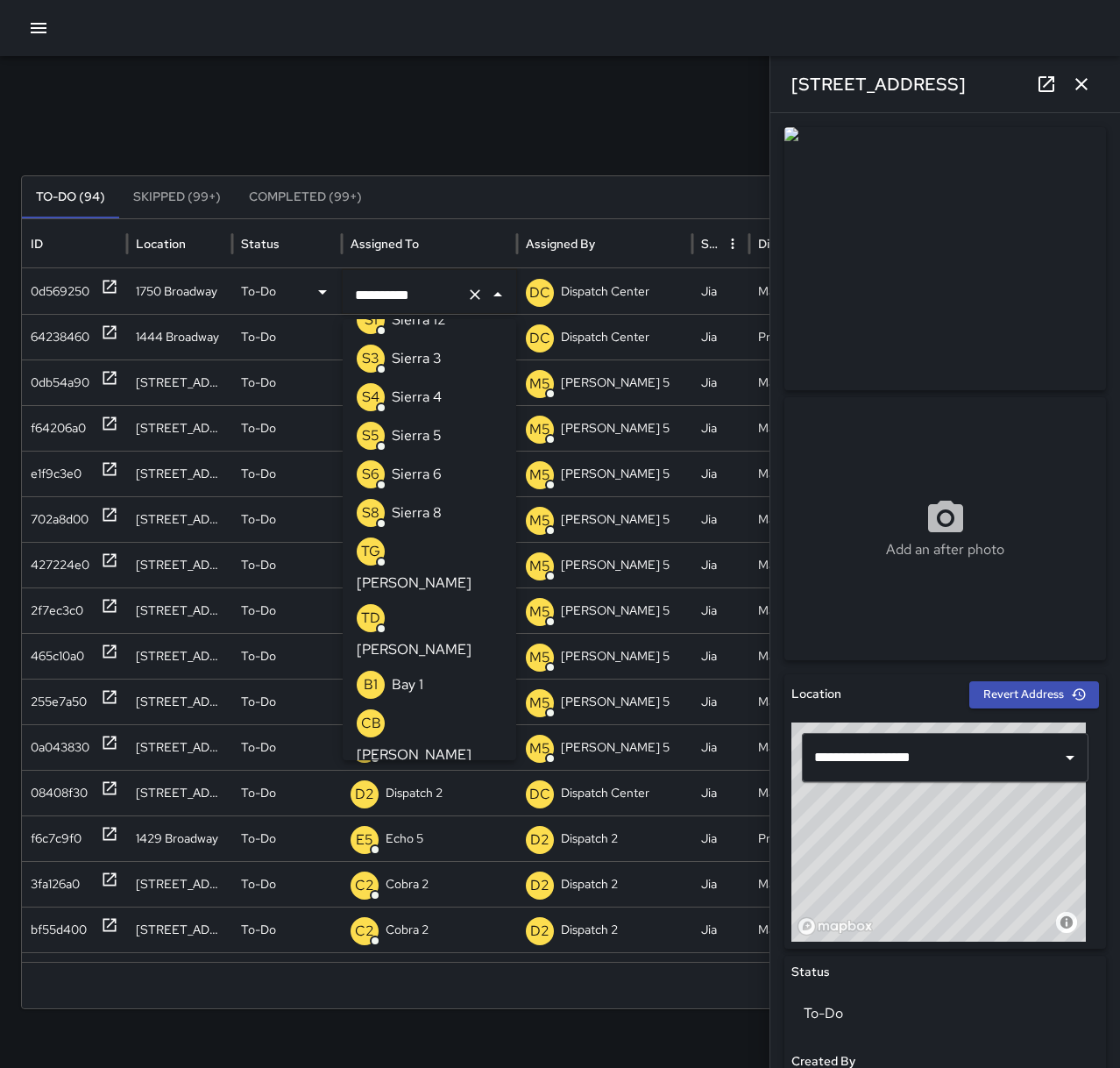
click at [477, 295] on icon "Clear" at bounding box center [475, 294] width 17 height 17
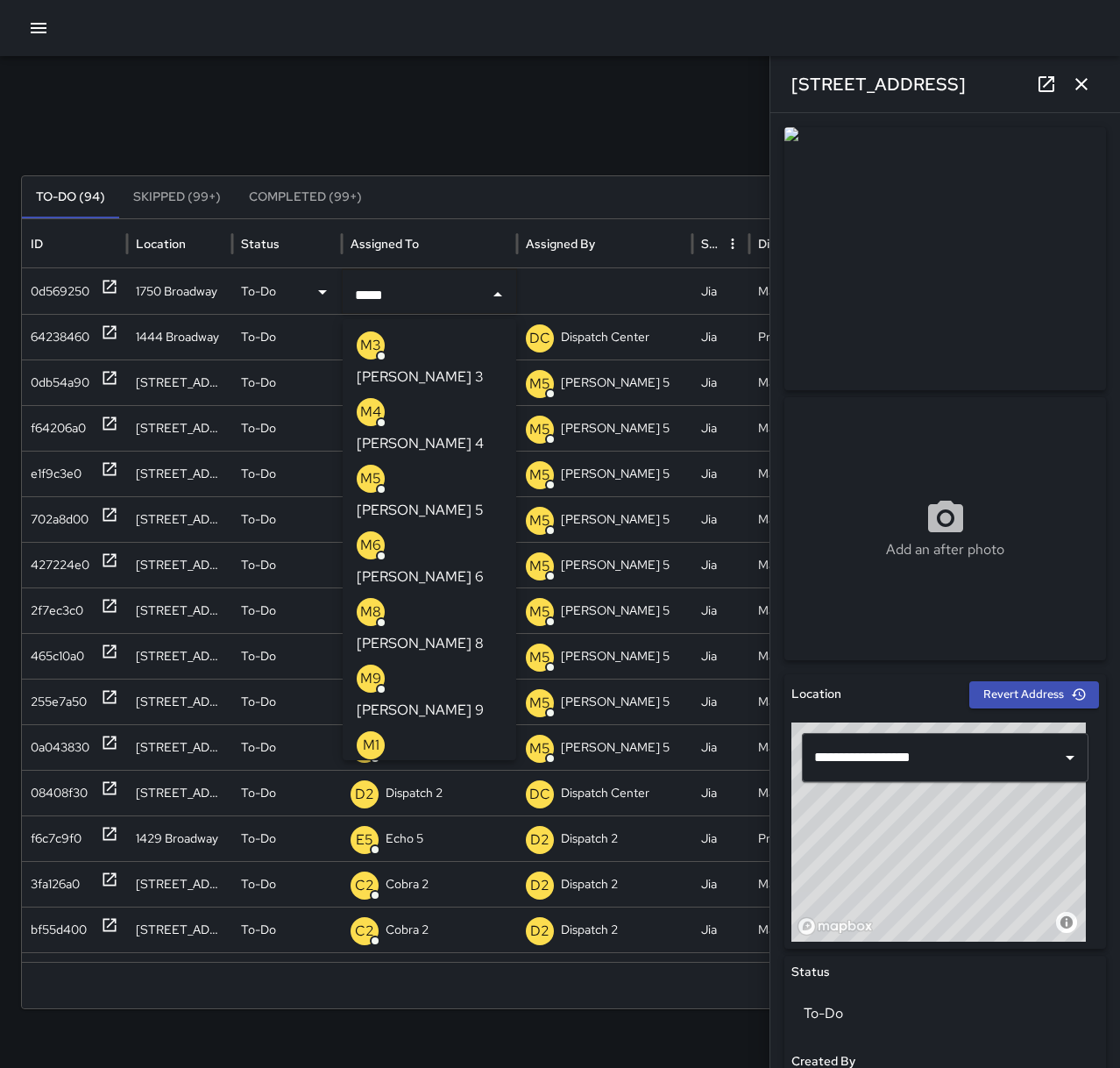
type input "******"
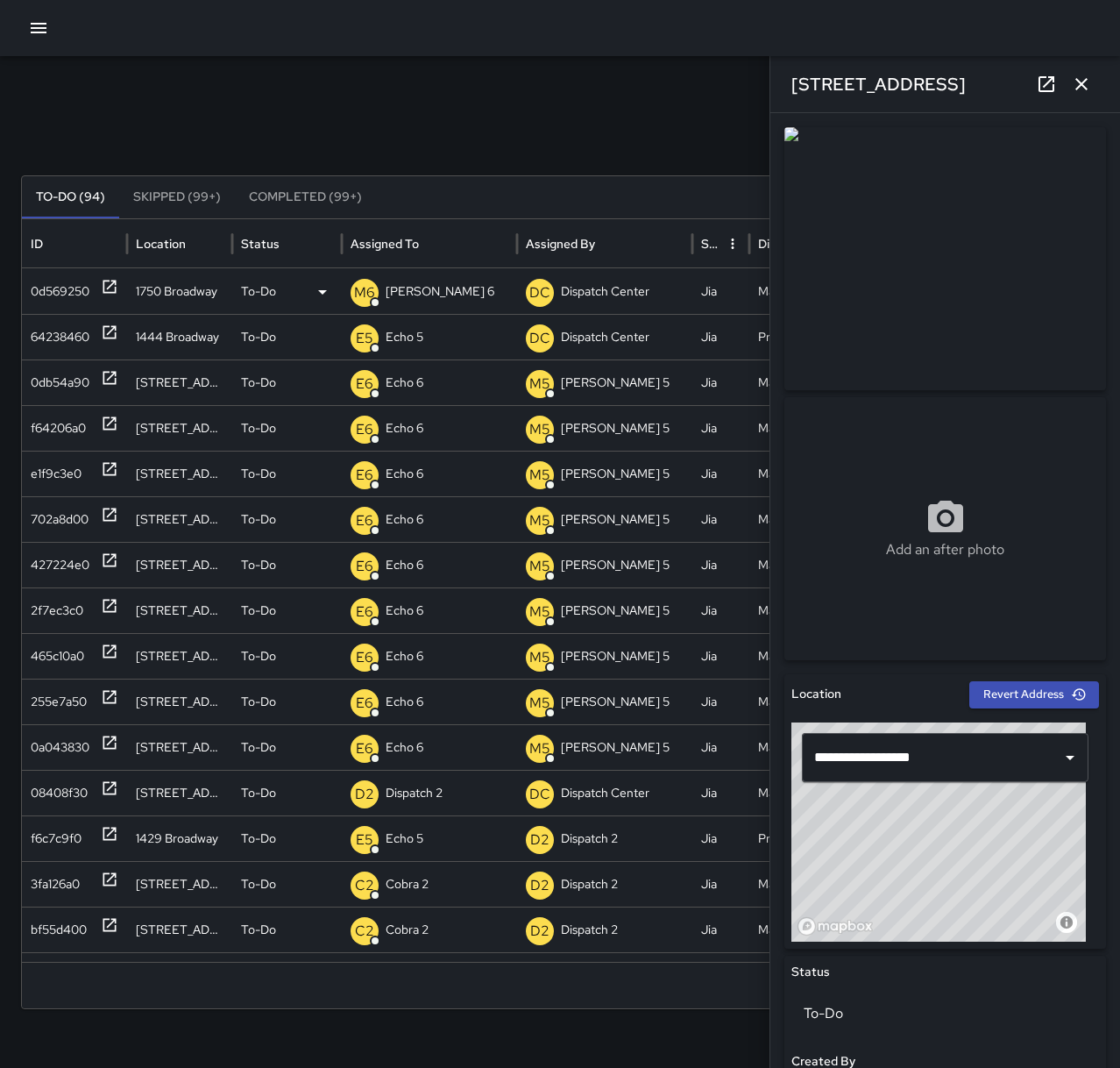
click at [441, 167] on div "Search Search New Task To-Do (94) Skipped (99+) Completed (99+) ID Location Sta…" at bounding box center [560, 553] width 1120 height 995
click at [1089, 80] on icon "button" at bounding box center [1081, 83] width 21 height 21
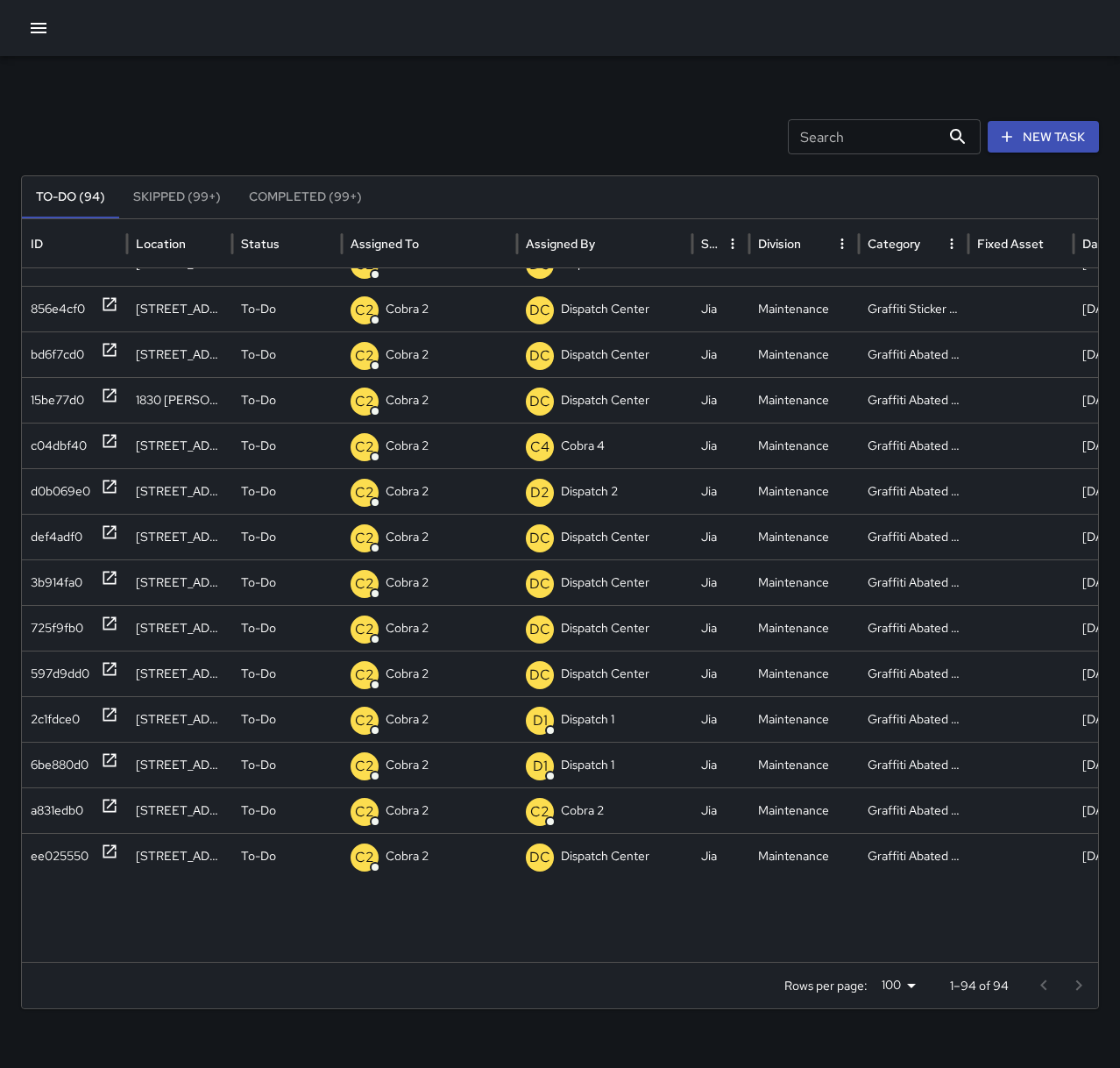
scroll to position [1413, 0]
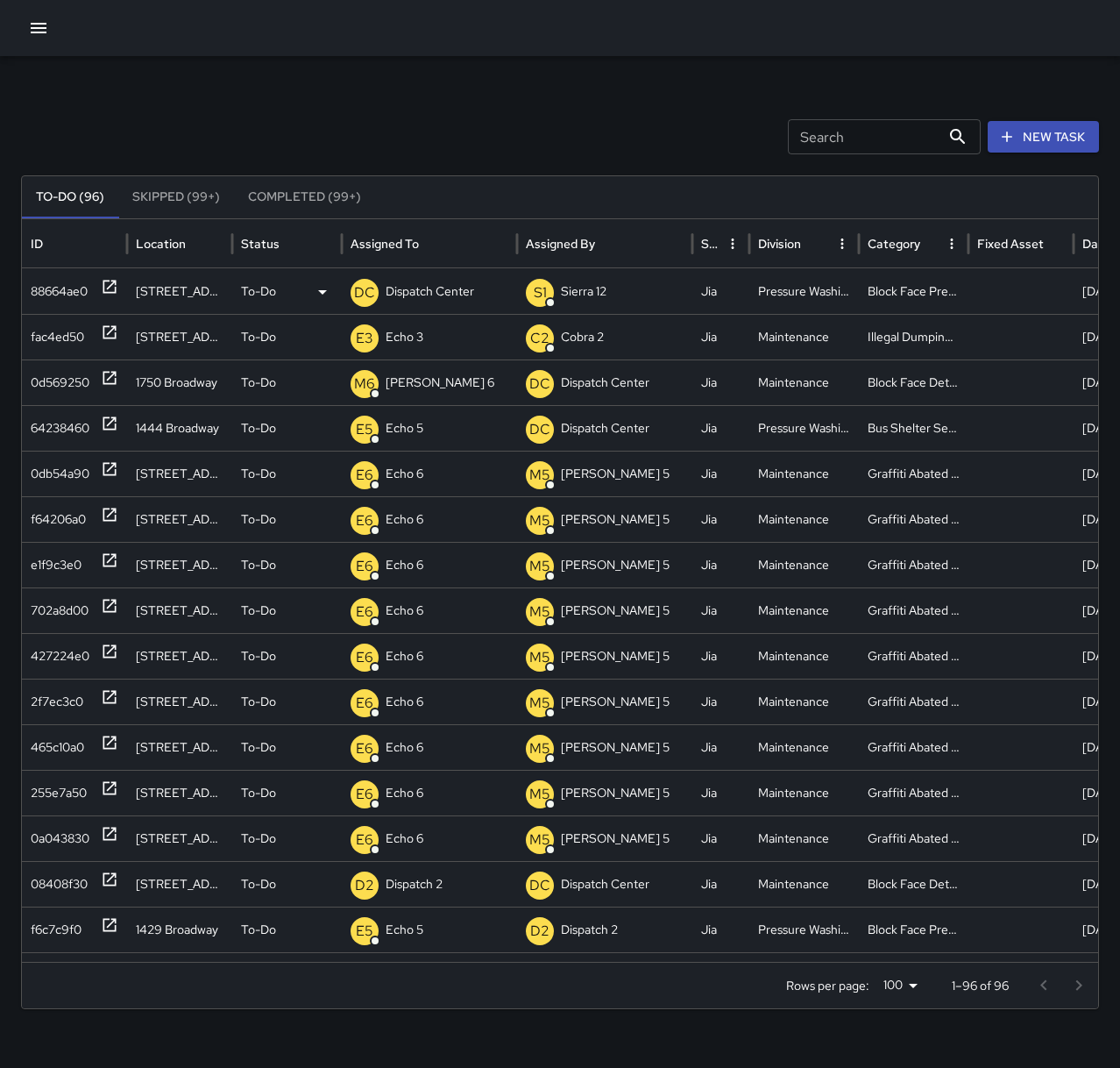
click at [420, 289] on p "Dispatch Center" at bounding box center [430, 291] width 89 height 44
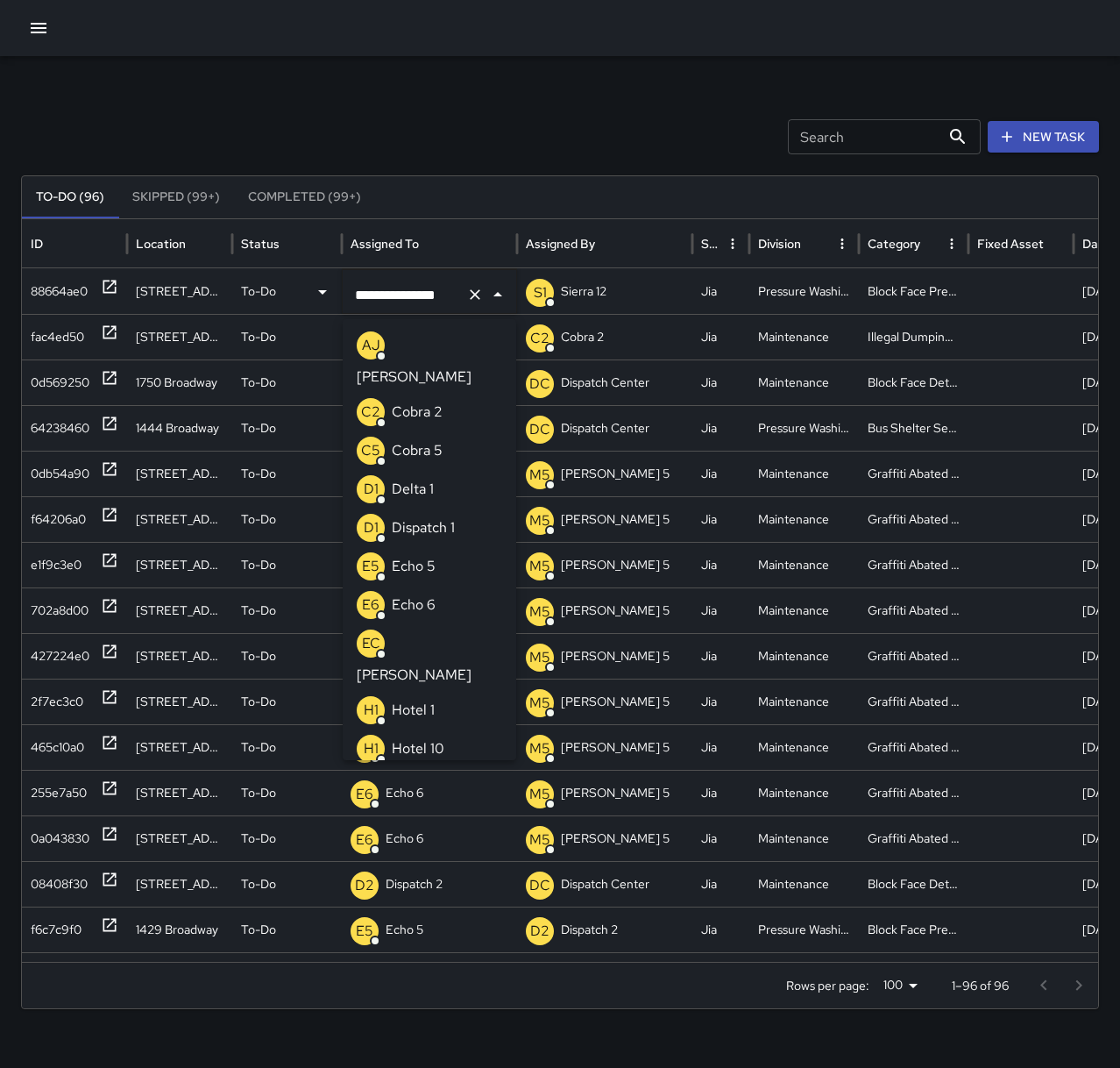
scroll to position [1243, 0]
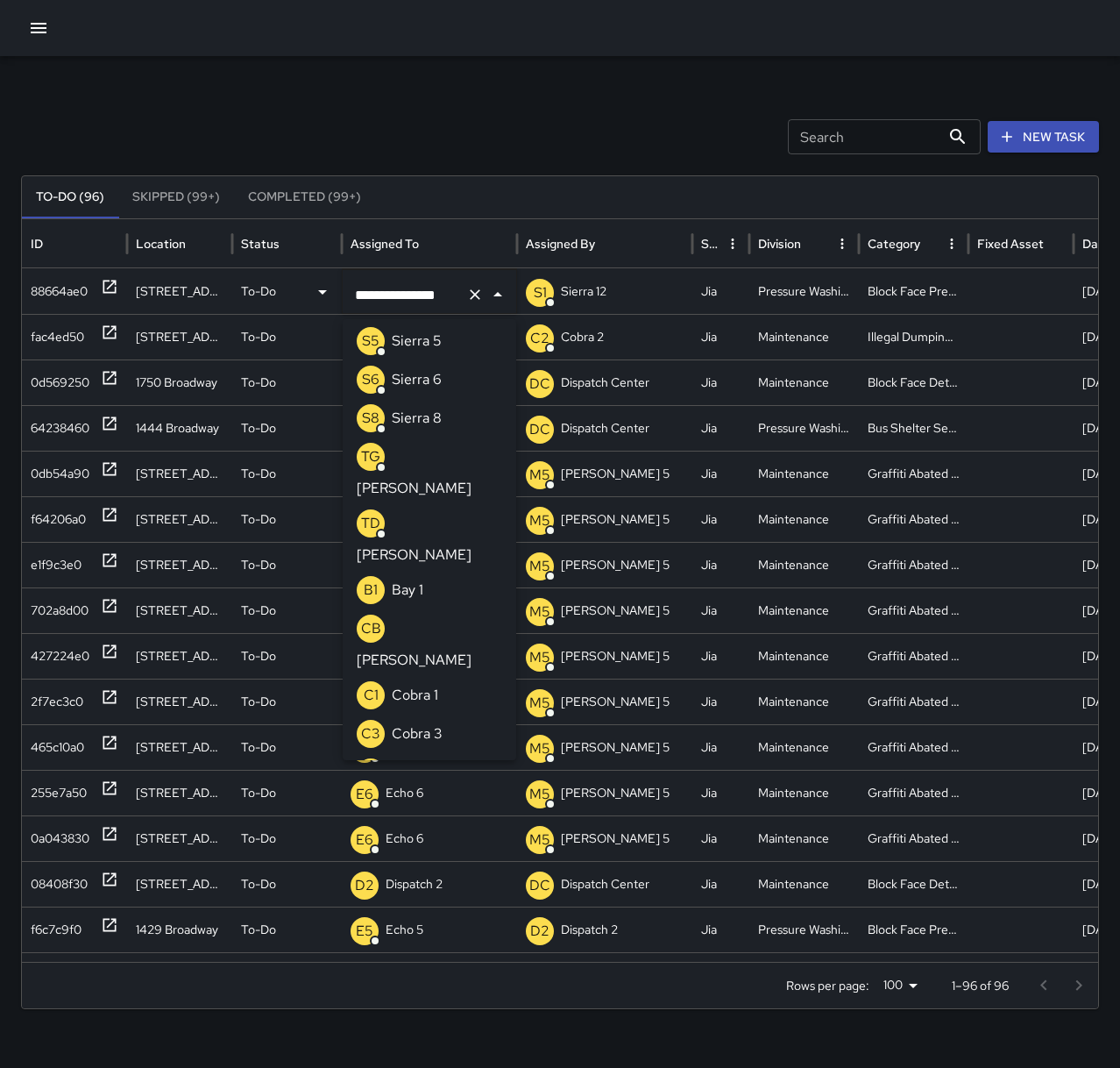
click at [469, 288] on icon "Clear" at bounding box center [475, 294] width 17 height 17
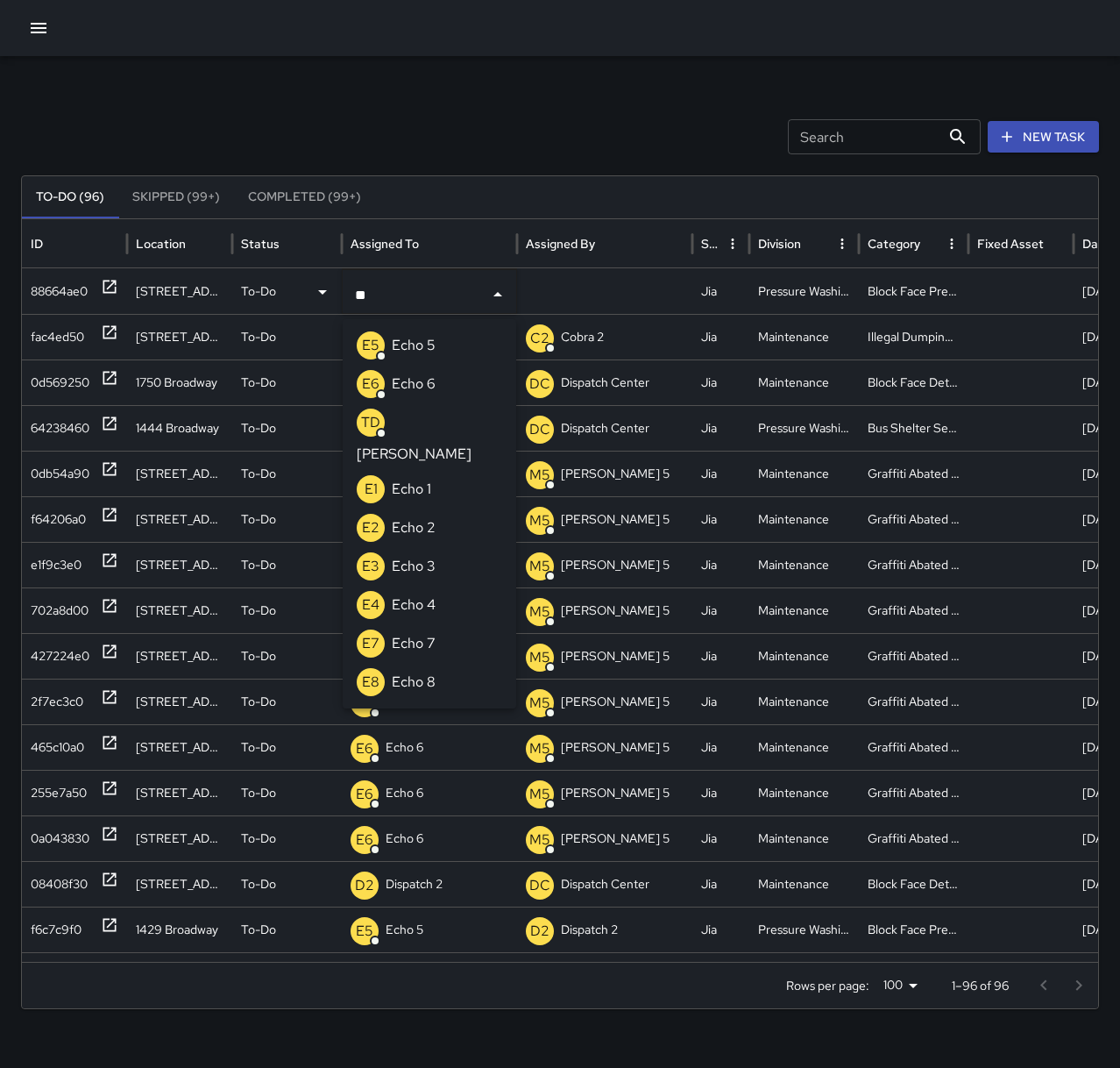
type input "***"
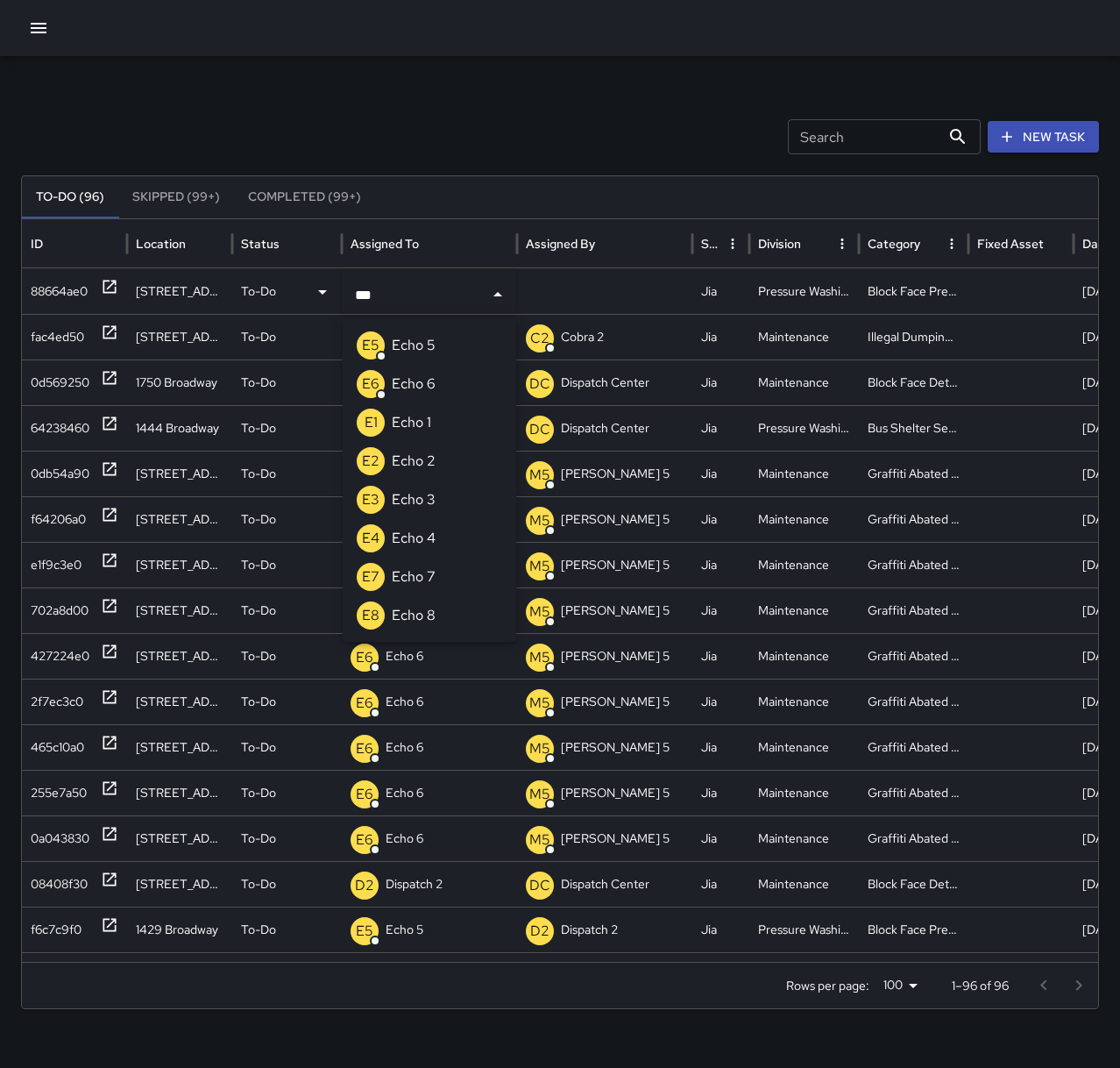
click at [418, 344] on p "Echo 5" at bounding box center [413, 345] width 43 height 21
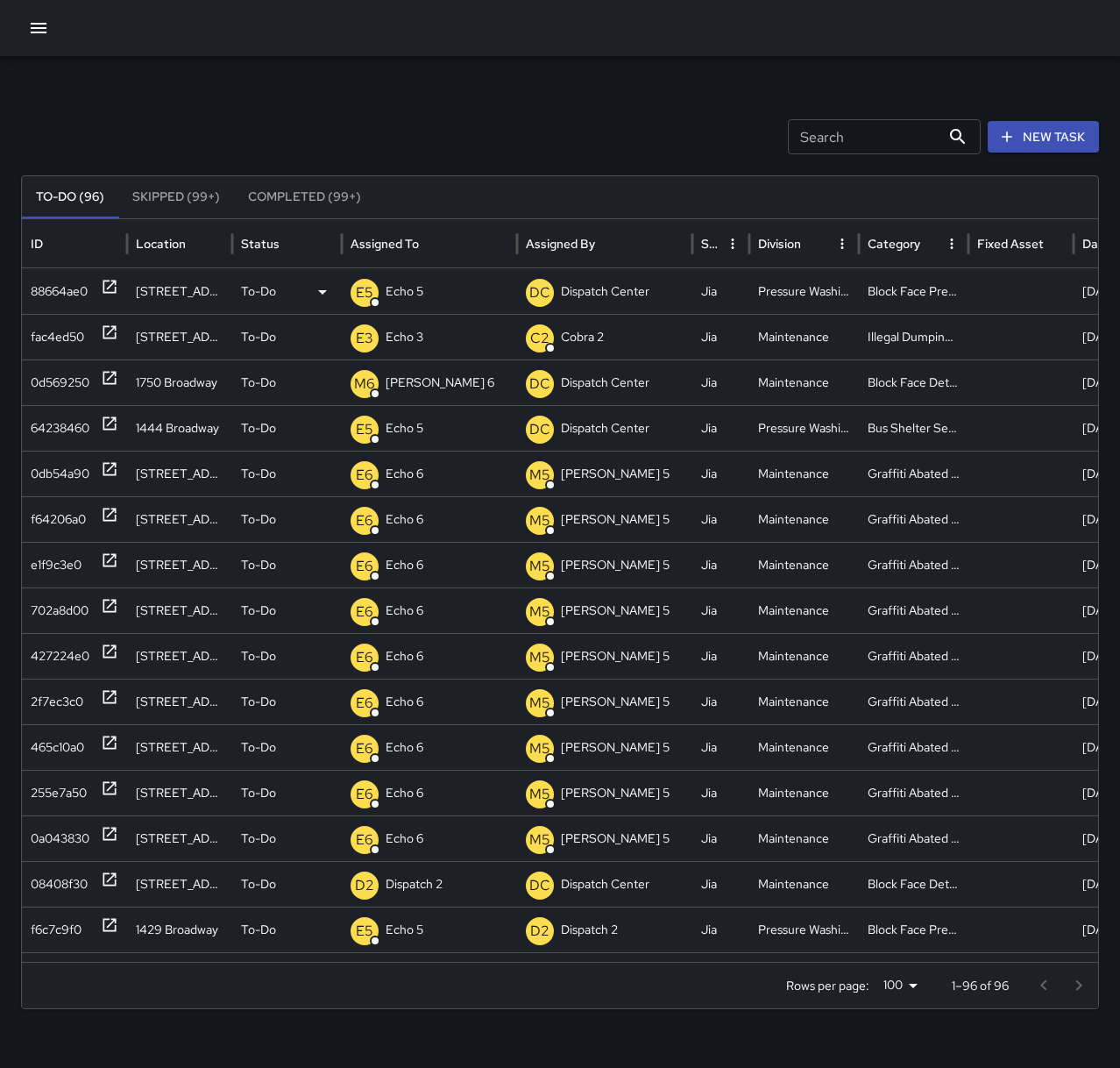
click at [463, 120] on div "Search Search New Task" at bounding box center [560, 137] width 1078 height 35
